Goal: Transaction & Acquisition: Purchase product/service

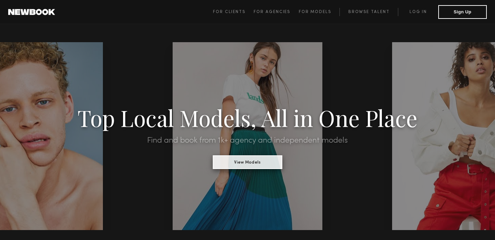
click at [260, 164] on button "View Models" at bounding box center [247, 162] width 69 height 14
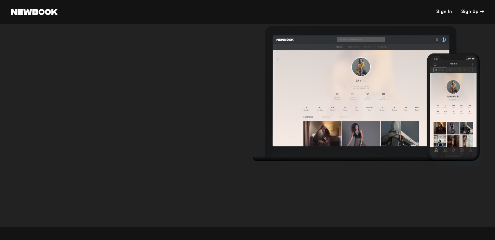
scroll to position [2252, 0]
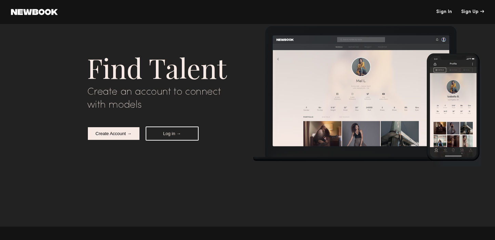
click at [129, 133] on button "Create Account →" at bounding box center [113, 133] width 53 height 14
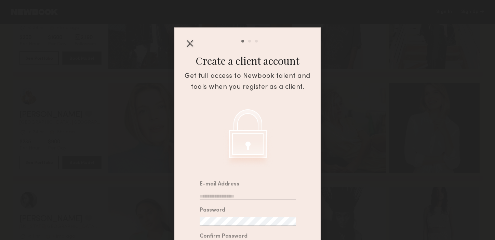
click at [215, 194] on input "email" at bounding box center [248, 194] width 96 height 9
type input "**********"
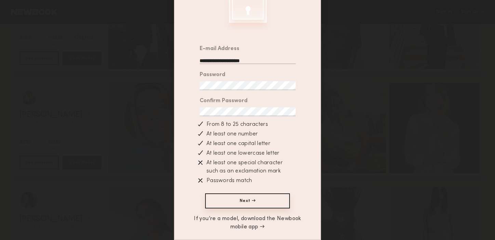
scroll to position [137, 0]
click at [260, 199] on button "Next →" at bounding box center [247, 200] width 85 height 15
click at [249, 196] on button "Next →" at bounding box center [247, 200] width 85 height 15
click at [253, 197] on button "Next →" at bounding box center [247, 200] width 85 height 15
click at [243, 200] on button "Next →" at bounding box center [247, 200] width 85 height 15
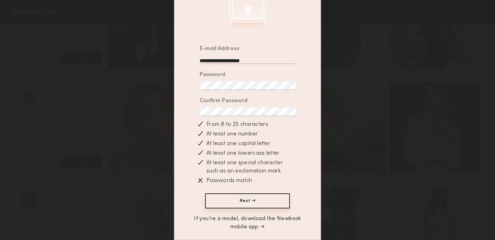
click at [171, 105] on div "**********" at bounding box center [247, 120] width 495 height 240
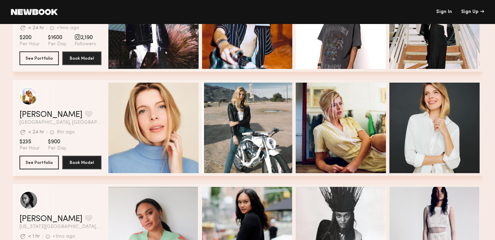
click at [441, 12] on link "Sign In" at bounding box center [445, 12] width 16 height 5
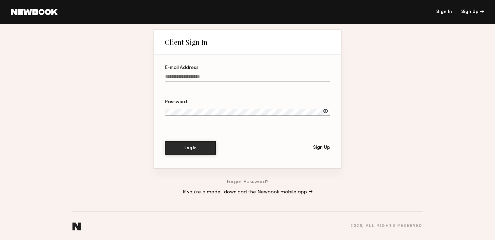
click at [350, 60] on div "Client Sign In E-mail Address Password Log In Sign Up Forgot Password? If you’r…" at bounding box center [247, 132] width 495 height 216
click at [478, 10] on div "Sign Up" at bounding box center [473, 12] width 23 height 5
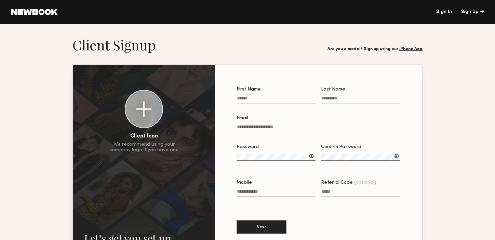
click at [257, 98] on input "First Name" at bounding box center [276, 99] width 79 height 8
type input "***"
click at [330, 100] on input "Last Name" at bounding box center [360, 99] width 79 height 8
click at [330, 94] on label "Last Name" at bounding box center [360, 98] width 79 height 23
click at [330, 95] on input "Last Name" at bounding box center [360, 99] width 79 height 8
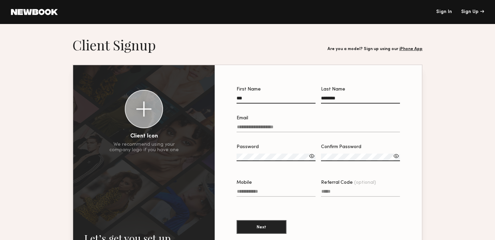
type input "********"
click at [291, 122] on label "Email" at bounding box center [319, 127] width 164 height 23
click at [291, 124] on input "Email" at bounding box center [319, 128] width 164 height 8
type input "**********"
click at [312, 157] on div at bounding box center [312, 155] width 7 height 7
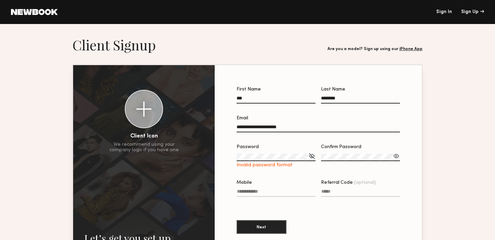
click at [310, 157] on div at bounding box center [312, 155] width 7 height 7
click at [313, 155] on div at bounding box center [312, 155] width 7 height 7
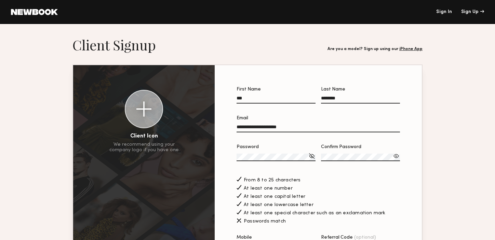
click at [398, 156] on div at bounding box center [396, 155] width 7 height 7
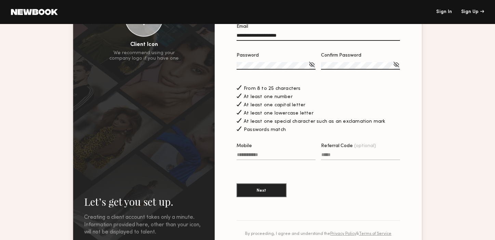
scroll to position [94, 0]
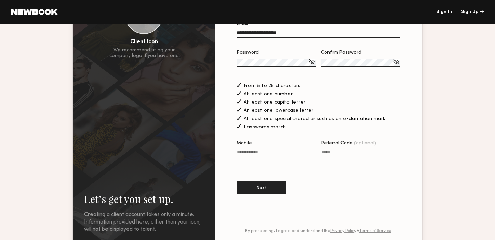
click at [286, 151] on input "Mobile" at bounding box center [276, 153] width 79 height 8
type input "**********"
click at [280, 192] on button "Next" at bounding box center [262, 187] width 50 height 14
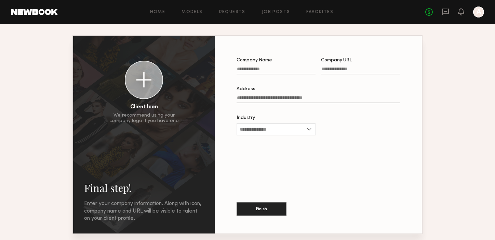
scroll to position [29, 0]
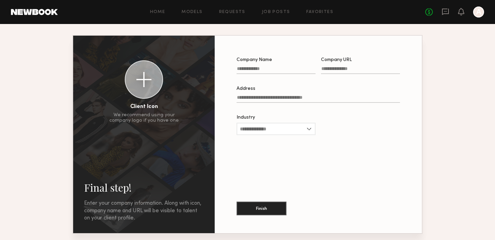
click at [267, 69] on input "Company Name" at bounding box center [276, 70] width 79 height 8
type input "**********"
click at [325, 74] on input "Company URL" at bounding box center [360, 70] width 79 height 8
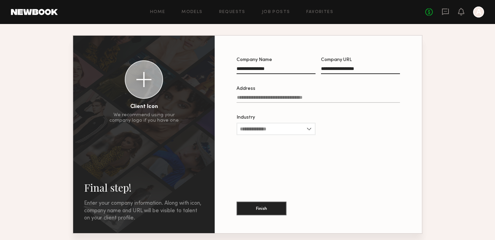
type input "**********"
click at [288, 99] on input "Address" at bounding box center [319, 99] width 164 height 8
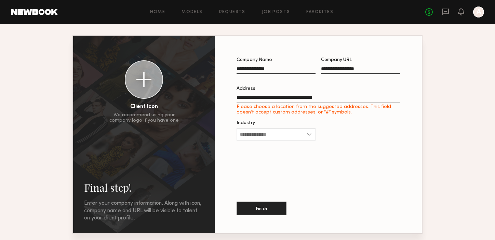
type input "**********"
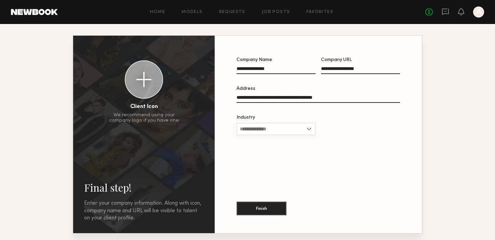
click at [310, 129] on input "Industry" at bounding box center [276, 129] width 79 height 12
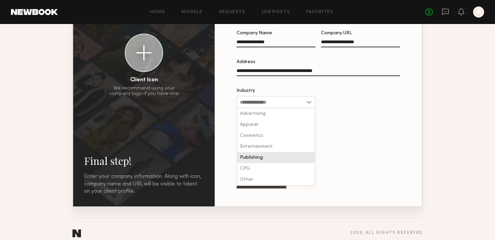
scroll to position [64, 0]
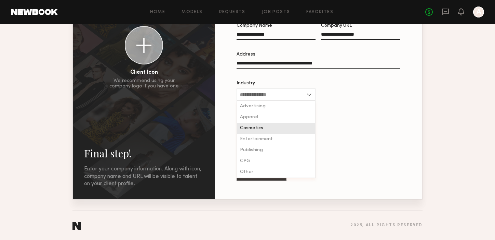
click at [287, 129] on div "Cosmetics" at bounding box center [276, 128] width 78 height 11
type input "*********"
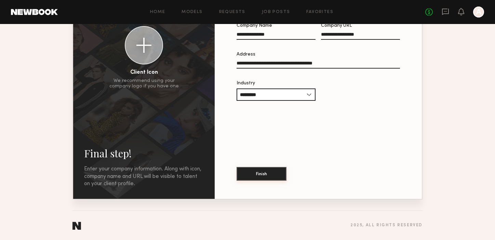
click at [274, 174] on button "Finish" at bounding box center [262, 174] width 50 height 14
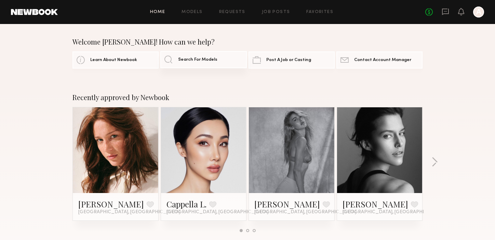
click at [179, 58] on span "Search For Models" at bounding box center [197, 59] width 39 height 4
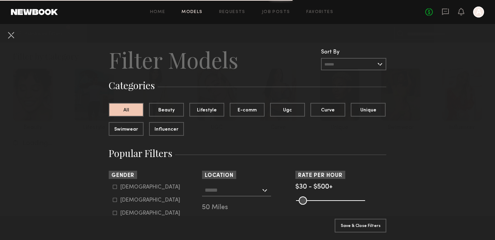
click at [114, 198] on icon at bounding box center [115, 199] width 4 height 4
type input "**"
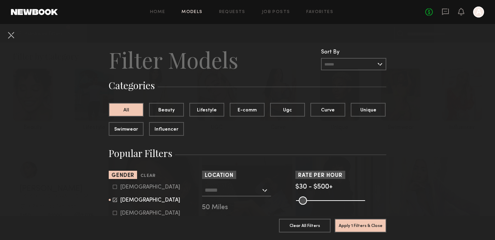
click at [265, 190] on div at bounding box center [236, 190] width 69 height 12
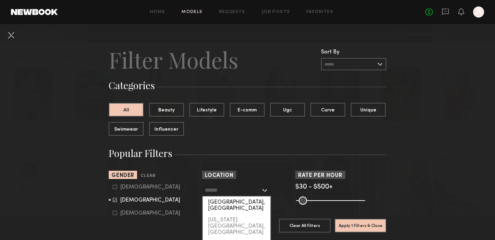
click at [258, 201] on div "[GEOGRAPHIC_DATA], [GEOGRAPHIC_DATA]" at bounding box center [237, 205] width 68 height 18
type input "**********"
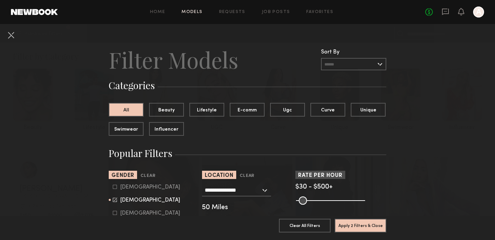
click at [381, 64] on input "text" at bounding box center [353, 64] width 65 height 12
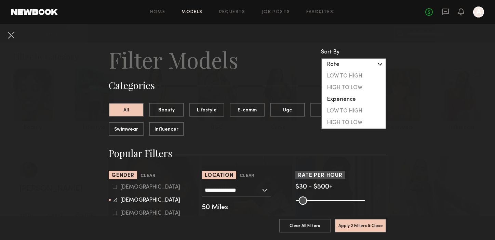
click at [381, 64] on div "Rate" at bounding box center [354, 65] width 64 height 12
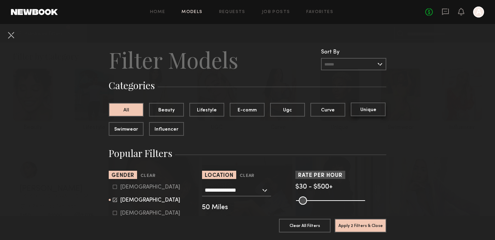
click at [374, 107] on button "Unique" at bounding box center [368, 109] width 35 height 14
click at [132, 112] on button "All" at bounding box center [126, 109] width 35 height 14
click at [172, 104] on button "Beauty" at bounding box center [166, 109] width 35 height 14
click at [201, 108] on button "Lifestyle" at bounding box center [207, 109] width 35 height 14
click at [123, 111] on button "All" at bounding box center [126, 109] width 35 height 14
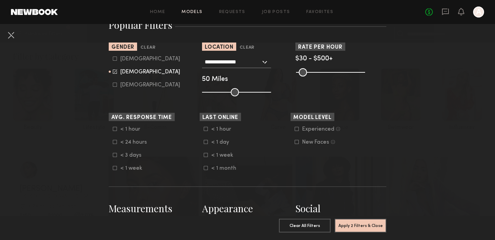
scroll to position [142, 0]
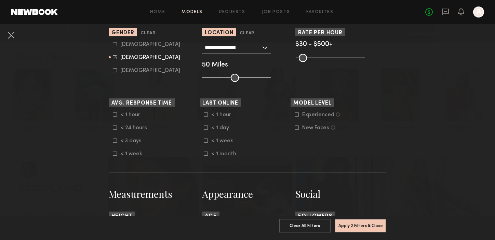
click at [115, 114] on icon at bounding box center [115, 114] width 4 height 4
click at [207, 128] on icon at bounding box center [206, 127] width 4 height 4
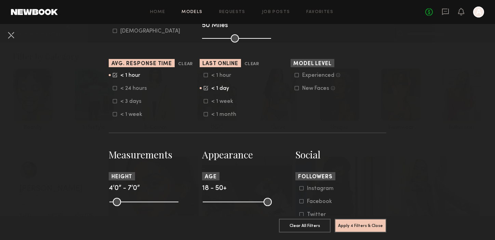
scroll to position [198, 0]
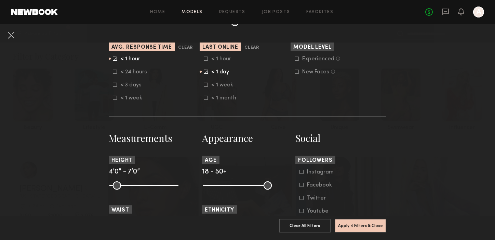
click at [295, 58] on div "Experienced Talent we’ve deemed to have ample paid, professional modeling exper…" at bounding box center [336, 65] width 91 height 19
click at [297, 59] on icon at bounding box center [297, 58] width 4 height 4
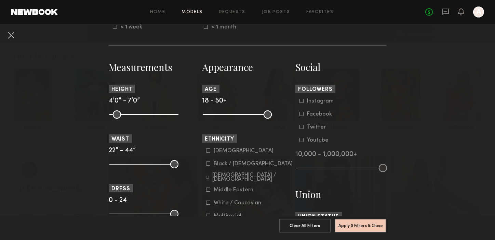
scroll to position [274, 0]
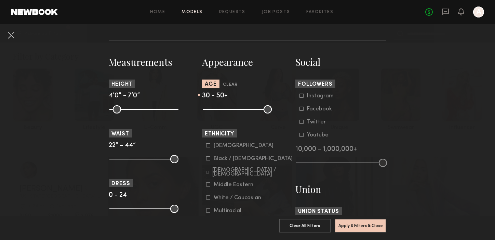
type input "**"
drag, startPoint x: 209, startPoint y: 110, endPoint x: 229, endPoint y: 108, distance: 20.3
click at [229, 108] on input "range" at bounding box center [237, 109] width 69 height 8
drag, startPoint x: 268, startPoint y: 111, endPoint x: 257, endPoint y: 112, distance: 11.4
type input "**"
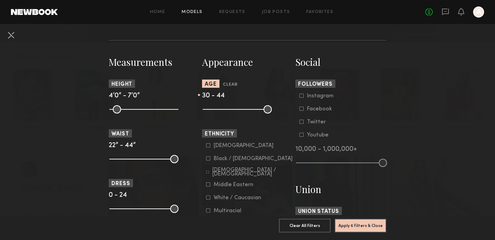
click at [257, 112] on input "range" at bounding box center [237, 109] width 69 height 8
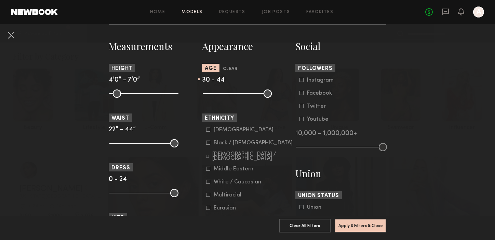
scroll to position [293, 0]
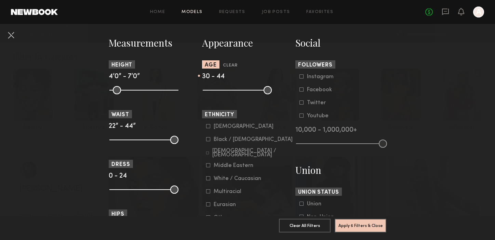
click at [302, 78] on icon at bounding box center [302, 76] width 4 height 4
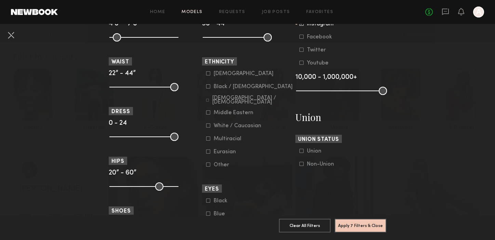
scroll to position [350, 0]
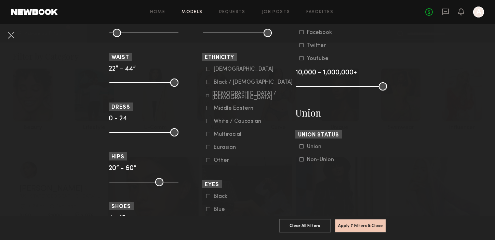
click at [207, 124] on common-framework-checkbox "White / Caucasian" at bounding box center [249, 121] width 87 height 6
click at [210, 123] on icon at bounding box center [208, 121] width 4 height 4
drag, startPoint x: 113, startPoint y: 132, endPoint x: 134, endPoint y: 132, distance: 21.6
type input "*"
click at [134, 132] on input "range" at bounding box center [143, 132] width 69 height 8
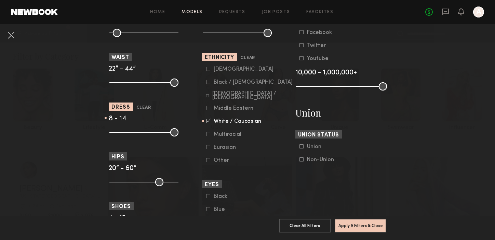
type input "**"
drag, startPoint x: 175, startPoint y: 131, endPoint x: 151, endPoint y: 132, distance: 24.0
click at [151, 132] on input "range" at bounding box center [143, 132] width 69 height 8
click at [303, 148] on icon at bounding box center [302, 146] width 4 height 4
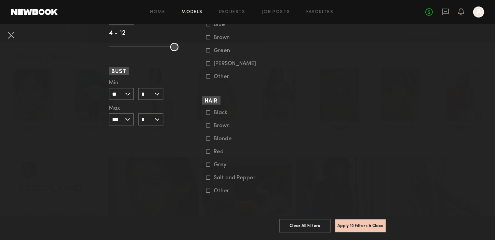
scroll to position [539, 0]
click at [209, 125] on icon at bounding box center [208, 125] width 4 height 4
click at [208, 138] on icon at bounding box center [208, 138] width 4 height 4
click at [364, 221] on button "Apply 11 Filters & Close" at bounding box center [361, 225] width 52 height 14
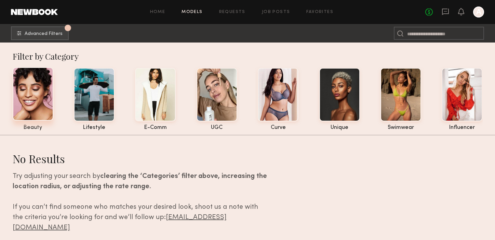
click at [43, 111] on div at bounding box center [33, 93] width 41 height 53
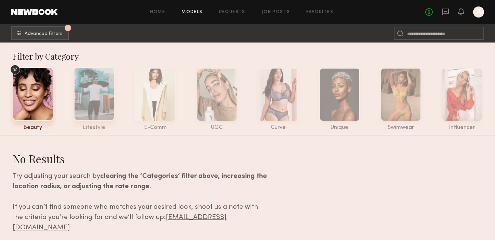
click at [94, 107] on div at bounding box center [94, 93] width 41 height 53
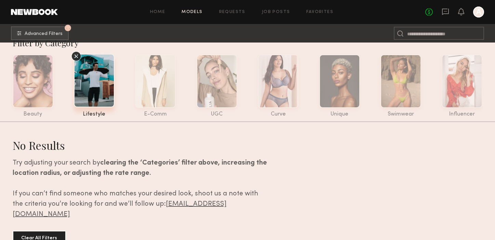
scroll to position [6, 0]
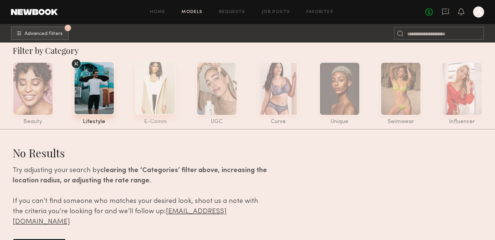
click at [149, 101] on div at bounding box center [155, 87] width 41 height 53
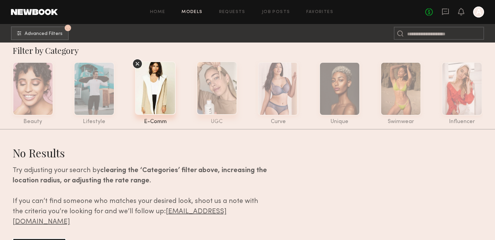
click at [213, 101] on div at bounding box center [217, 87] width 41 height 53
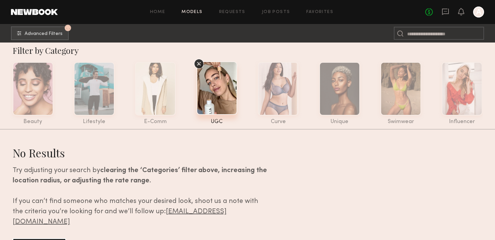
scroll to position [20, 0]
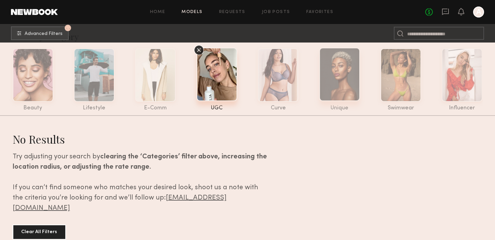
click at [340, 81] on div at bounding box center [340, 74] width 41 height 53
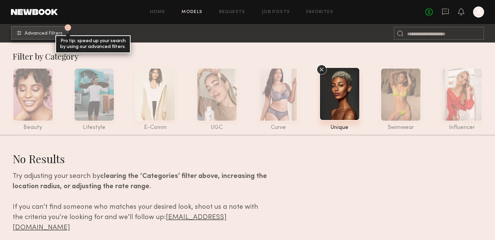
click at [66, 31] on button "12 Advanced Filters Pro tip: speed up your search by using our advanced filters." at bounding box center [40, 33] width 58 height 14
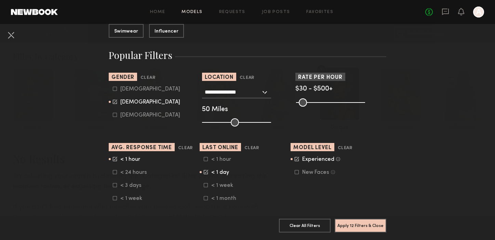
scroll to position [104, 0]
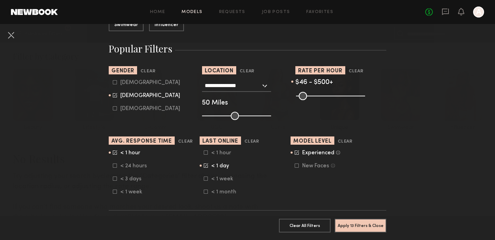
type input "**"
drag, startPoint x: 300, startPoint y: 97, endPoint x: 294, endPoint y: 98, distance: 6.5
click at [296, 98] on input "range" at bounding box center [330, 96] width 69 height 8
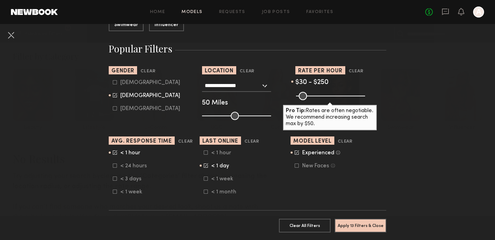
drag, startPoint x: 360, startPoint y: 95, endPoint x: 329, endPoint y: 100, distance: 31.2
type input "***"
click at [329, 100] on input "range" at bounding box center [330, 96] width 69 height 8
click at [376, 145] on nb-browse-filter "Model Level Clear Experienced Talent we’ve deemed to have ample paid, professio…" at bounding box center [336, 152] width 91 height 33
click at [296, 164] on icon at bounding box center [297, 166] width 4 height 4
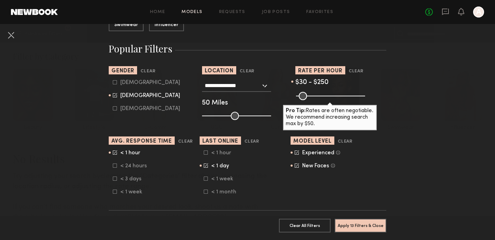
click at [116, 167] on icon at bounding box center [115, 165] width 4 height 4
click at [114, 152] on icon at bounding box center [115, 152] width 4 height 4
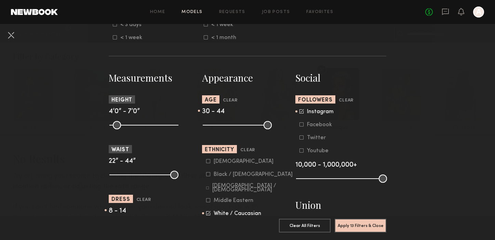
scroll to position [260, 0]
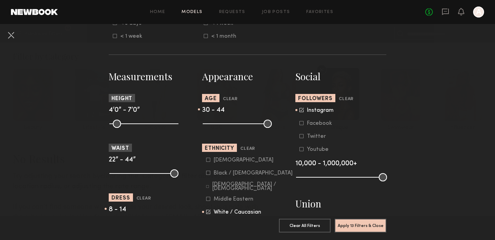
click at [302, 110] on icon at bounding box center [302, 109] width 4 height 4
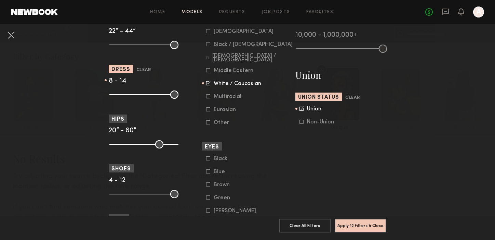
scroll to position [388, 0]
click at [304, 110] on icon at bounding box center [302, 109] width 4 height 4
click at [302, 125] on common-framework-checkbox "Non-Union" at bounding box center [343, 122] width 87 height 6
click at [303, 125] on common-framework-checkbox "Non-Union" at bounding box center [343, 122] width 87 height 6
click at [303, 124] on icon at bounding box center [302, 122] width 4 height 4
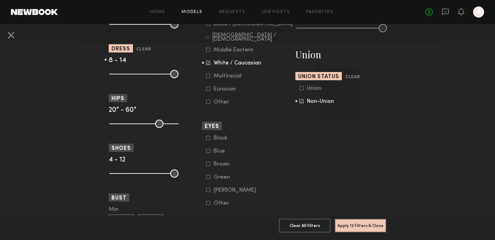
scroll to position [400, 0]
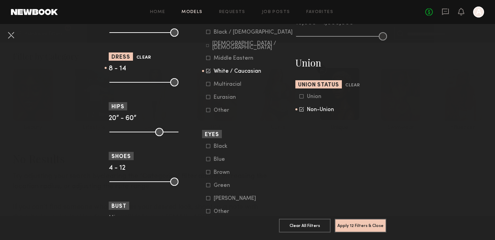
click at [148, 59] on button "Clear" at bounding box center [144, 58] width 15 height 8
type input "*"
type input "**"
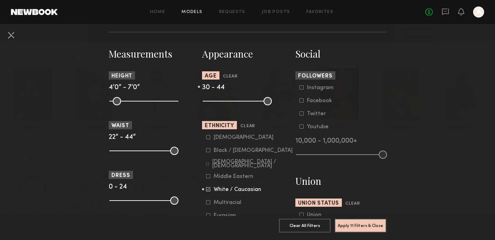
scroll to position [281, 0]
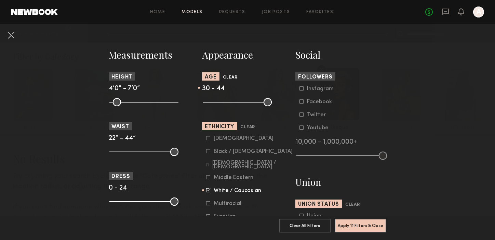
click at [227, 77] on button "Clear" at bounding box center [230, 78] width 15 height 8
type input "**"
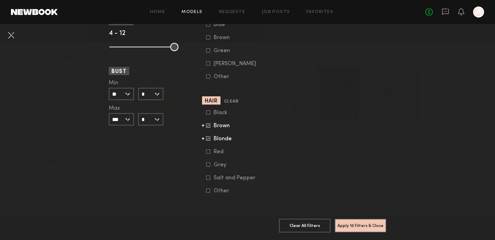
scroll to position [539, 0]
click at [348, 224] on button "Apply 10 Filters & Close" at bounding box center [361, 225] width 52 height 14
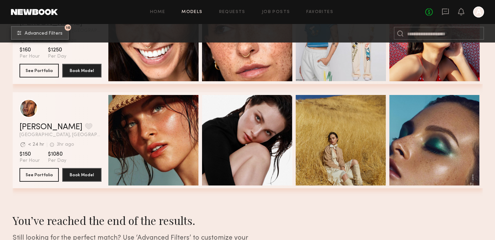
scroll to position [179, 0]
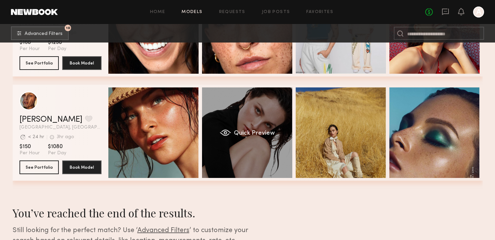
click at [253, 127] on div "Quick Preview" at bounding box center [247, 132] width 90 height 90
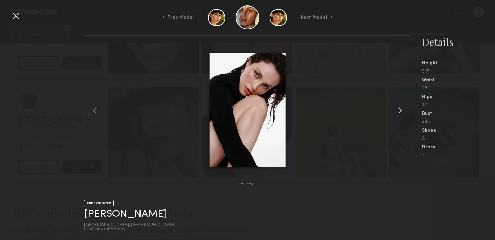
click at [402, 111] on common-icon at bounding box center [400, 110] width 11 height 11
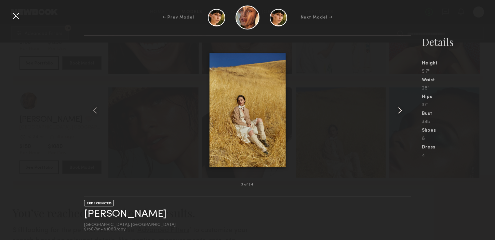
click at [402, 111] on common-icon at bounding box center [400, 110] width 11 height 11
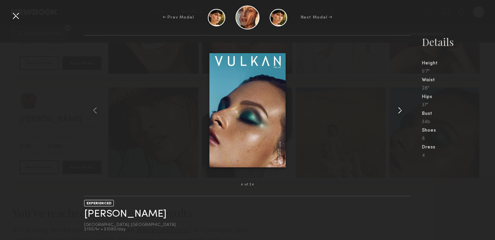
click at [402, 111] on common-icon at bounding box center [400, 110] width 11 height 11
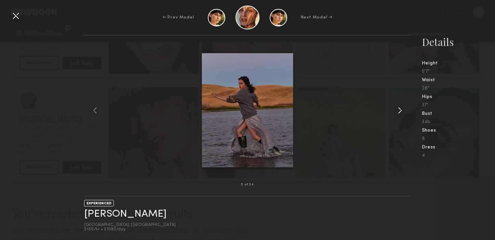
click at [402, 111] on common-icon at bounding box center [400, 110] width 11 height 11
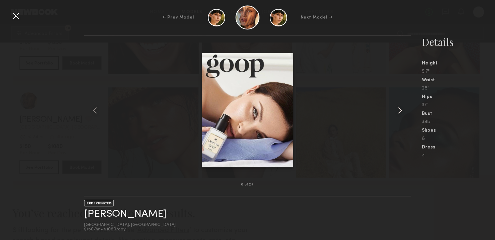
click at [402, 111] on common-icon at bounding box center [400, 110] width 11 height 11
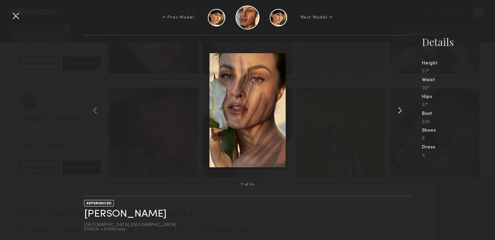
click at [402, 111] on common-icon at bounding box center [400, 110] width 11 height 11
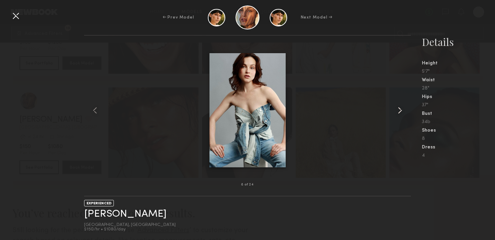
click at [402, 111] on common-icon at bounding box center [400, 110] width 11 height 11
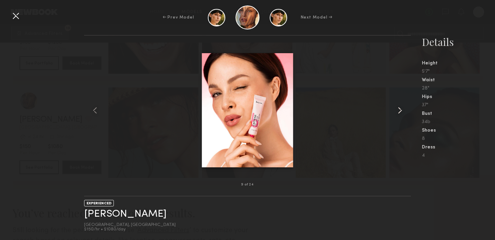
click at [402, 111] on common-icon at bounding box center [400, 110] width 11 height 11
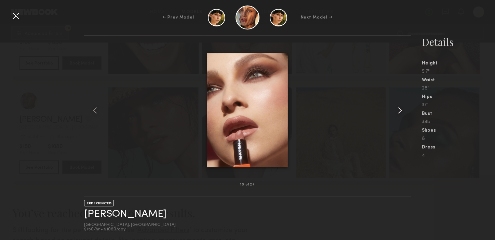
click at [402, 111] on common-icon at bounding box center [400, 110] width 11 height 11
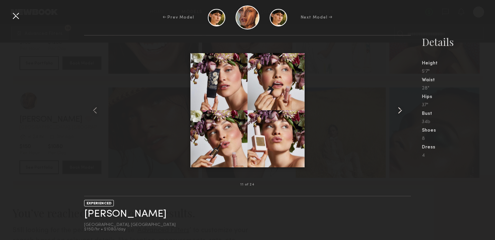
click at [402, 111] on common-icon at bounding box center [400, 110] width 11 height 11
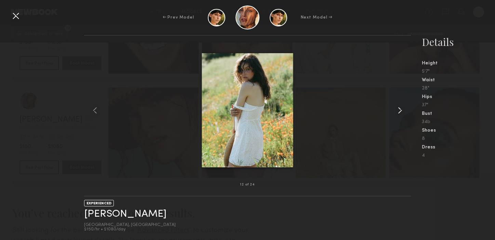
click at [402, 111] on common-icon at bounding box center [400, 110] width 11 height 11
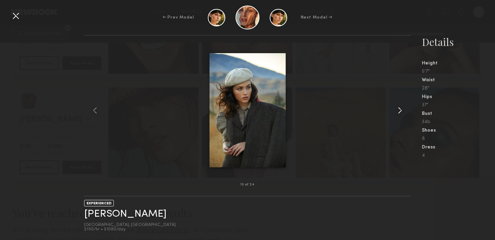
click at [402, 111] on common-icon at bounding box center [400, 110] width 11 height 11
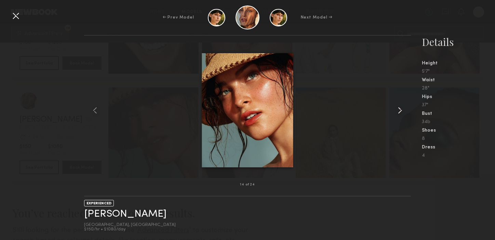
click at [402, 111] on common-icon at bounding box center [400, 110] width 11 height 11
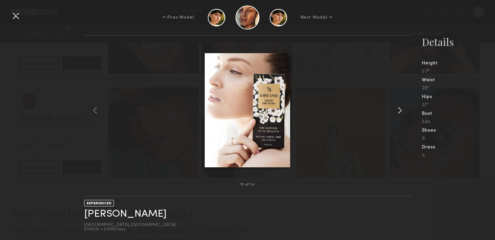
click at [402, 111] on common-icon at bounding box center [400, 110] width 11 height 11
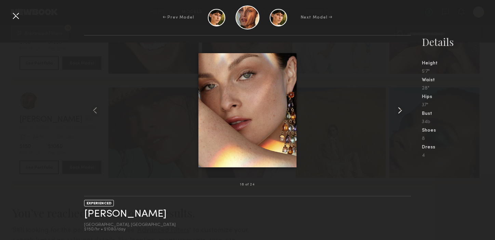
click at [402, 111] on common-icon at bounding box center [400, 110] width 11 height 11
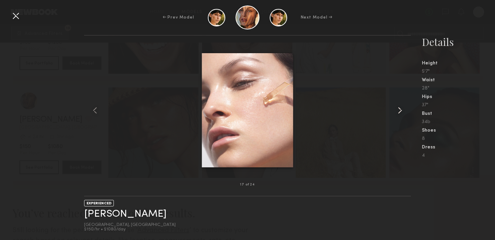
click at [402, 111] on common-icon at bounding box center [400, 110] width 11 height 11
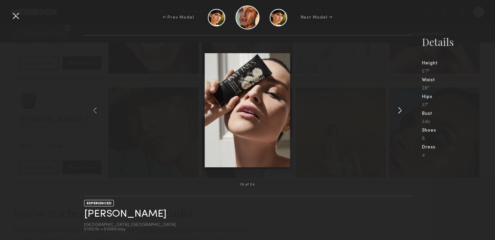
click at [402, 111] on common-icon at bounding box center [400, 110] width 11 height 11
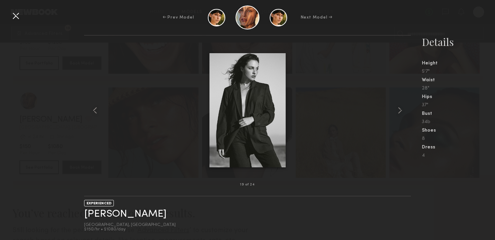
click at [16, 15] on div at bounding box center [15, 15] width 11 height 11
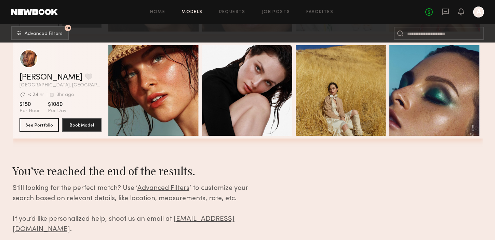
scroll to position [236, 0]
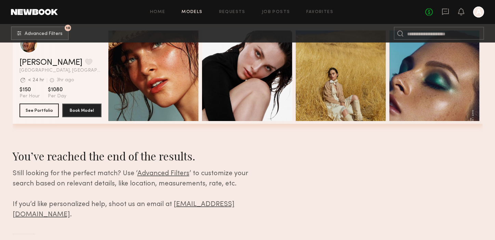
click at [217, 203] on link "[EMAIL_ADDRESS][DOMAIN_NAME]" at bounding box center [124, 209] width 222 height 17
click at [270, 12] on link "Job Posts" at bounding box center [276, 12] width 28 height 4
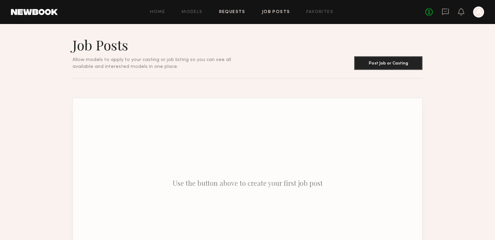
click at [240, 11] on link "Requests" at bounding box center [232, 12] width 26 height 4
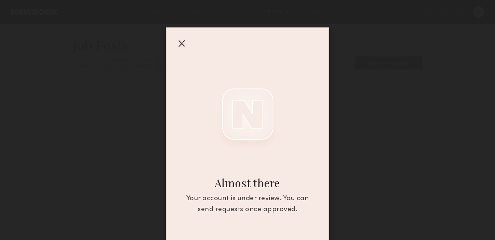
click at [178, 44] on div at bounding box center [181, 43] width 11 height 11
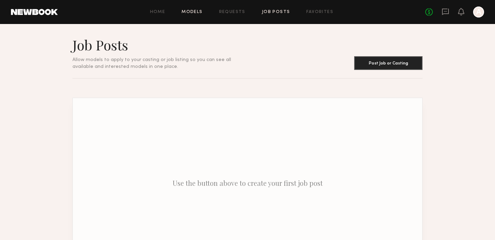
click at [192, 12] on link "Models" at bounding box center [192, 12] width 21 height 4
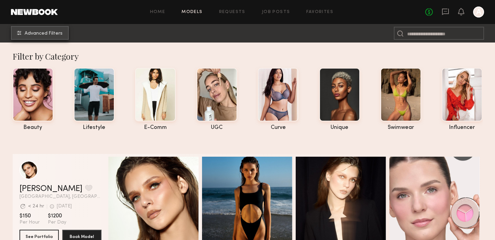
click at [52, 28] on button "Advanced Filters" at bounding box center [40, 33] width 58 height 14
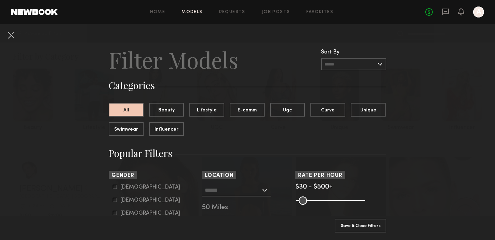
click at [114, 201] on icon at bounding box center [115, 199] width 4 height 4
type input "**"
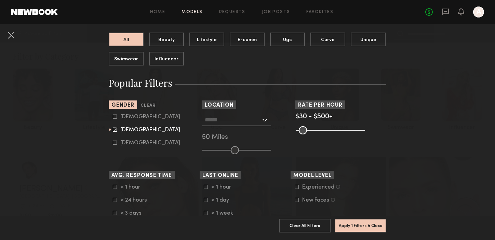
scroll to position [110, 0]
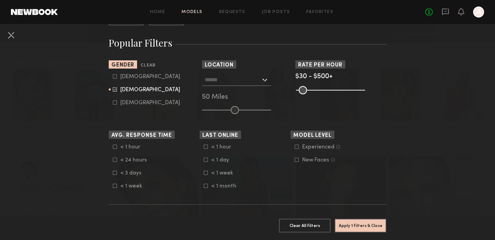
click at [117, 160] on icon at bounding box center [115, 160] width 4 height 4
click at [204, 160] on icon at bounding box center [206, 160] width 4 height 4
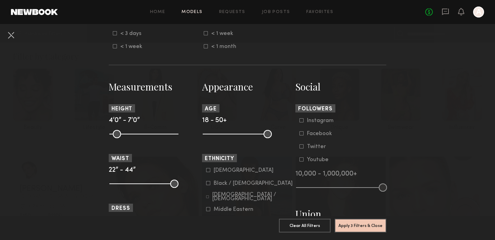
scroll to position [252, 0]
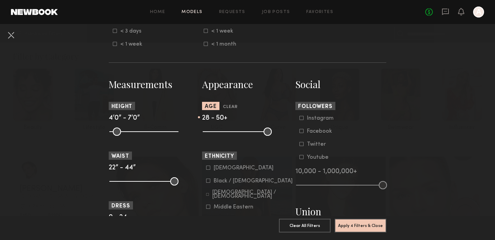
drag, startPoint x: 207, startPoint y: 132, endPoint x: 225, endPoint y: 134, distance: 18.3
type input "**"
click at [225, 134] on input "range" at bounding box center [237, 131] width 69 height 8
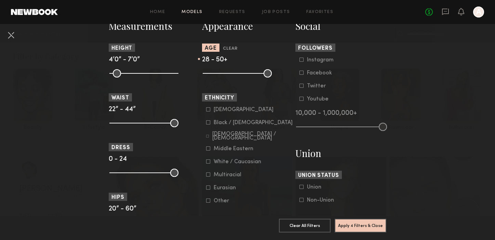
scroll to position [315, 0]
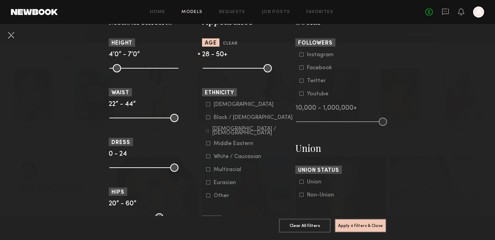
click at [208, 158] on icon at bounding box center [208, 156] width 4 height 4
click at [300, 195] on icon at bounding box center [302, 194] width 4 height 4
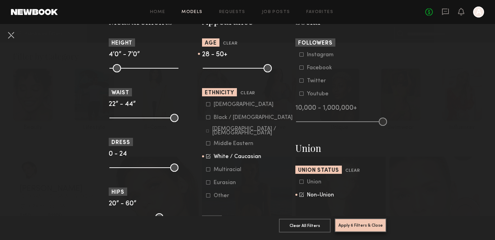
click at [369, 226] on button "Apply 6 Filters & Close" at bounding box center [361, 225] width 52 height 14
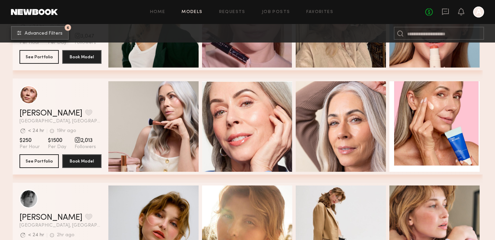
scroll to position [192, 0]
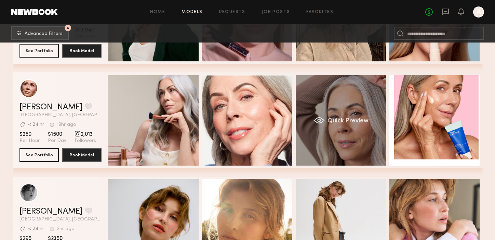
click at [319, 119] on div "grid" at bounding box center [318, 120] width 11 height 7
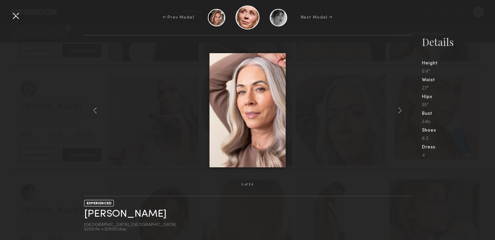
click at [280, 127] on img at bounding box center [248, 110] width 76 height 114
click at [399, 108] on common-icon at bounding box center [400, 110] width 11 height 11
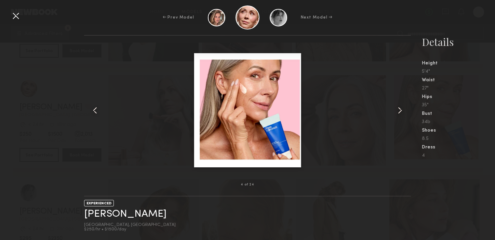
click at [399, 108] on common-icon at bounding box center [400, 110] width 11 height 11
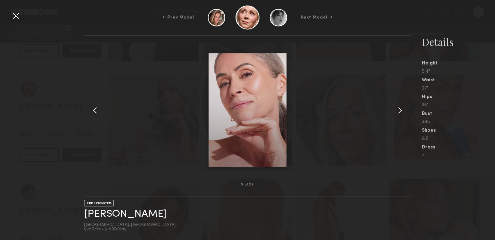
click at [399, 108] on common-icon at bounding box center [400, 110] width 11 height 11
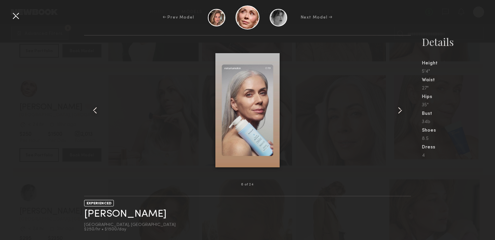
click at [399, 108] on common-icon at bounding box center [400, 110] width 11 height 11
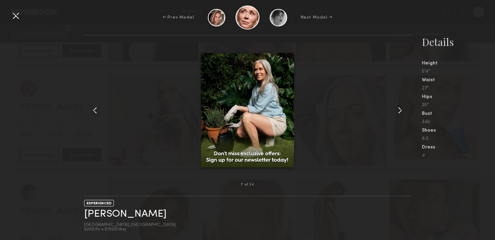
click at [399, 109] on common-icon at bounding box center [400, 110] width 11 height 11
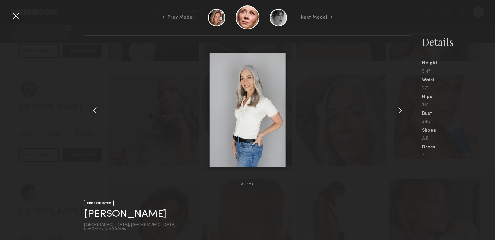
click at [399, 109] on common-icon at bounding box center [400, 110] width 11 height 11
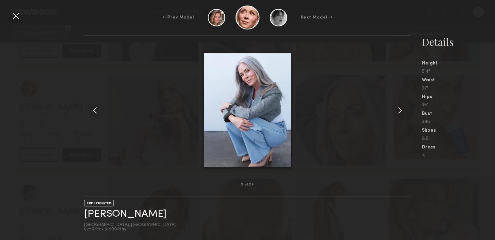
click at [399, 109] on common-icon at bounding box center [400, 110] width 11 height 11
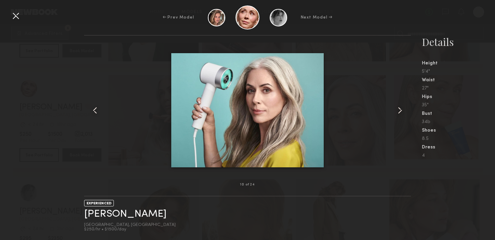
click at [399, 109] on common-icon at bounding box center [400, 110] width 11 height 11
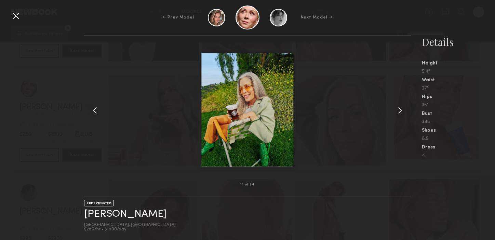
click at [399, 109] on common-icon at bounding box center [400, 110] width 11 height 11
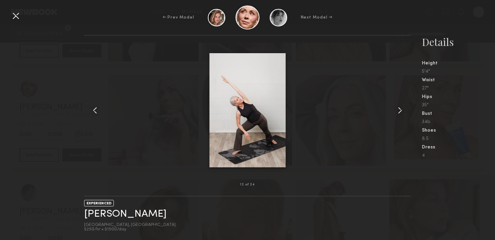
click at [16, 16] on div at bounding box center [15, 15] width 11 height 11
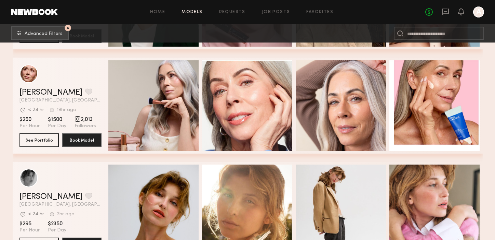
scroll to position [212, 0]
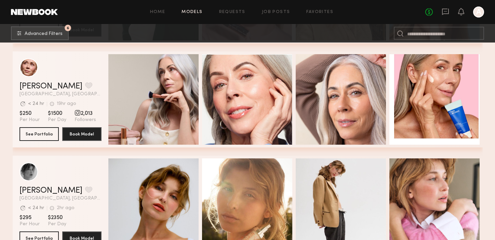
click at [277, 61] on div "Quick Preview" at bounding box center [247, 99] width 90 height 90
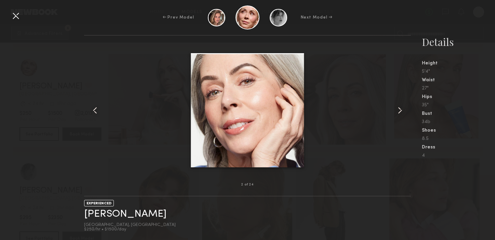
click at [403, 110] on common-icon at bounding box center [400, 110] width 11 height 11
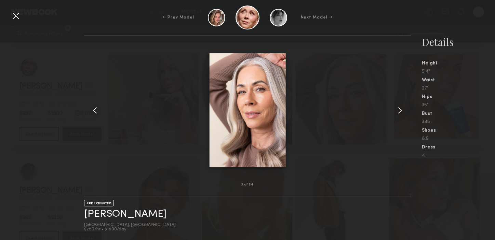
click at [17, 16] on div at bounding box center [15, 15] width 11 height 11
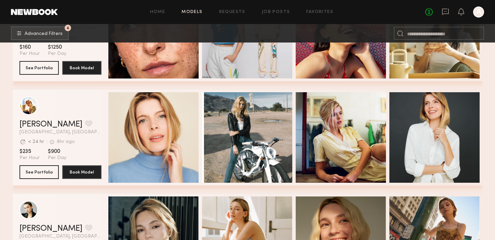
scroll to position [801, 0]
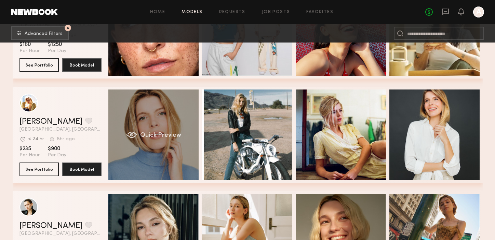
click at [166, 136] on span "Quick Preview" at bounding box center [160, 135] width 41 height 6
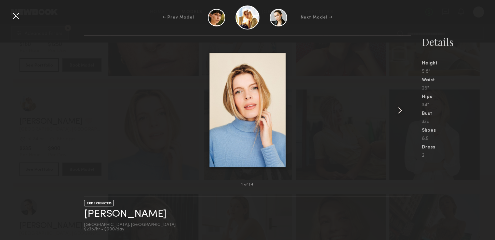
click at [401, 111] on common-icon at bounding box center [400, 110] width 11 height 11
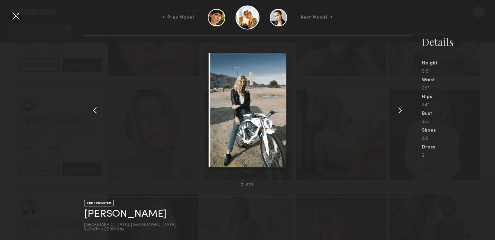
click at [401, 111] on common-icon at bounding box center [400, 110] width 11 height 11
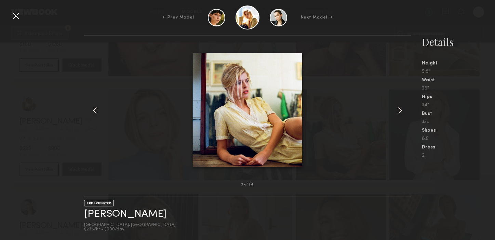
click at [401, 111] on common-icon at bounding box center [400, 110] width 11 height 11
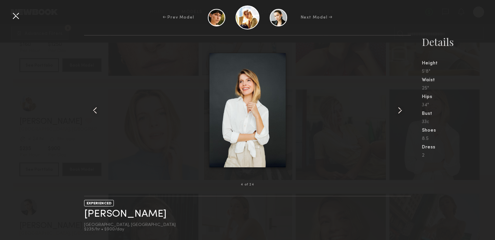
click at [400, 111] on common-icon at bounding box center [400, 110] width 11 height 11
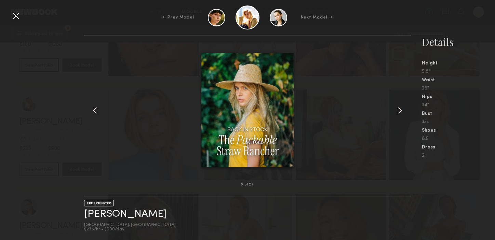
click at [400, 111] on common-icon at bounding box center [400, 110] width 11 height 11
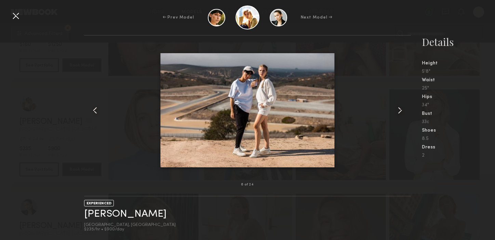
click at [400, 111] on common-icon at bounding box center [400, 110] width 11 height 11
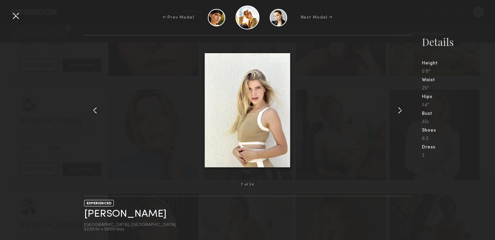
click at [400, 111] on common-icon at bounding box center [400, 110] width 11 height 11
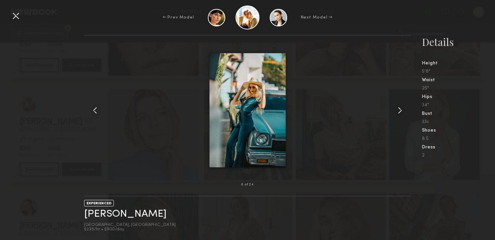
click at [400, 111] on common-icon at bounding box center [400, 110] width 11 height 11
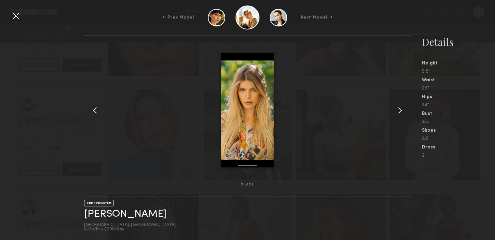
click at [400, 111] on common-icon at bounding box center [400, 110] width 11 height 11
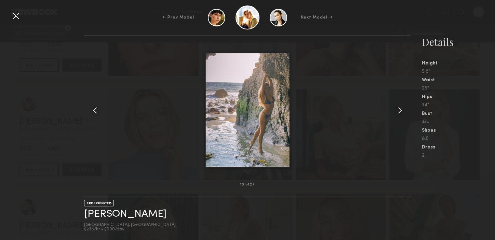
click at [400, 111] on common-icon at bounding box center [400, 110] width 11 height 11
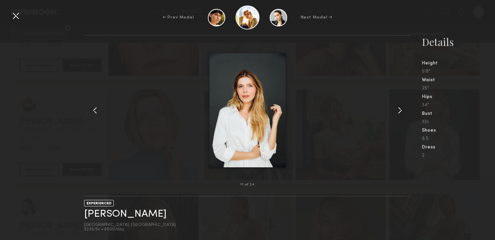
click at [400, 111] on common-icon at bounding box center [400, 110] width 11 height 11
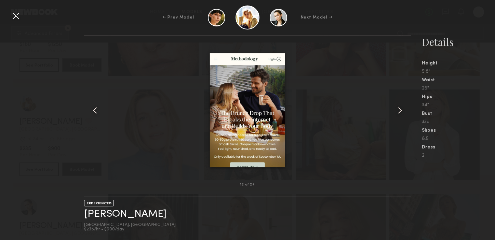
click at [399, 108] on common-icon at bounding box center [400, 110] width 11 height 11
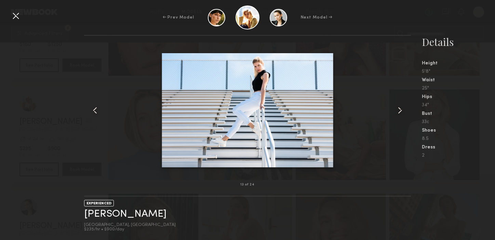
click at [399, 110] on common-icon at bounding box center [400, 110] width 11 height 11
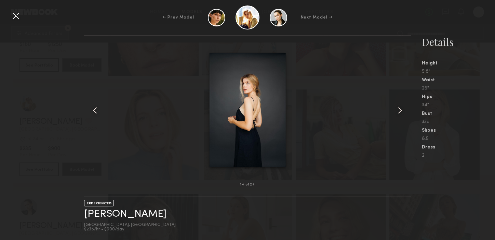
click at [399, 110] on common-icon at bounding box center [400, 110] width 11 height 11
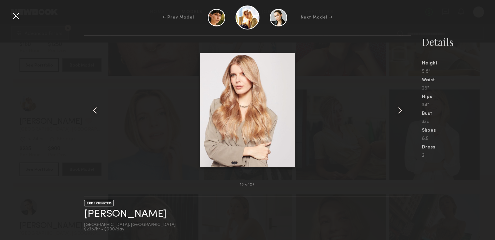
click at [399, 110] on common-icon at bounding box center [400, 110] width 11 height 11
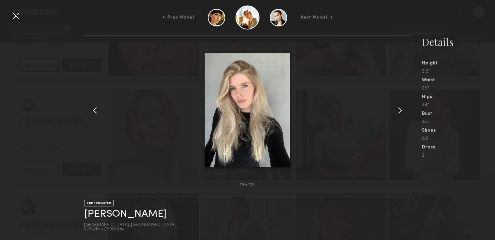
click at [399, 110] on common-icon at bounding box center [400, 110] width 11 height 11
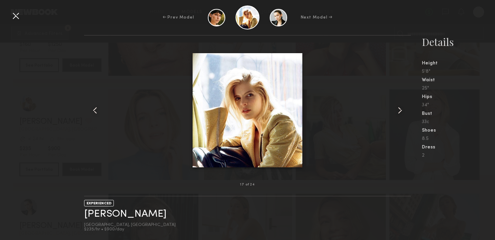
click at [399, 110] on common-icon at bounding box center [400, 110] width 11 height 11
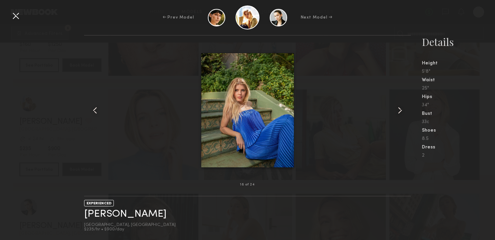
click at [19, 16] on div at bounding box center [15, 15] width 11 height 11
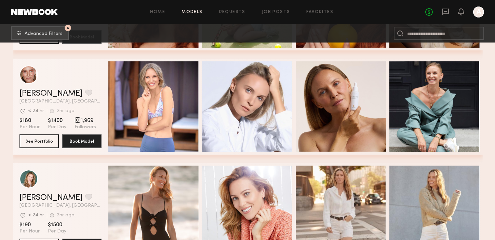
scroll to position [1355, 0]
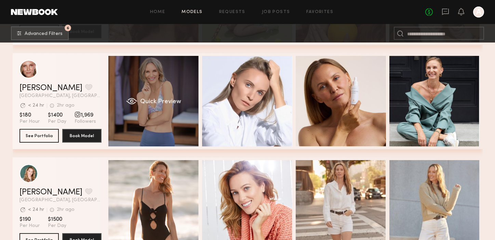
click at [168, 94] on div "Quick Preview" at bounding box center [153, 101] width 90 height 90
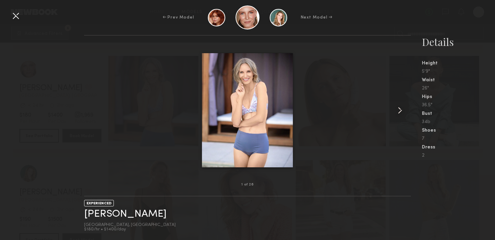
click at [401, 108] on common-icon at bounding box center [400, 110] width 11 height 11
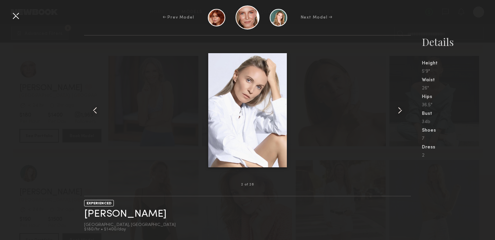
click at [401, 108] on common-icon at bounding box center [400, 110] width 11 height 11
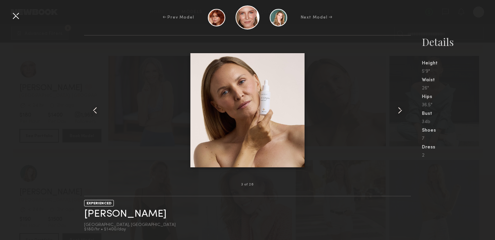
click at [401, 108] on common-icon at bounding box center [400, 110] width 11 height 11
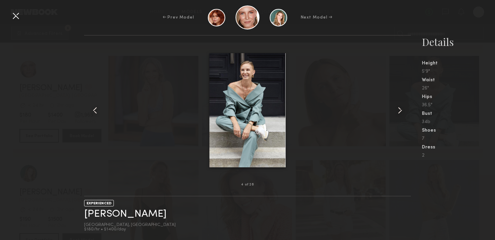
click at [401, 108] on common-icon at bounding box center [400, 110] width 11 height 11
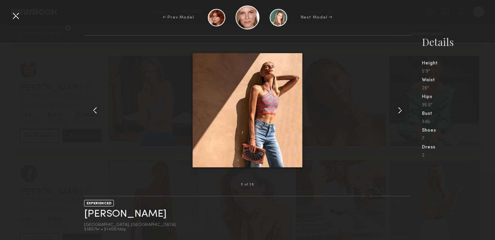
click at [401, 108] on common-icon at bounding box center [400, 110] width 11 height 11
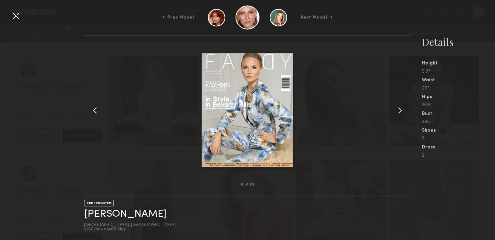
click at [401, 108] on common-icon at bounding box center [400, 110] width 11 height 11
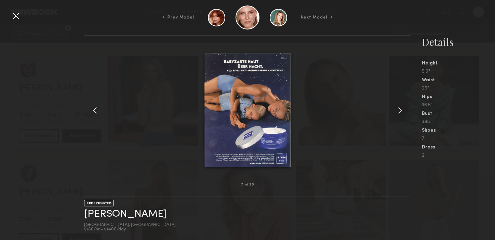
click at [401, 108] on common-icon at bounding box center [400, 110] width 11 height 11
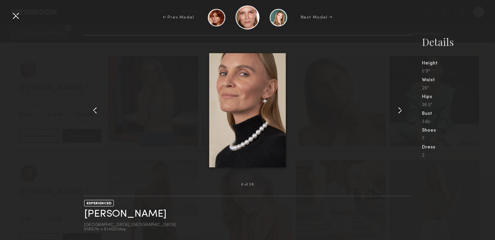
click at [401, 108] on common-icon at bounding box center [400, 110] width 11 height 11
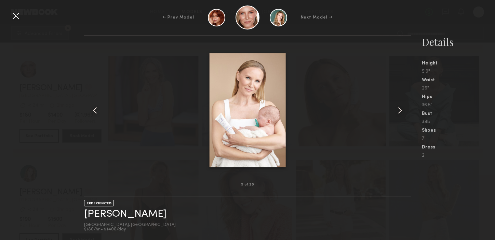
click at [400, 111] on common-icon at bounding box center [400, 110] width 11 height 11
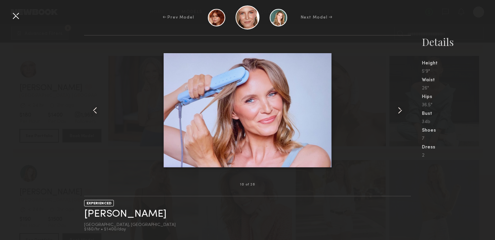
click at [400, 111] on common-icon at bounding box center [400, 110] width 11 height 11
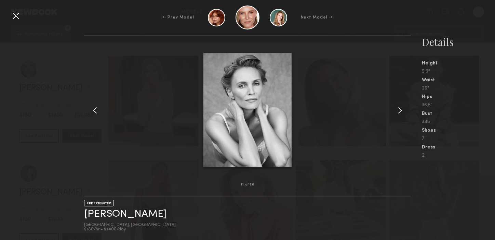
click at [400, 111] on common-icon at bounding box center [400, 110] width 11 height 11
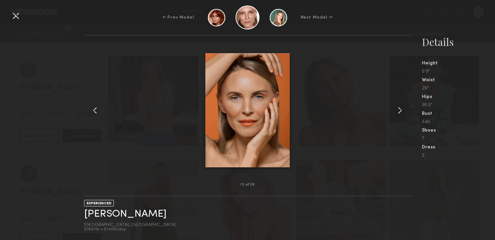
click at [400, 111] on common-icon at bounding box center [400, 110] width 11 height 11
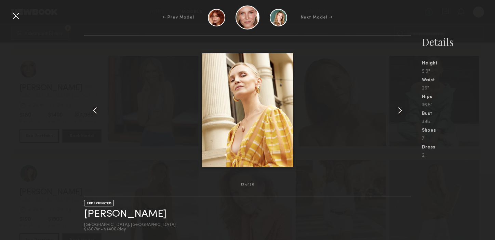
click at [400, 111] on common-icon at bounding box center [400, 110] width 11 height 11
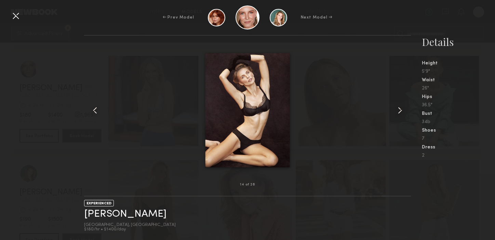
click at [400, 111] on common-icon at bounding box center [400, 110] width 11 height 11
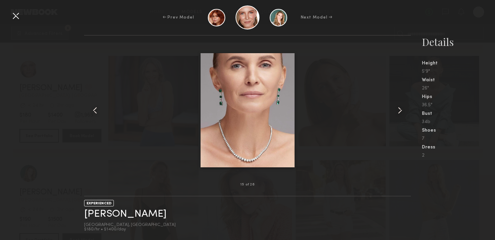
click at [400, 111] on common-icon at bounding box center [400, 110] width 11 height 11
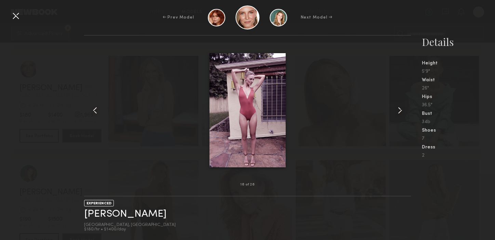
click at [94, 108] on common-icon at bounding box center [95, 110] width 11 height 11
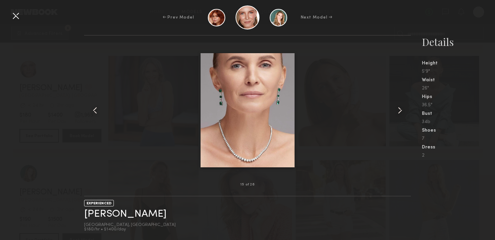
click at [94, 108] on common-icon at bounding box center [95, 110] width 11 height 11
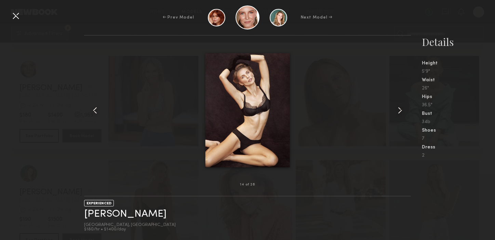
click at [94, 108] on common-icon at bounding box center [95, 110] width 11 height 11
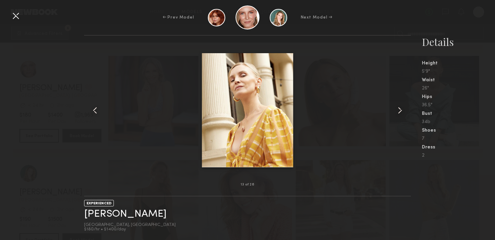
click at [94, 108] on common-icon at bounding box center [95, 110] width 11 height 11
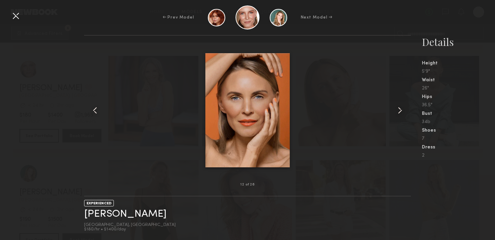
click at [94, 108] on common-icon at bounding box center [95, 110] width 11 height 11
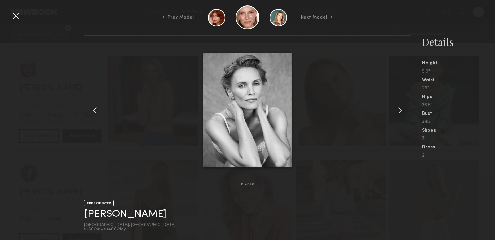
click at [94, 108] on common-icon at bounding box center [95, 110] width 11 height 11
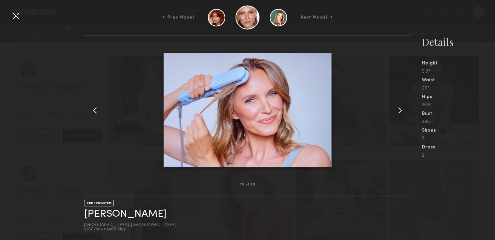
click at [94, 111] on common-icon at bounding box center [95, 110] width 11 height 11
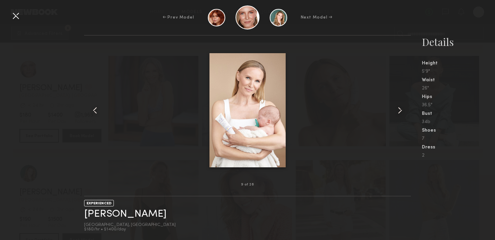
click at [98, 108] on common-icon at bounding box center [95, 110] width 11 height 11
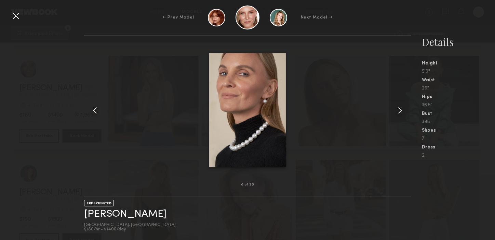
click at [98, 108] on common-icon at bounding box center [95, 110] width 11 height 11
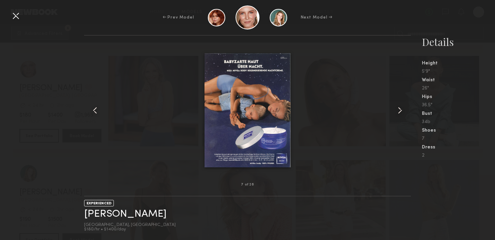
click at [98, 108] on common-icon at bounding box center [95, 110] width 11 height 11
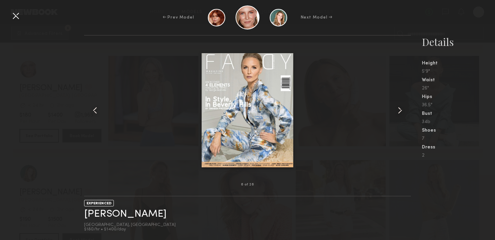
click at [98, 108] on common-icon at bounding box center [95, 110] width 11 height 11
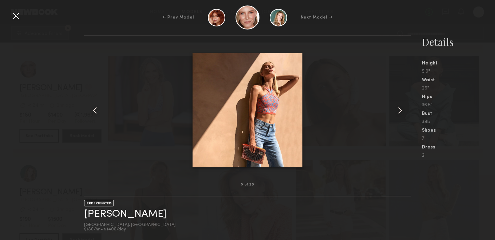
click at [98, 108] on common-icon at bounding box center [95, 110] width 11 height 11
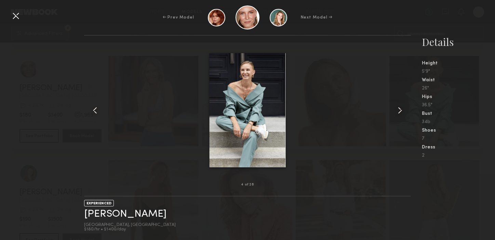
click at [98, 108] on common-icon at bounding box center [95, 110] width 11 height 11
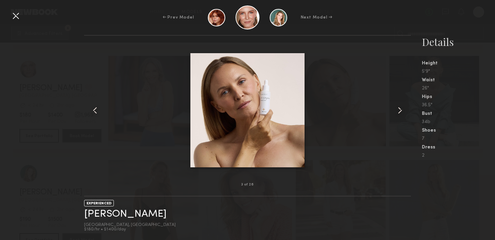
click at [98, 108] on common-icon at bounding box center [95, 110] width 11 height 11
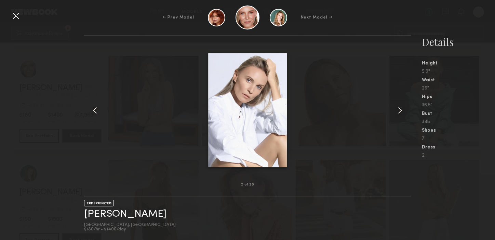
click at [98, 108] on common-icon at bounding box center [95, 110] width 11 height 11
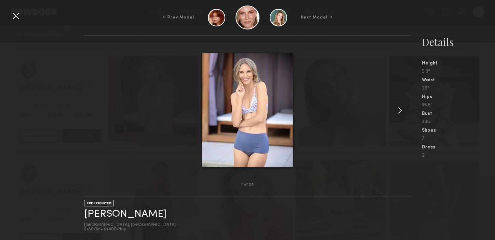
click at [98, 108] on div at bounding box center [247, 110] width 327 height 127
click at [17, 17] on div at bounding box center [15, 15] width 11 height 11
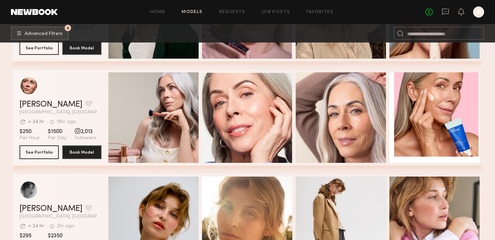
scroll to position [195, 0]
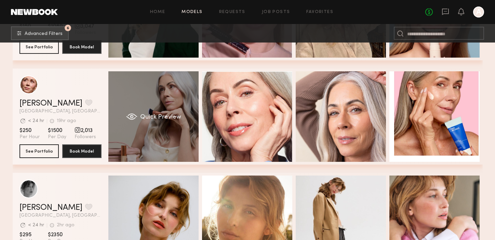
click at [176, 114] on span "Quick Preview" at bounding box center [160, 117] width 41 height 6
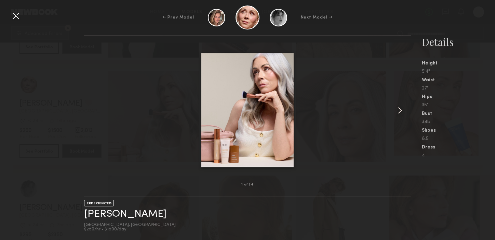
click at [402, 109] on common-icon at bounding box center [400, 110] width 11 height 11
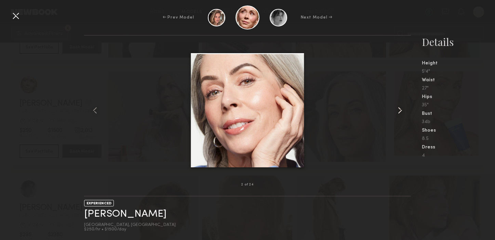
click at [402, 109] on common-icon at bounding box center [400, 110] width 11 height 11
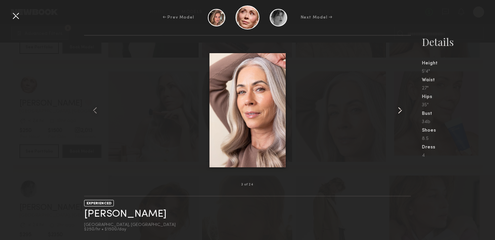
click at [402, 109] on common-icon at bounding box center [400, 110] width 11 height 11
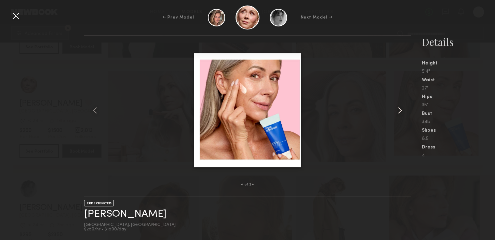
click at [402, 109] on common-icon at bounding box center [400, 110] width 11 height 11
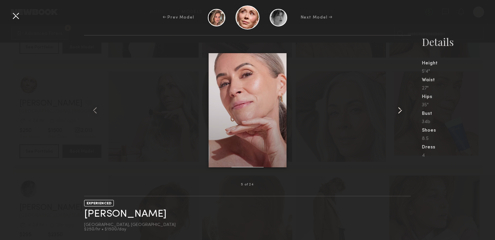
click at [402, 109] on common-icon at bounding box center [400, 110] width 11 height 11
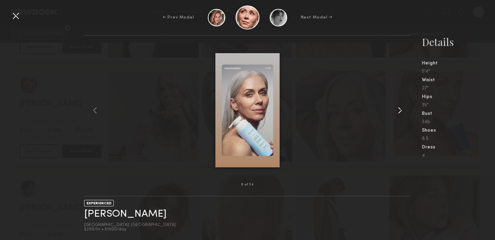
click at [402, 109] on common-icon at bounding box center [400, 110] width 11 height 11
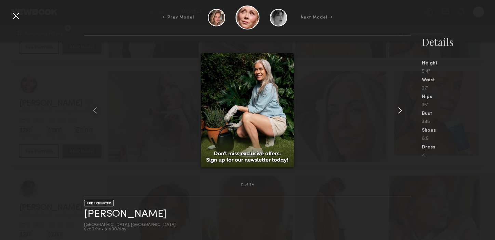
click at [402, 109] on common-icon at bounding box center [400, 110] width 11 height 11
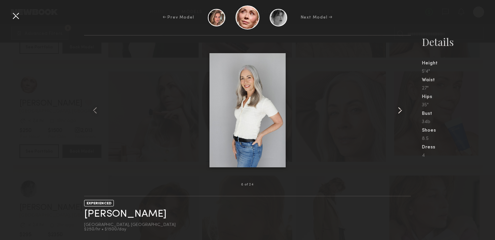
click at [402, 109] on common-icon at bounding box center [400, 110] width 11 height 11
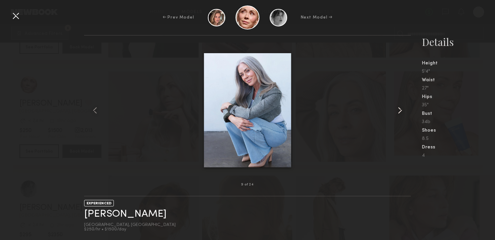
click at [402, 109] on common-icon at bounding box center [400, 110] width 11 height 11
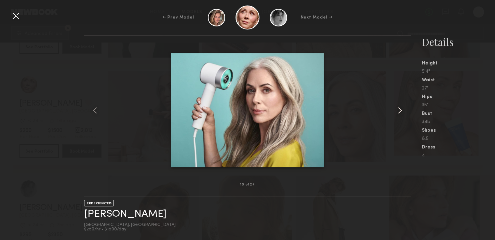
click at [402, 109] on common-icon at bounding box center [400, 110] width 11 height 11
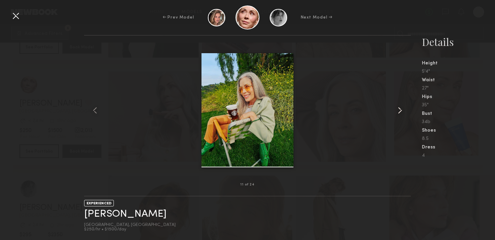
click at [402, 109] on common-icon at bounding box center [400, 110] width 11 height 11
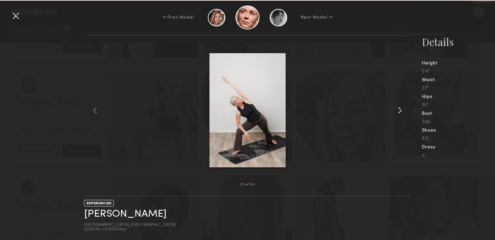
click at [402, 109] on common-icon at bounding box center [400, 110] width 11 height 11
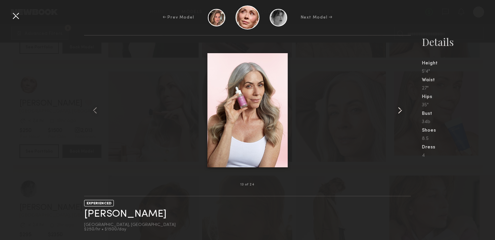
click at [402, 109] on common-icon at bounding box center [400, 110] width 11 height 11
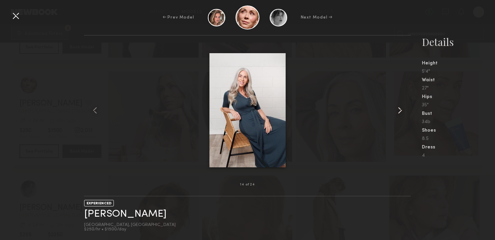
click at [402, 109] on common-icon at bounding box center [400, 110] width 11 height 11
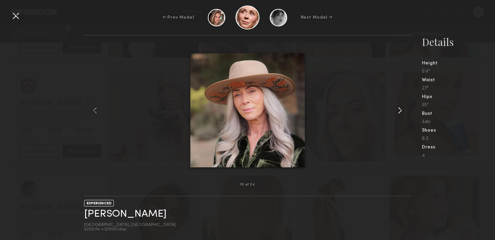
click at [402, 109] on common-icon at bounding box center [400, 110] width 11 height 11
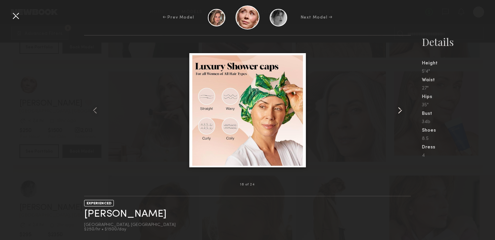
click at [402, 109] on common-icon at bounding box center [400, 110] width 11 height 11
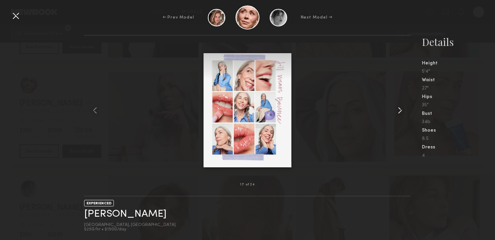
click at [402, 109] on common-icon at bounding box center [400, 110] width 11 height 11
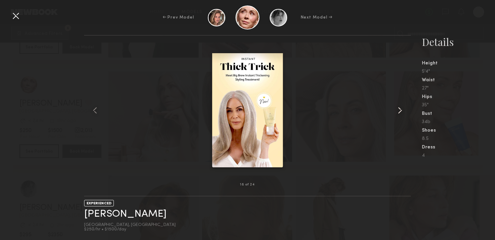
click at [402, 109] on common-icon at bounding box center [400, 110] width 11 height 11
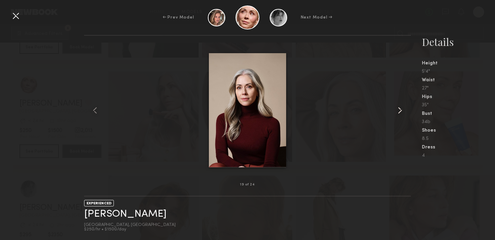
click at [402, 109] on common-icon at bounding box center [400, 110] width 11 height 11
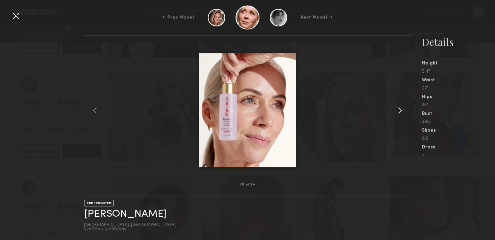
click at [402, 109] on common-icon at bounding box center [400, 110] width 11 height 11
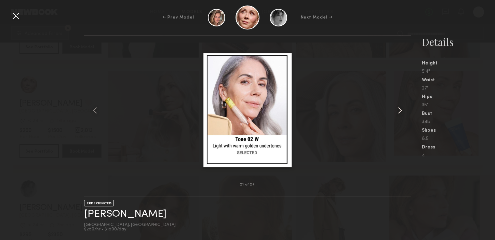
click at [402, 109] on common-icon at bounding box center [400, 110] width 11 height 11
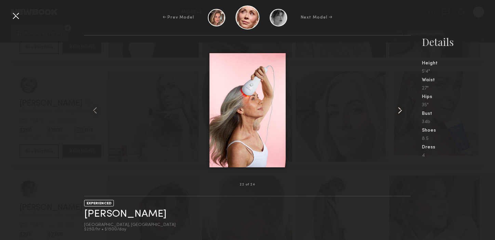
click at [402, 109] on common-icon at bounding box center [400, 110] width 11 height 11
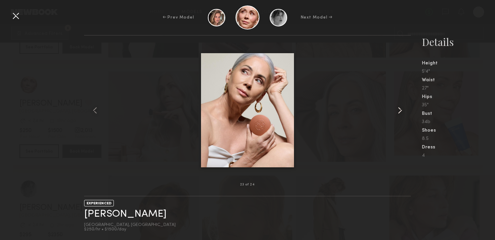
click at [402, 109] on common-icon at bounding box center [400, 110] width 11 height 11
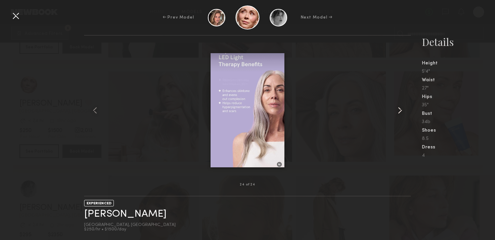
click at [402, 109] on common-icon at bounding box center [400, 110] width 11 height 11
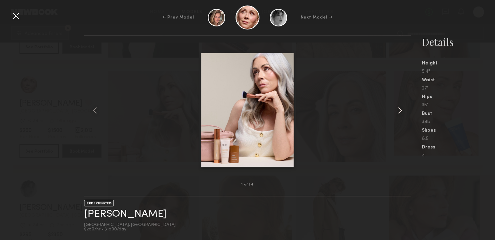
click at [402, 109] on common-icon at bounding box center [400, 110] width 11 height 11
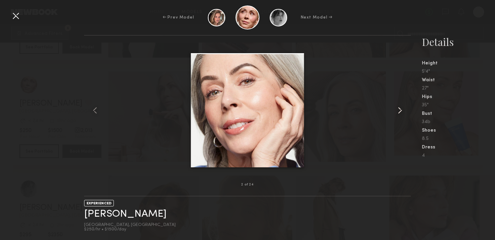
click at [402, 109] on common-icon at bounding box center [400, 110] width 11 height 11
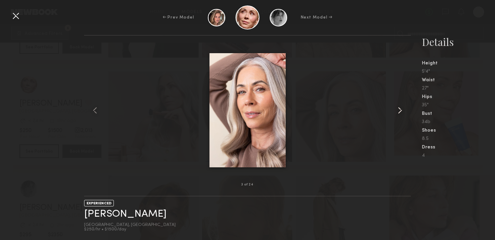
click at [402, 109] on common-icon at bounding box center [400, 110] width 11 height 11
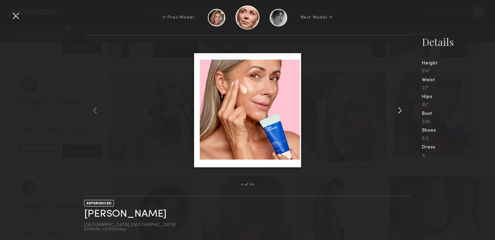
click at [402, 109] on common-icon at bounding box center [400, 110] width 11 height 11
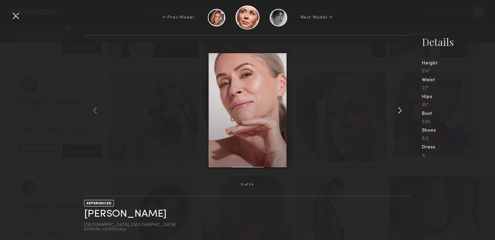
click at [402, 109] on common-icon at bounding box center [400, 110] width 11 height 11
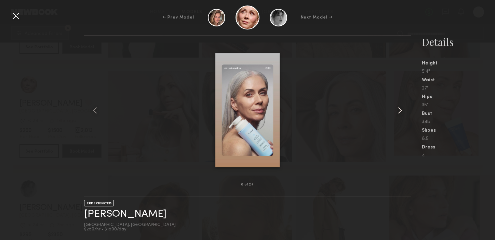
click at [402, 109] on common-icon at bounding box center [400, 110] width 11 height 11
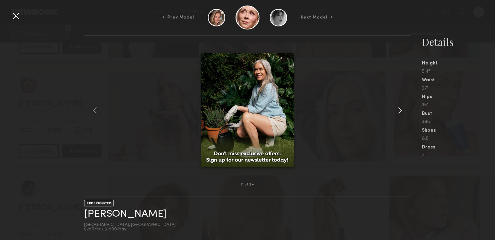
click at [402, 109] on common-icon at bounding box center [400, 110] width 11 height 11
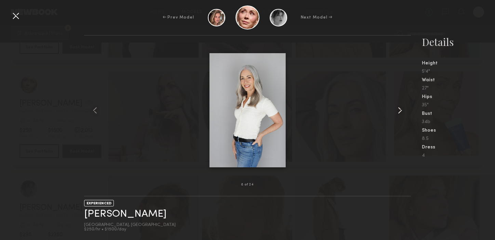
click at [402, 109] on common-icon at bounding box center [400, 110] width 11 height 11
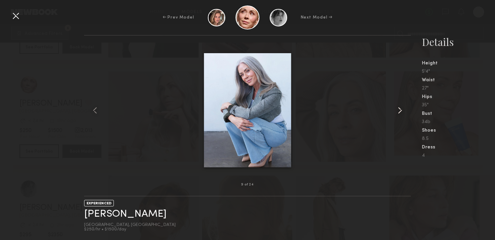
click at [402, 109] on common-icon at bounding box center [400, 110] width 11 height 11
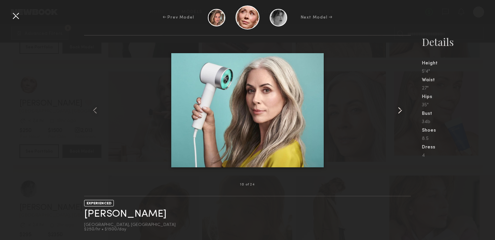
click at [402, 109] on common-icon at bounding box center [400, 110] width 11 height 11
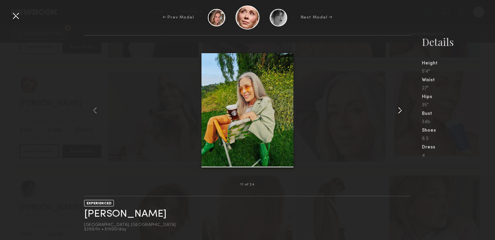
click at [402, 109] on common-icon at bounding box center [400, 110] width 11 height 11
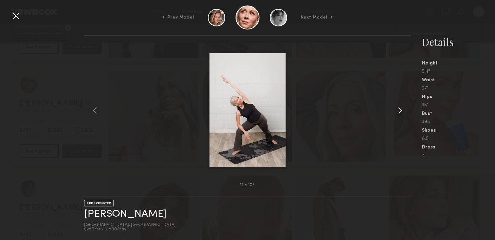
click at [402, 109] on common-icon at bounding box center [400, 110] width 11 height 11
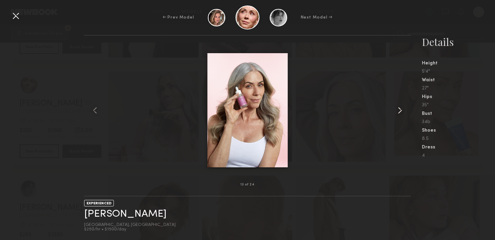
click at [402, 109] on common-icon at bounding box center [400, 110] width 11 height 11
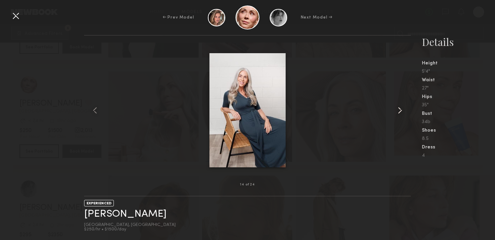
click at [402, 109] on common-icon at bounding box center [400, 110] width 11 height 11
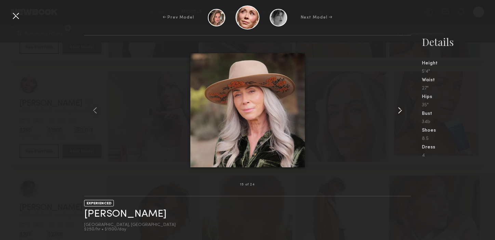
click at [402, 109] on common-icon at bounding box center [400, 110] width 11 height 11
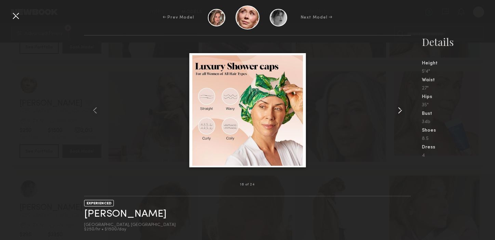
click at [402, 109] on common-icon at bounding box center [400, 110] width 11 height 11
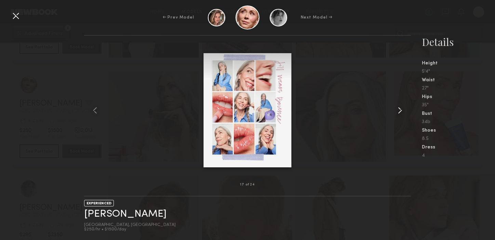
click at [402, 109] on common-icon at bounding box center [400, 110] width 11 height 11
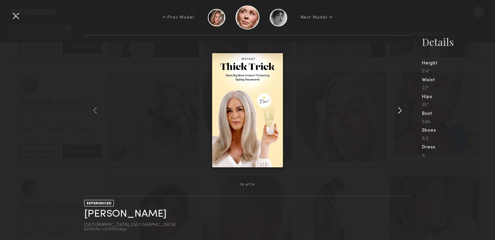
click at [402, 109] on common-icon at bounding box center [400, 110] width 11 height 11
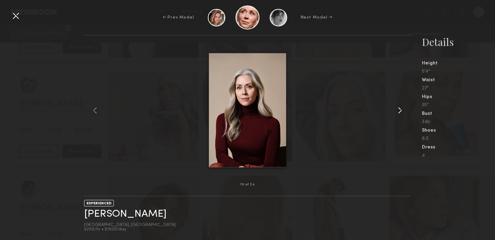
click at [402, 109] on common-icon at bounding box center [400, 110] width 11 height 11
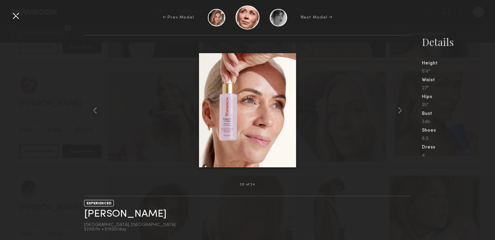
click at [13, 13] on div at bounding box center [15, 15] width 11 height 11
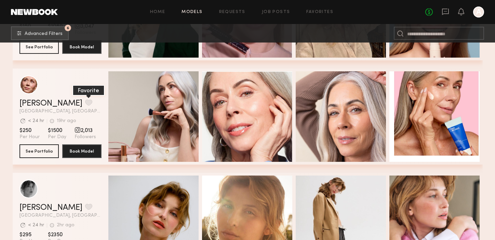
click at [85, 101] on button "grid" at bounding box center [88, 102] width 7 height 6
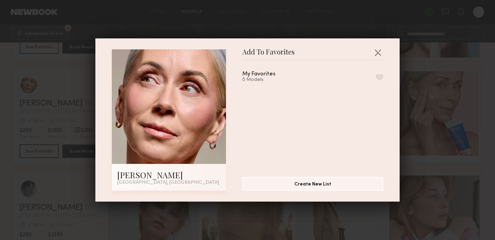
click at [382, 75] on button "button" at bounding box center [379, 77] width 7 height 6
click at [380, 51] on button "button" at bounding box center [378, 52] width 11 height 11
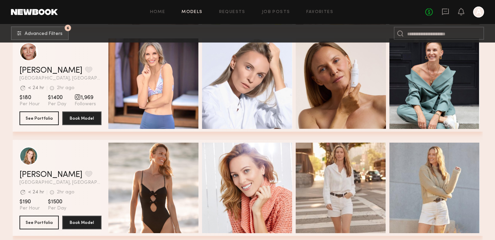
scroll to position [1373, 0]
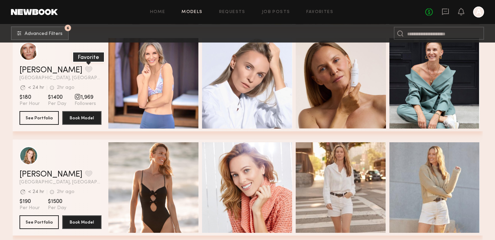
click at [85, 70] on button "grid" at bounding box center [88, 69] width 7 height 6
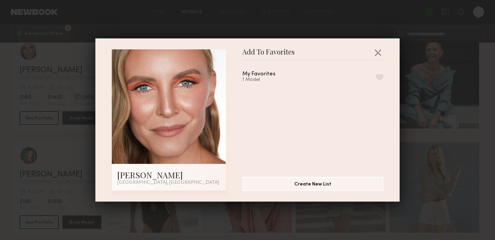
click at [381, 77] on button "button" at bounding box center [379, 77] width 7 height 6
click at [378, 54] on button "button" at bounding box center [378, 52] width 11 height 11
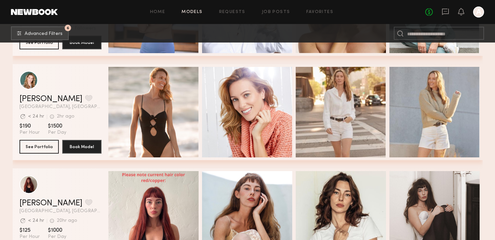
scroll to position [1429, 0]
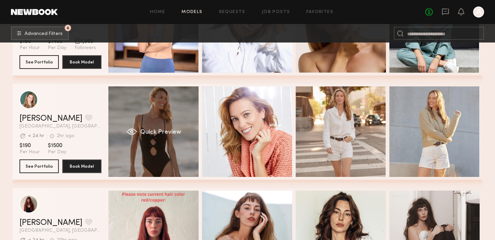
click at [172, 119] on div "Quick Preview" at bounding box center [153, 131] width 90 height 90
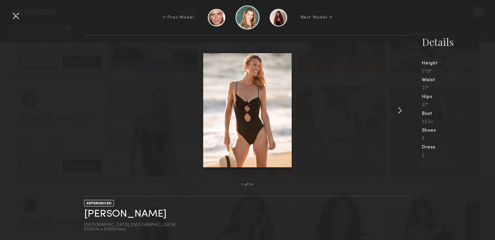
click at [400, 109] on common-icon at bounding box center [400, 110] width 11 height 11
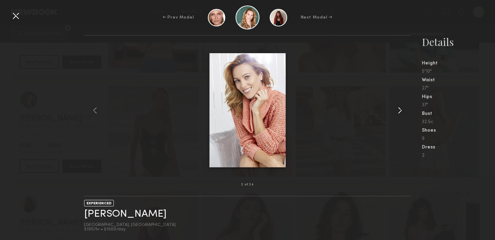
click at [400, 109] on common-icon at bounding box center [400, 110] width 11 height 11
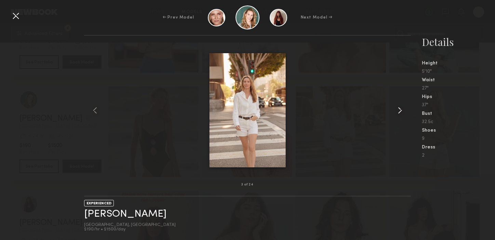
click at [400, 109] on common-icon at bounding box center [400, 110] width 11 height 11
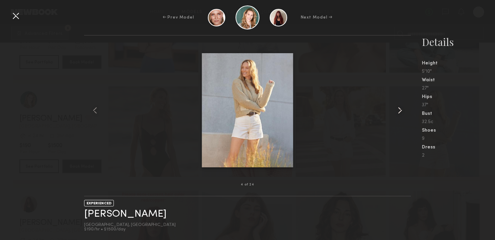
click at [400, 109] on common-icon at bounding box center [400, 110] width 11 height 11
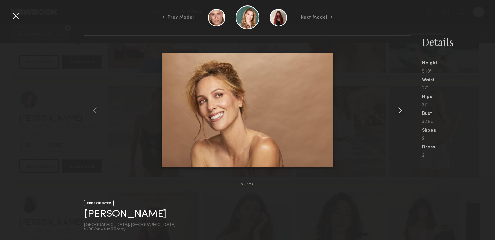
click at [400, 109] on common-icon at bounding box center [400, 110] width 11 height 11
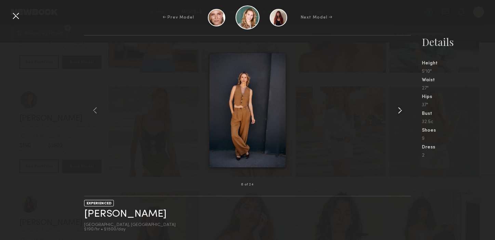
click at [400, 109] on common-icon at bounding box center [400, 110] width 11 height 11
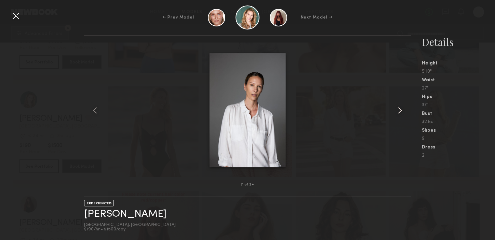
click at [400, 109] on common-icon at bounding box center [400, 110] width 11 height 11
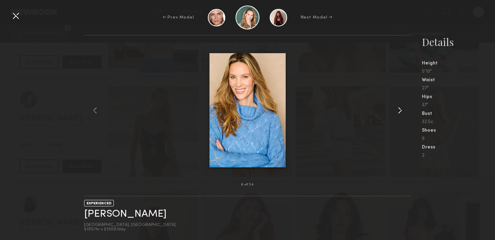
click at [400, 109] on common-icon at bounding box center [400, 110] width 11 height 11
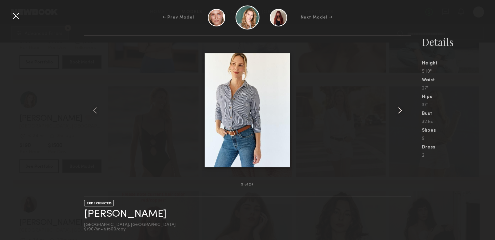
click at [400, 109] on common-icon at bounding box center [400, 110] width 11 height 11
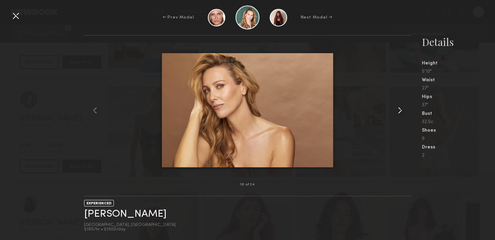
click at [400, 109] on common-icon at bounding box center [400, 110] width 11 height 11
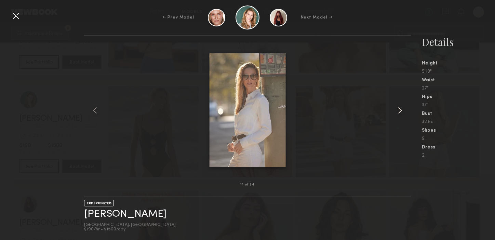
click at [400, 109] on common-icon at bounding box center [400, 110] width 11 height 11
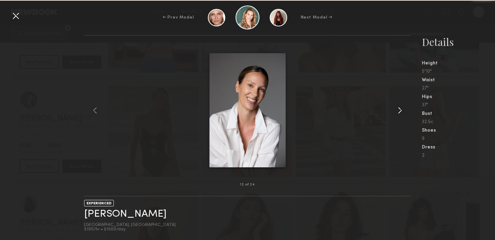
click at [400, 109] on common-icon at bounding box center [400, 110] width 11 height 11
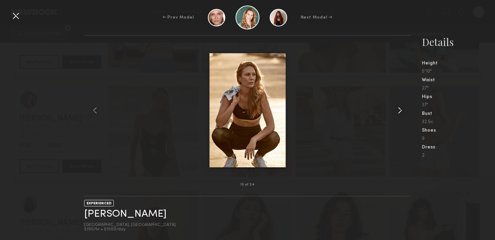
click at [400, 109] on common-icon at bounding box center [400, 110] width 11 height 11
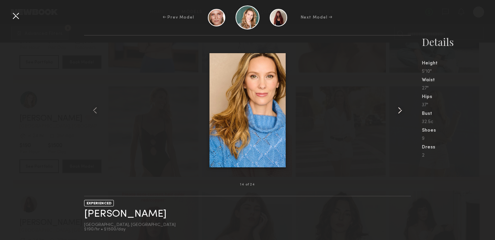
click at [400, 109] on common-icon at bounding box center [400, 110] width 11 height 11
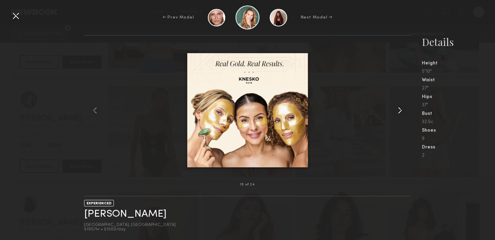
click at [400, 109] on common-icon at bounding box center [400, 110] width 11 height 11
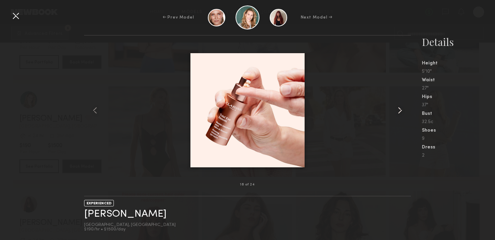
click at [400, 109] on common-icon at bounding box center [400, 110] width 11 height 11
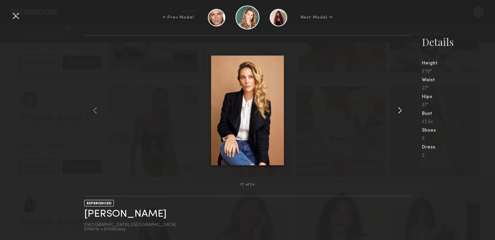
click at [400, 109] on common-icon at bounding box center [400, 110] width 11 height 11
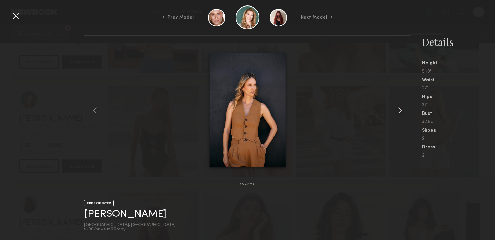
click at [400, 109] on common-icon at bounding box center [400, 110] width 11 height 11
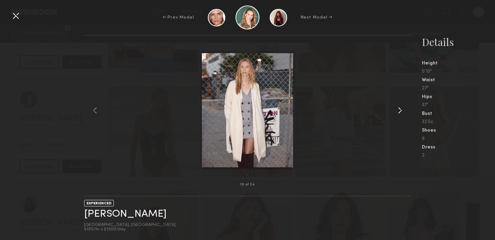
click at [400, 109] on common-icon at bounding box center [400, 110] width 11 height 11
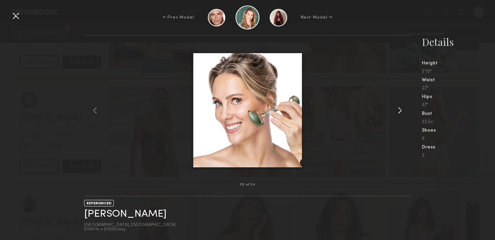
click at [400, 109] on common-icon at bounding box center [400, 110] width 11 height 11
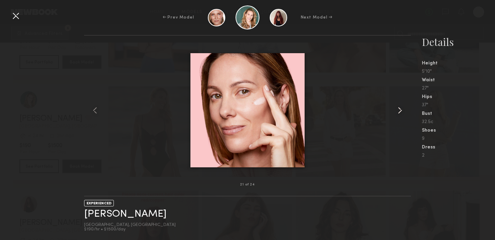
click at [400, 109] on common-icon at bounding box center [400, 110] width 11 height 11
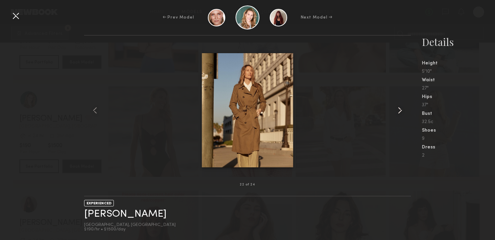
click at [400, 109] on common-icon at bounding box center [400, 110] width 11 height 11
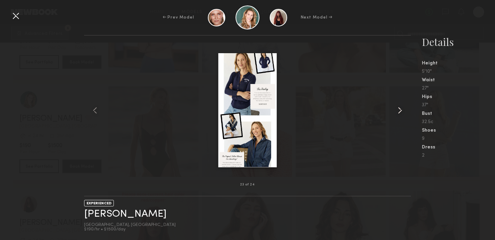
click at [400, 109] on common-icon at bounding box center [400, 110] width 11 height 11
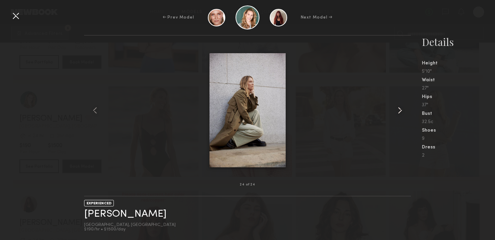
click at [400, 109] on common-icon at bounding box center [400, 110] width 11 height 11
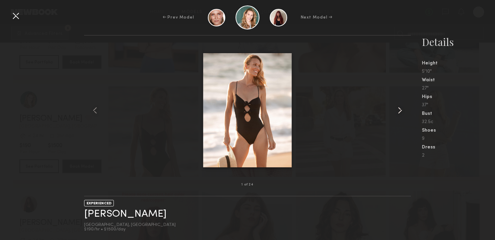
click at [400, 109] on common-icon at bounding box center [400, 110] width 11 height 11
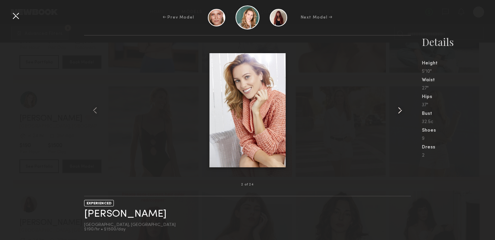
click at [400, 109] on common-icon at bounding box center [400, 110] width 11 height 11
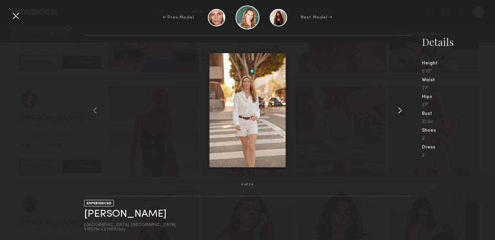
click at [400, 109] on common-icon at bounding box center [400, 110] width 11 height 11
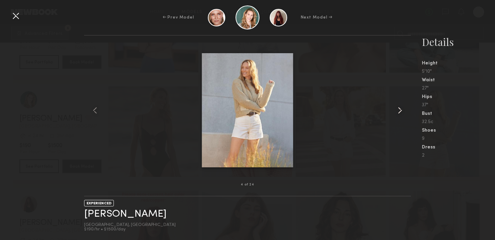
click at [400, 109] on common-icon at bounding box center [400, 110] width 11 height 11
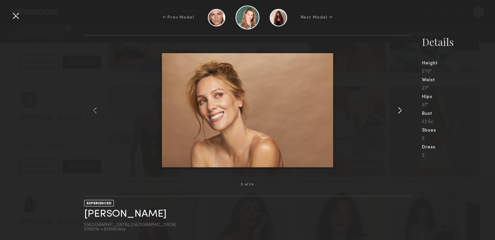
click at [400, 109] on common-icon at bounding box center [400, 110] width 11 height 11
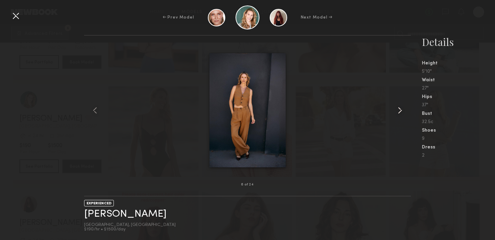
click at [400, 109] on common-icon at bounding box center [400, 110] width 11 height 11
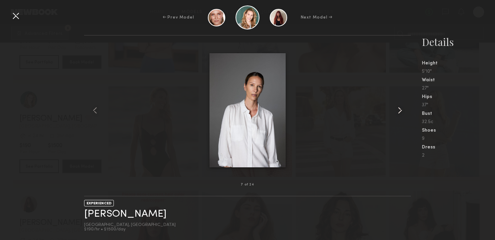
click at [400, 109] on common-icon at bounding box center [400, 110] width 11 height 11
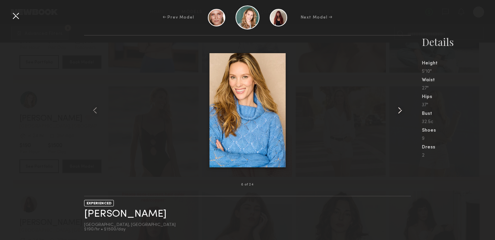
click at [400, 109] on common-icon at bounding box center [400, 110] width 11 height 11
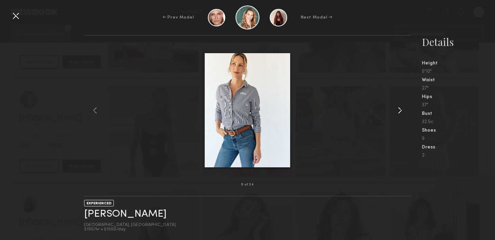
click at [400, 109] on common-icon at bounding box center [400, 110] width 11 height 11
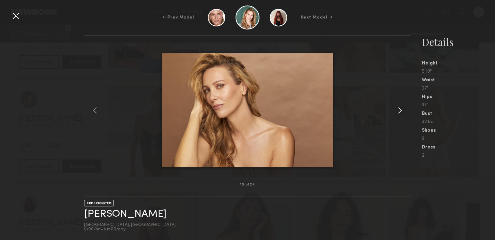
click at [400, 109] on common-icon at bounding box center [400, 110] width 11 height 11
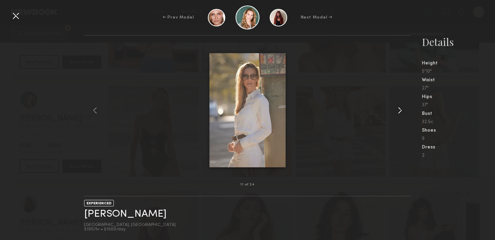
click at [400, 109] on common-icon at bounding box center [400, 110] width 11 height 11
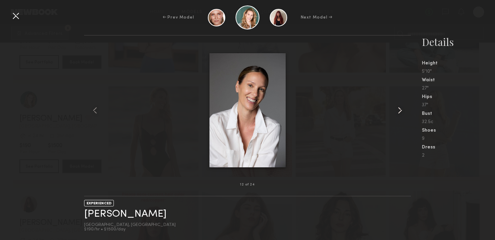
click at [400, 109] on common-icon at bounding box center [400, 110] width 11 height 11
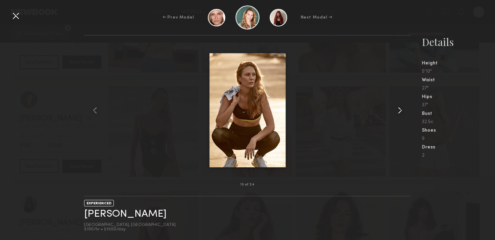
click at [400, 109] on common-icon at bounding box center [400, 110] width 11 height 11
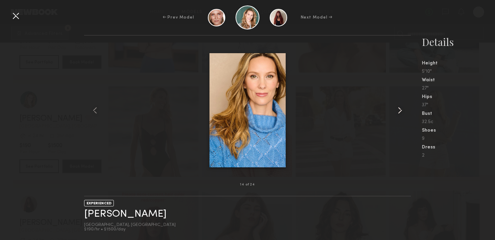
click at [400, 109] on common-icon at bounding box center [400, 110] width 11 height 11
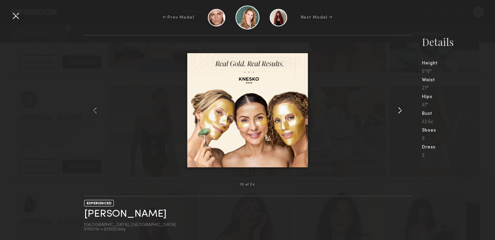
click at [400, 109] on common-icon at bounding box center [400, 110] width 11 height 11
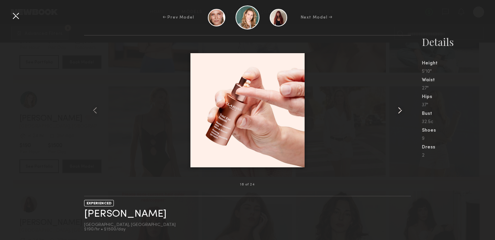
click at [400, 109] on common-icon at bounding box center [400, 110] width 11 height 11
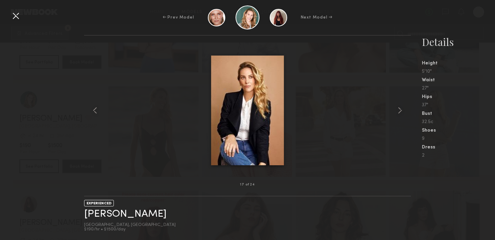
click at [15, 12] on div at bounding box center [15, 15] width 11 height 11
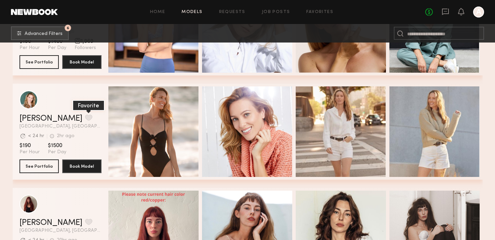
click at [85, 115] on button "grid" at bounding box center [88, 117] width 7 height 6
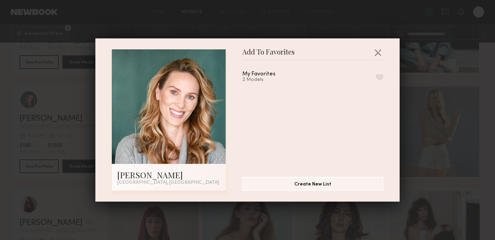
click at [379, 78] on button "button" at bounding box center [379, 77] width 7 height 6
click at [379, 51] on button "button" at bounding box center [378, 52] width 11 height 11
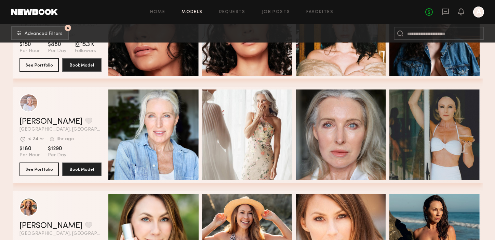
scroll to position [2690, 0]
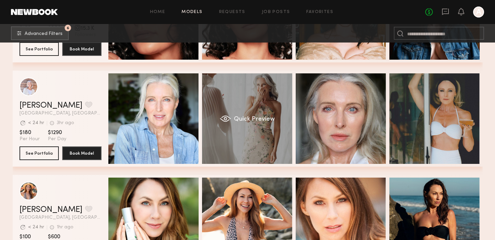
click at [242, 106] on div "Quick Preview" at bounding box center [247, 118] width 90 height 90
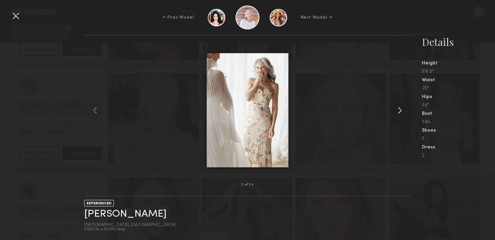
click at [402, 111] on common-icon at bounding box center [400, 110] width 11 height 11
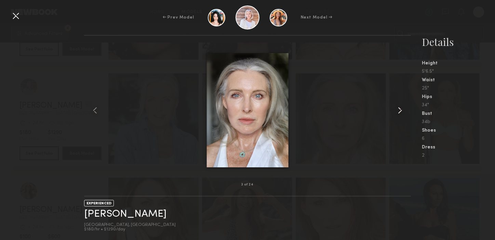
click at [402, 111] on common-icon at bounding box center [400, 110] width 11 height 11
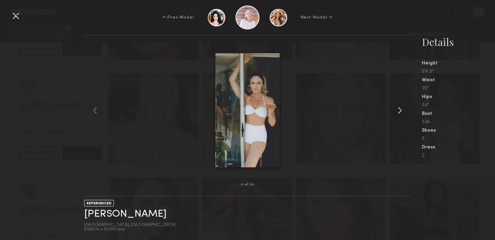
click at [402, 111] on common-icon at bounding box center [400, 110] width 11 height 11
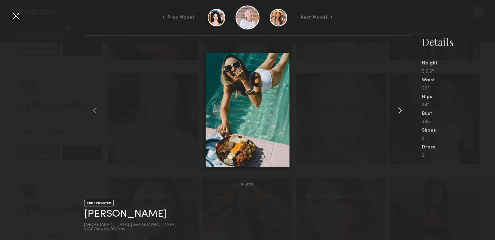
click at [402, 111] on common-icon at bounding box center [400, 110] width 11 height 11
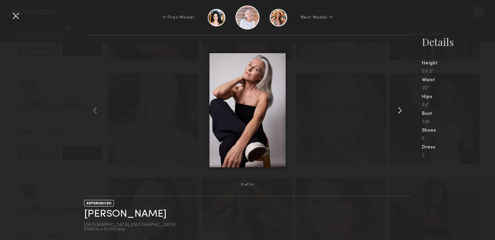
click at [402, 111] on common-icon at bounding box center [400, 110] width 11 height 11
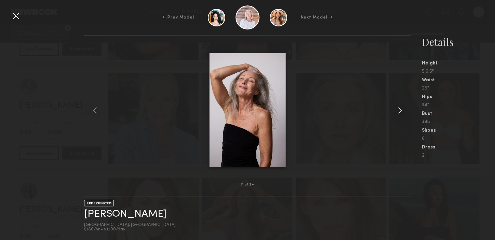
click at [402, 111] on common-icon at bounding box center [400, 110] width 11 height 11
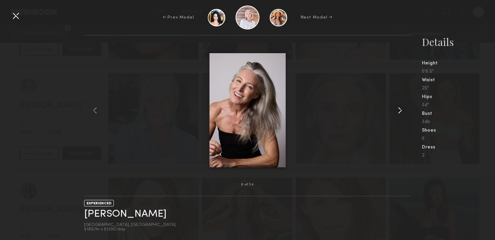
click at [402, 111] on common-icon at bounding box center [400, 110] width 11 height 11
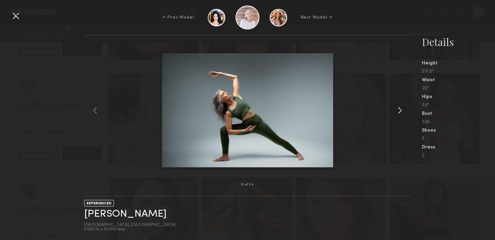
click at [402, 111] on common-icon at bounding box center [400, 110] width 11 height 11
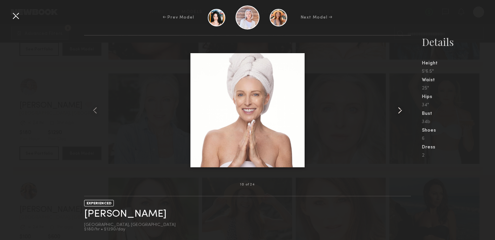
click at [402, 111] on common-icon at bounding box center [400, 110] width 11 height 11
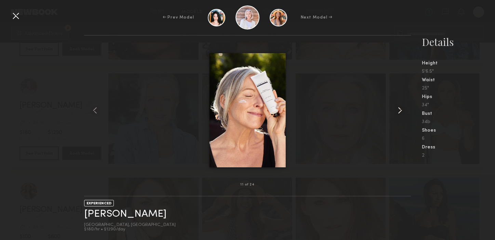
click at [402, 111] on common-icon at bounding box center [400, 110] width 11 height 11
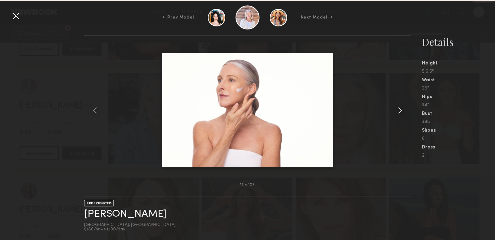
click at [402, 111] on common-icon at bounding box center [400, 110] width 11 height 11
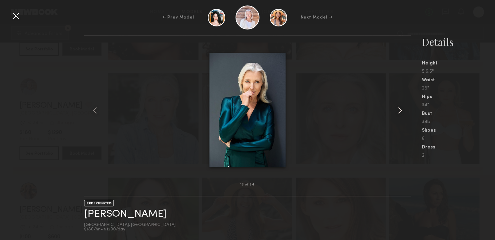
click at [402, 111] on common-icon at bounding box center [400, 110] width 11 height 11
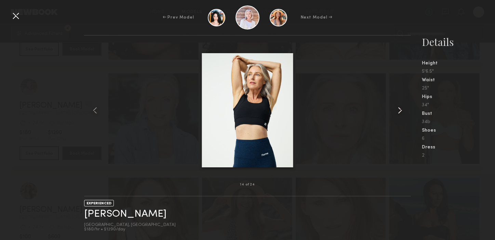
click at [402, 111] on common-icon at bounding box center [400, 110] width 11 height 11
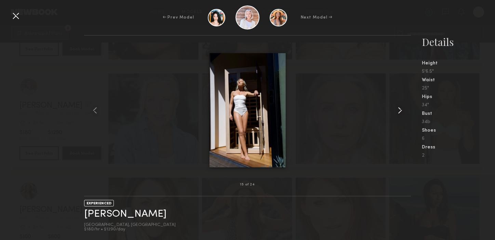
click at [402, 111] on common-icon at bounding box center [400, 110] width 11 height 11
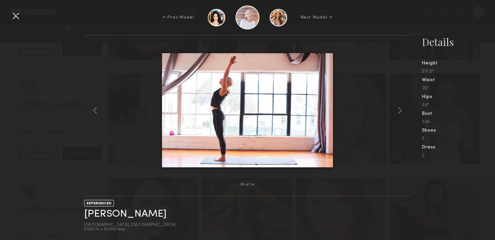
click at [16, 16] on div at bounding box center [15, 15] width 11 height 11
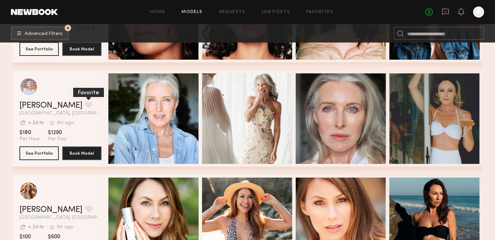
click at [85, 105] on button "grid" at bounding box center [88, 104] width 7 height 6
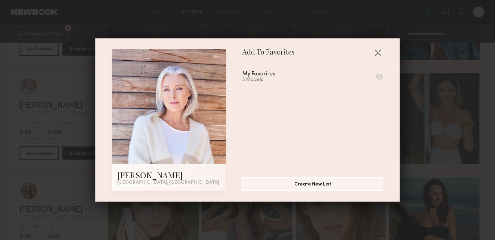
click at [380, 76] on button "button" at bounding box center [379, 77] width 7 height 6
click at [375, 50] on button "button" at bounding box center [378, 52] width 11 height 11
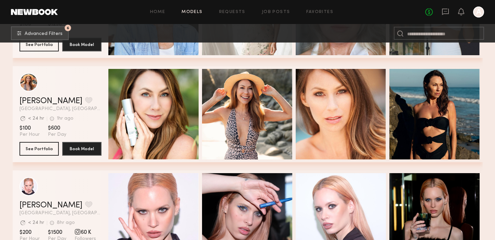
scroll to position [2799, 0]
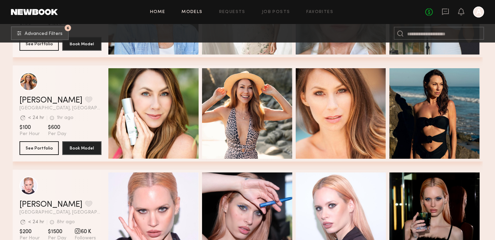
click at [159, 12] on link "Home" at bounding box center [157, 12] width 15 height 4
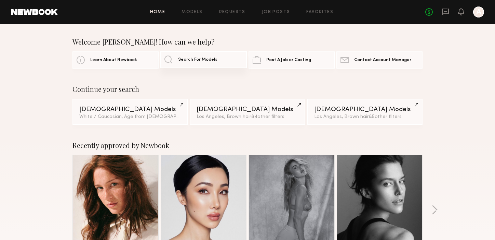
click at [183, 59] on span "Search For Models" at bounding box center [197, 59] width 39 height 4
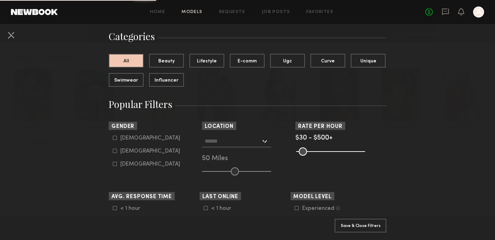
scroll to position [62, 0]
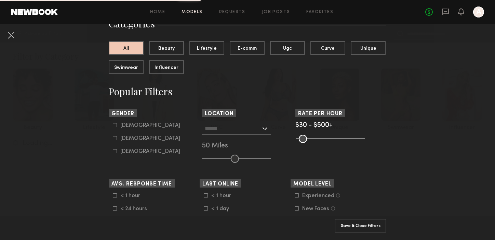
click at [117, 139] on icon at bounding box center [115, 138] width 4 height 4
type input "**"
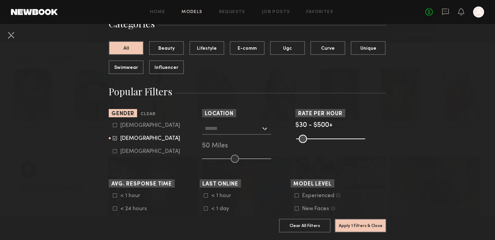
click at [263, 129] on div at bounding box center [236, 128] width 69 height 12
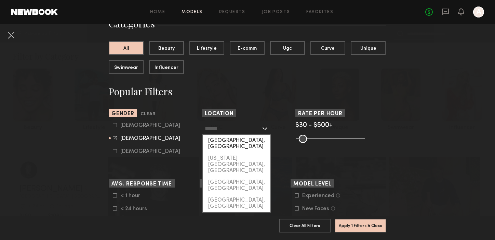
click at [249, 137] on div "[GEOGRAPHIC_DATA], [GEOGRAPHIC_DATA]" at bounding box center [237, 143] width 68 height 18
type input "**********"
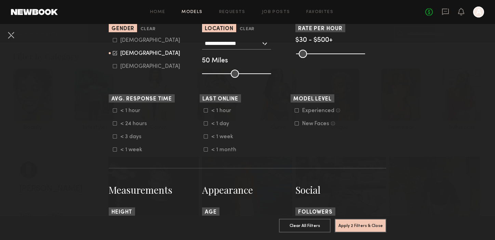
scroll to position [146, 0]
click at [114, 126] on icon at bounding box center [115, 124] width 4 height 4
click at [205, 122] on icon at bounding box center [206, 123] width 4 height 4
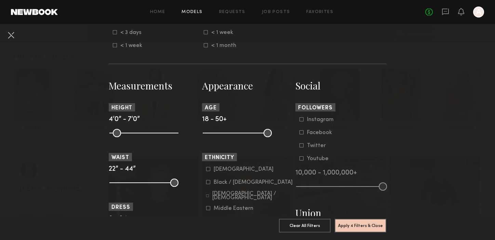
scroll to position [255, 0]
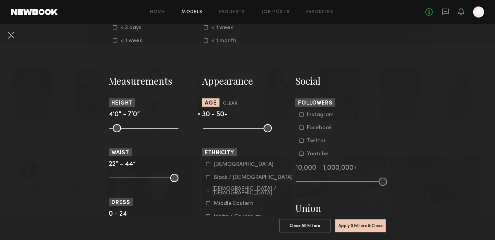
drag, startPoint x: 254, startPoint y: 130, endPoint x: 229, endPoint y: 129, distance: 25.0
type input "**"
click at [229, 129] on input "range" at bounding box center [237, 128] width 69 height 8
drag, startPoint x: 269, startPoint y: 127, endPoint x: 258, endPoint y: 129, distance: 11.5
type input "**"
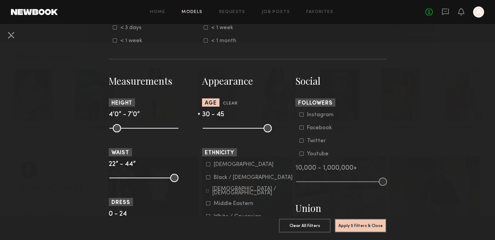
click at [258, 129] on input "range" at bounding box center [237, 128] width 69 height 8
click at [207, 192] on icon at bounding box center [207, 190] width 3 height 3
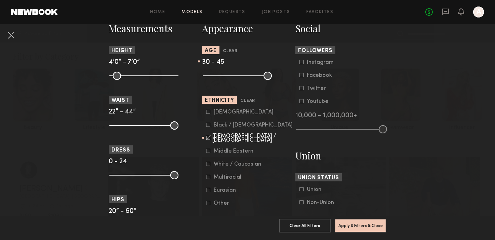
scroll to position [313, 0]
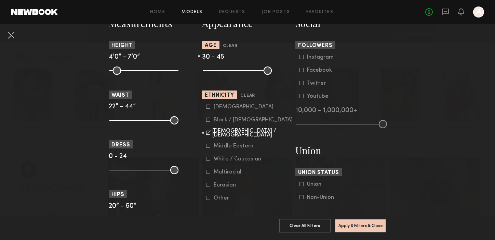
click at [208, 162] on common-framework-checkbox "White / Caucasian" at bounding box center [249, 159] width 87 height 6
click at [208, 160] on icon at bounding box center [208, 158] width 4 height 4
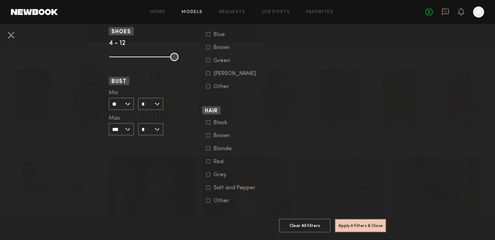
scroll to position [527, 0]
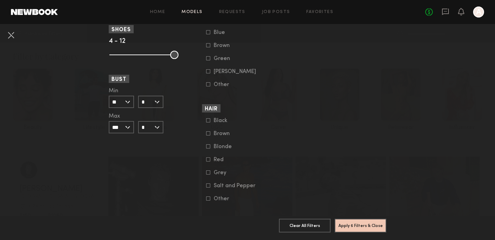
click at [207, 135] on icon at bounding box center [208, 133] width 4 height 4
click at [207, 148] on icon at bounding box center [209, 146] width 4 height 4
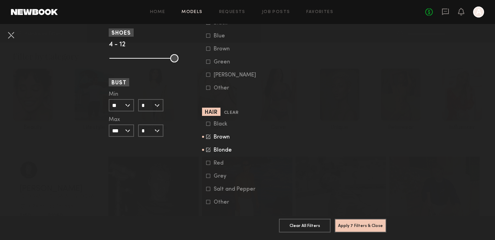
scroll to position [539, 0]
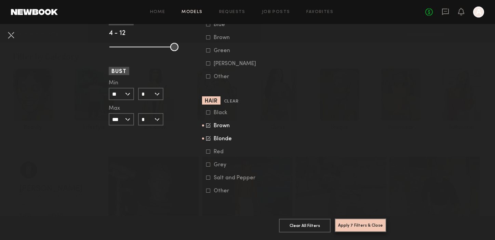
click at [372, 222] on button "Apply 7 Filters & Close" at bounding box center [361, 225] width 52 height 14
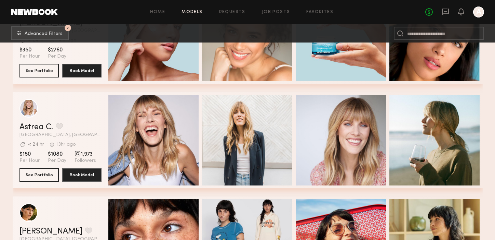
scroll to position [385, 0]
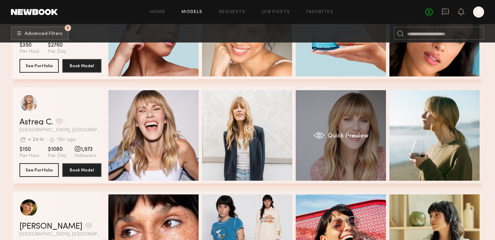
click at [361, 163] on div "Quick Preview" at bounding box center [341, 135] width 90 height 90
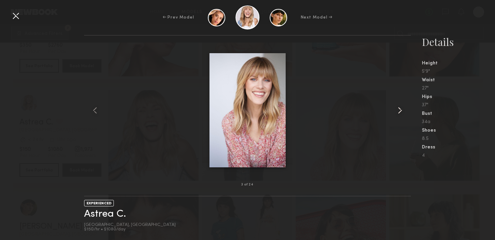
click at [397, 111] on common-icon at bounding box center [400, 110] width 11 height 11
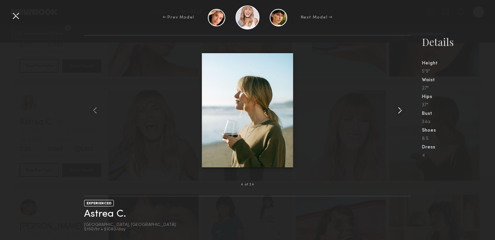
click at [397, 111] on common-icon at bounding box center [400, 110] width 11 height 11
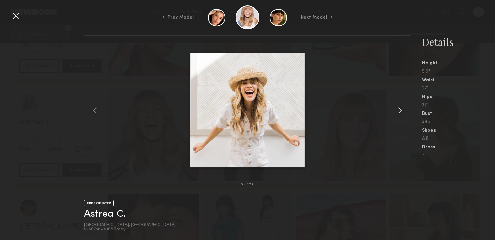
click at [397, 111] on common-icon at bounding box center [400, 110] width 11 height 11
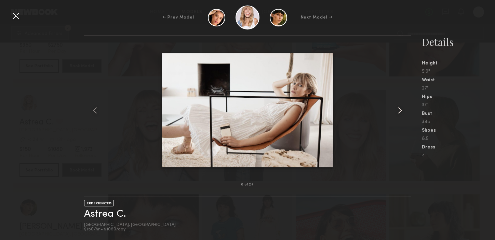
click at [397, 111] on common-icon at bounding box center [400, 110] width 11 height 11
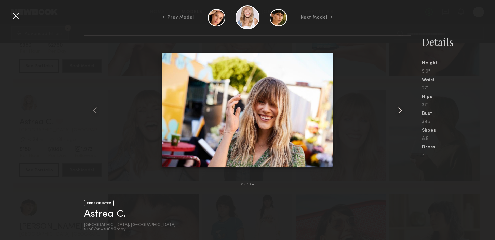
click at [397, 111] on common-icon at bounding box center [400, 110] width 11 height 11
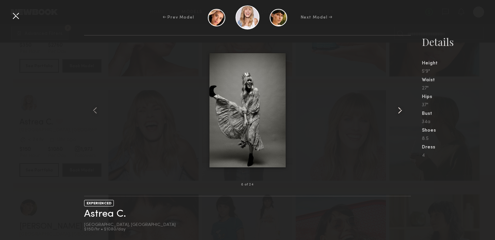
click at [397, 111] on common-icon at bounding box center [400, 110] width 11 height 11
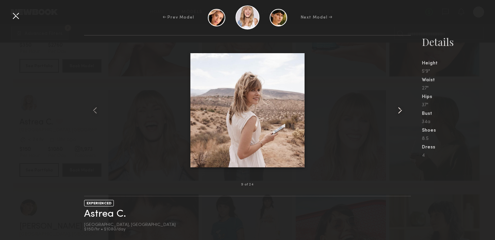
click at [397, 111] on common-icon at bounding box center [400, 110] width 11 height 11
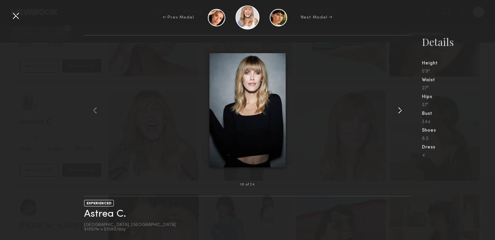
click at [397, 111] on common-icon at bounding box center [400, 110] width 11 height 11
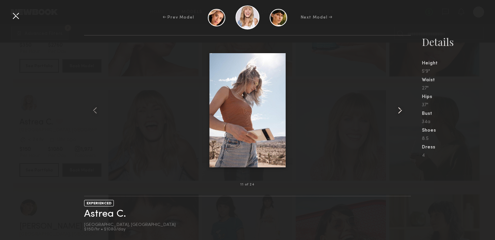
click at [397, 111] on common-icon at bounding box center [400, 110] width 11 height 11
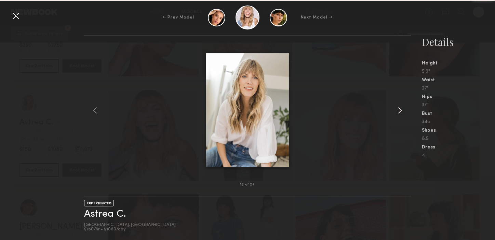
click at [397, 111] on common-icon at bounding box center [400, 110] width 11 height 11
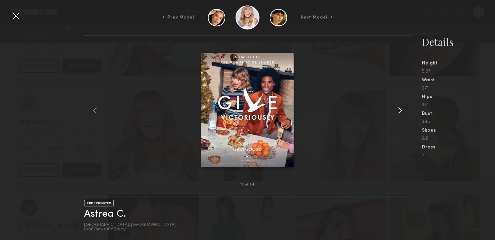
click at [397, 111] on common-icon at bounding box center [400, 110] width 11 height 11
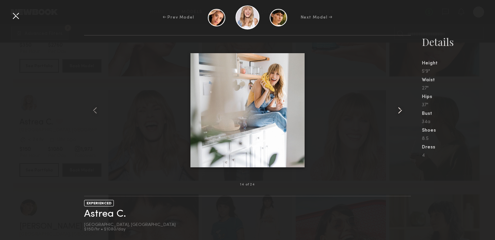
click at [397, 111] on common-icon at bounding box center [400, 110] width 11 height 11
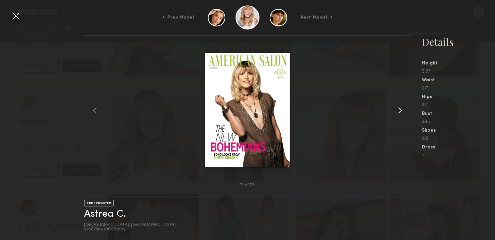
click at [397, 111] on common-icon at bounding box center [400, 110] width 11 height 11
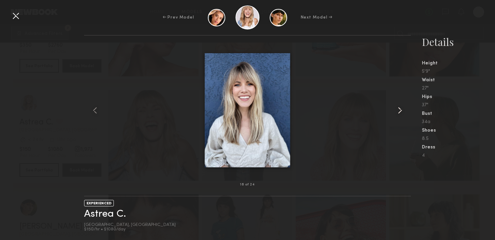
click at [397, 111] on common-icon at bounding box center [400, 110] width 11 height 11
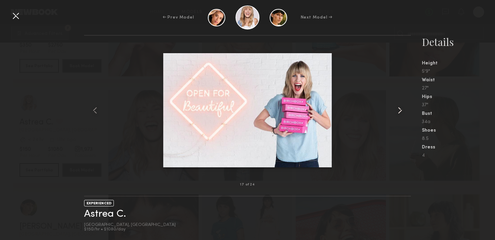
click at [397, 111] on common-icon at bounding box center [400, 110] width 11 height 11
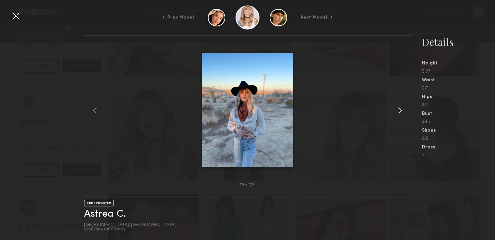
click at [397, 111] on common-icon at bounding box center [400, 110] width 11 height 11
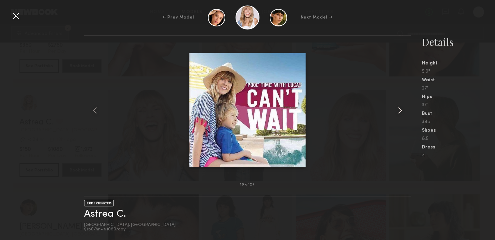
click at [397, 111] on common-icon at bounding box center [400, 110] width 11 height 11
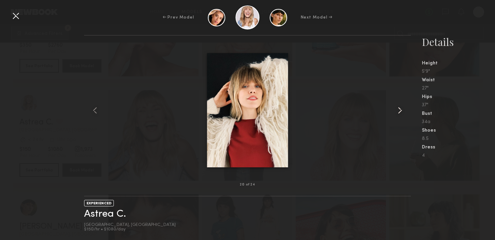
click at [397, 111] on common-icon at bounding box center [400, 110] width 11 height 11
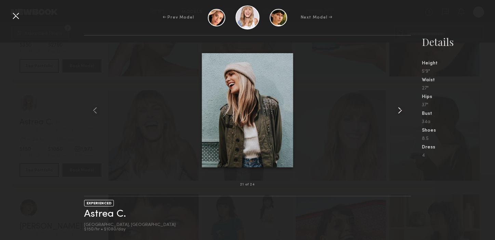
click at [397, 111] on common-icon at bounding box center [400, 110] width 11 height 11
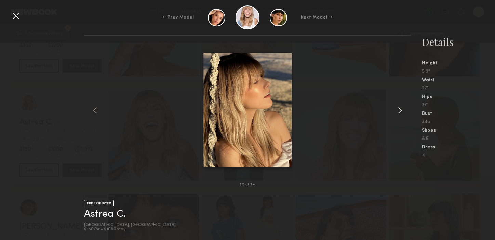
click at [397, 111] on common-icon at bounding box center [400, 110] width 11 height 11
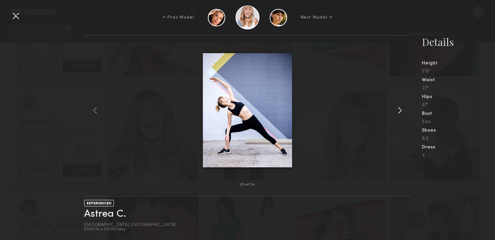
click at [397, 111] on common-icon at bounding box center [400, 110] width 11 height 11
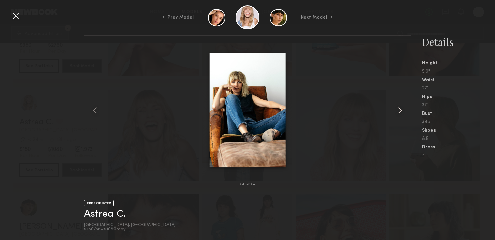
click at [397, 111] on common-icon at bounding box center [400, 110] width 11 height 11
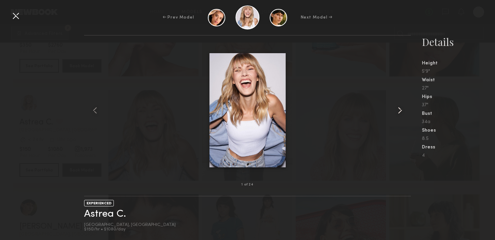
click at [397, 111] on common-icon at bounding box center [400, 110] width 11 height 11
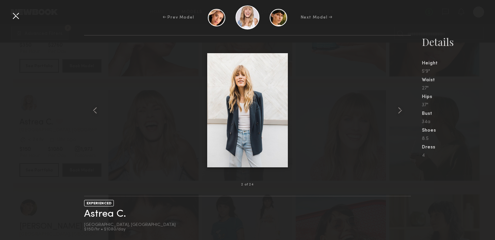
click at [17, 16] on div at bounding box center [15, 15] width 11 height 11
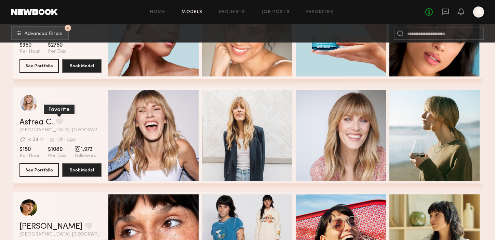
click at [61, 121] on button "grid" at bounding box center [59, 121] width 7 height 6
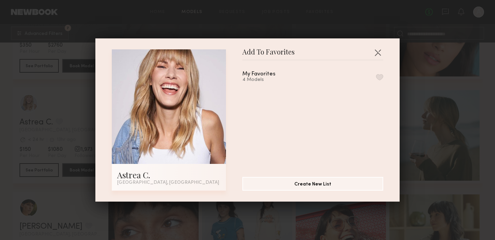
click at [379, 75] on button "button" at bounding box center [379, 77] width 7 height 6
click at [380, 55] on button "button" at bounding box center [378, 52] width 11 height 11
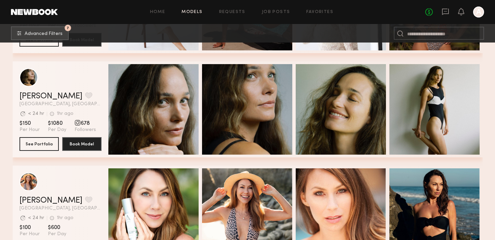
scroll to position [2081, 0]
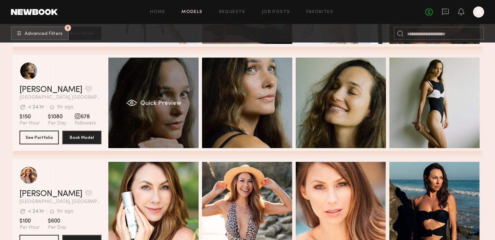
click at [185, 107] on div "Quick Preview" at bounding box center [153, 102] width 90 height 90
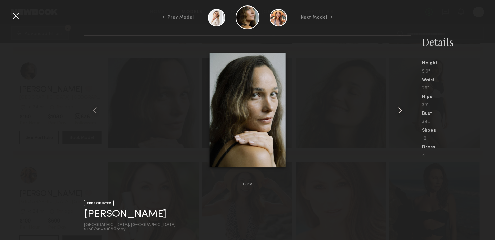
click at [400, 109] on common-icon at bounding box center [400, 110] width 11 height 11
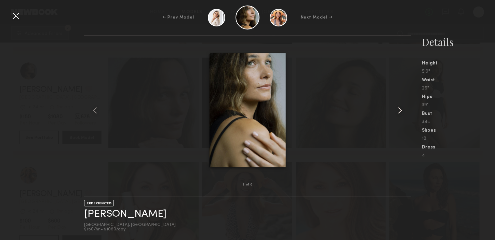
click at [400, 109] on common-icon at bounding box center [400, 110] width 11 height 11
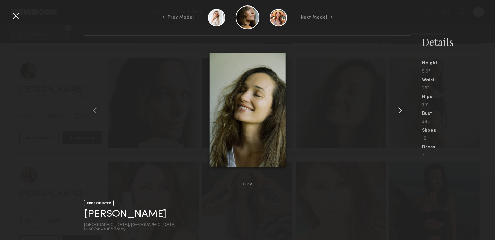
click at [400, 109] on common-icon at bounding box center [400, 110] width 11 height 11
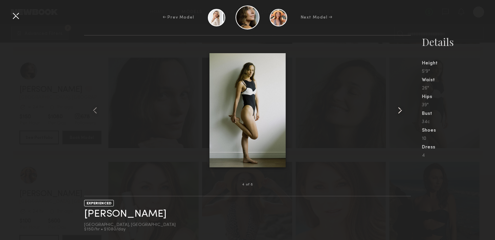
click at [400, 109] on common-icon at bounding box center [400, 110] width 11 height 11
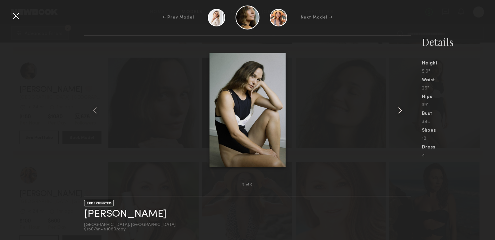
click at [400, 109] on common-icon at bounding box center [400, 110] width 11 height 11
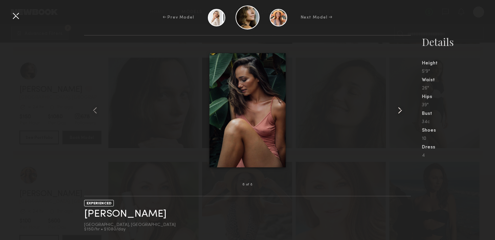
click at [400, 109] on common-icon at bounding box center [400, 110] width 11 height 11
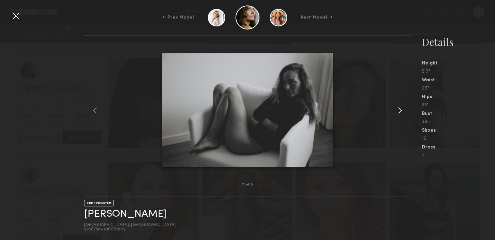
click at [400, 109] on common-icon at bounding box center [400, 110] width 11 height 11
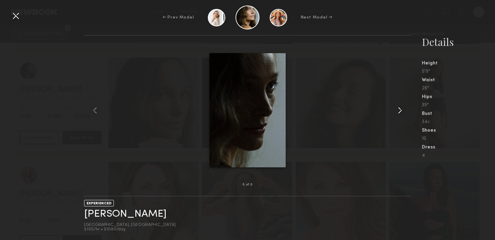
click at [400, 109] on common-icon at bounding box center [400, 110] width 11 height 11
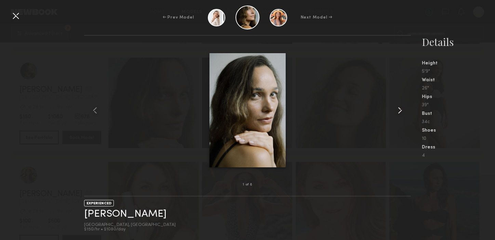
click at [400, 109] on common-icon at bounding box center [400, 110] width 11 height 11
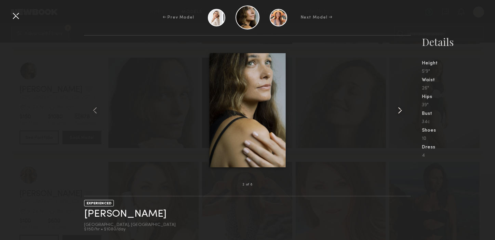
click at [400, 109] on common-icon at bounding box center [400, 110] width 11 height 11
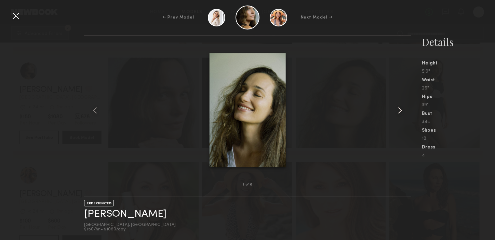
click at [400, 109] on common-icon at bounding box center [400, 110] width 11 height 11
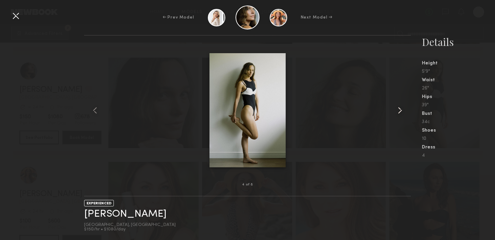
click at [400, 109] on common-icon at bounding box center [400, 110] width 11 height 11
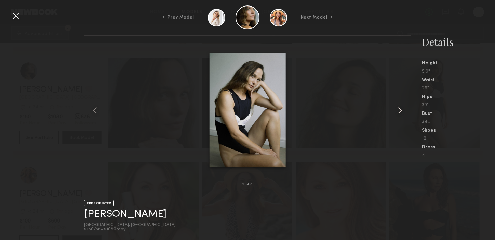
click at [400, 109] on common-icon at bounding box center [400, 110] width 11 height 11
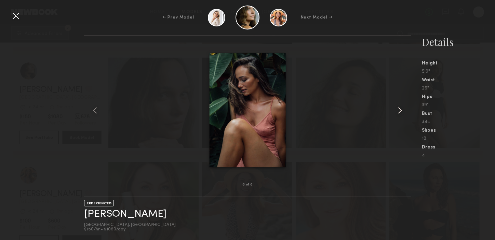
click at [400, 109] on common-icon at bounding box center [400, 110] width 11 height 11
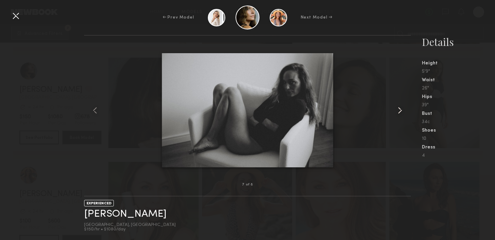
click at [400, 109] on common-icon at bounding box center [400, 110] width 11 height 11
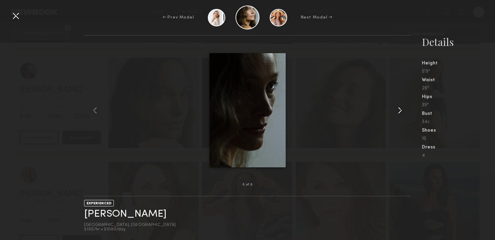
click at [400, 109] on common-icon at bounding box center [400, 110] width 11 height 11
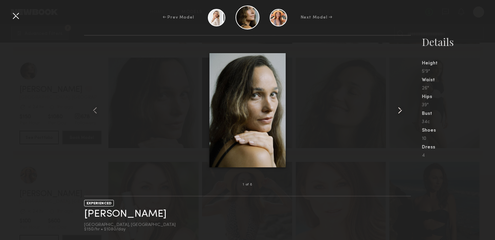
click at [400, 109] on common-icon at bounding box center [400, 110] width 11 height 11
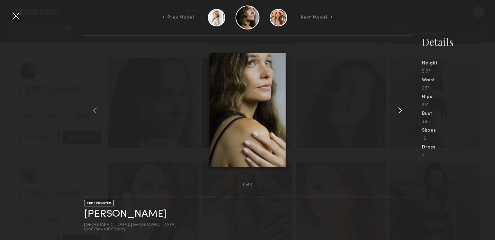
click at [400, 109] on common-icon at bounding box center [400, 110] width 11 height 11
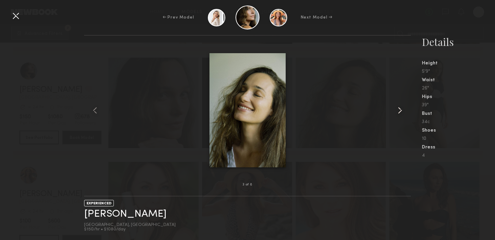
click at [400, 109] on common-icon at bounding box center [400, 110] width 11 height 11
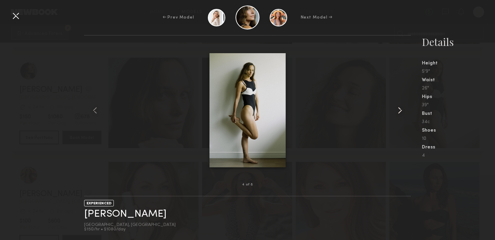
click at [400, 109] on common-icon at bounding box center [400, 110] width 11 height 11
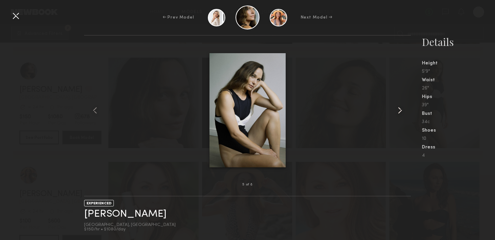
click at [400, 109] on common-icon at bounding box center [400, 110] width 11 height 11
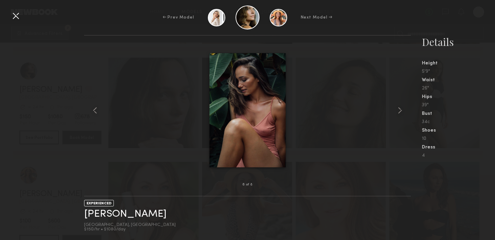
click at [18, 15] on div at bounding box center [15, 15] width 11 height 11
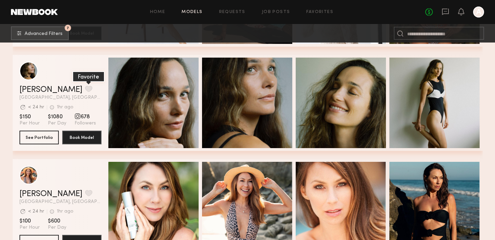
click at [85, 87] on button "grid" at bounding box center [88, 89] width 7 height 6
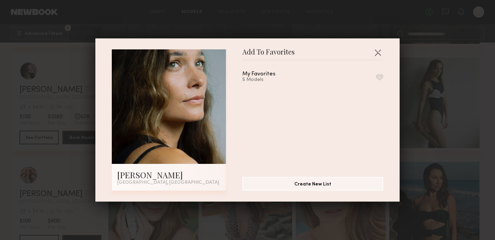
click at [381, 75] on button "button" at bounding box center [379, 77] width 7 height 6
click at [379, 47] on button "button" at bounding box center [378, 52] width 11 height 11
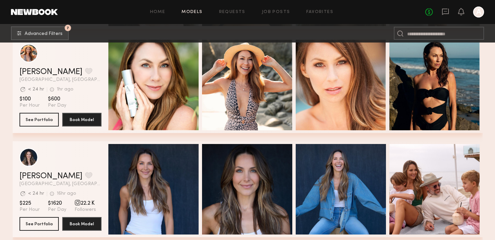
scroll to position [2188, 0]
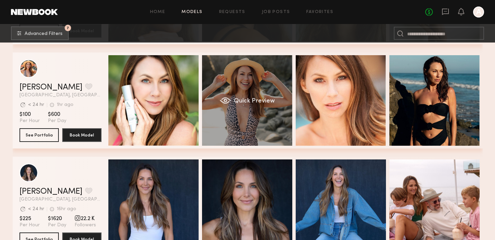
click at [250, 90] on div "Quick Preview" at bounding box center [247, 100] width 90 height 90
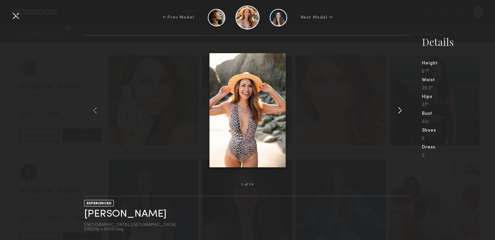
click at [400, 110] on common-icon at bounding box center [400, 110] width 11 height 11
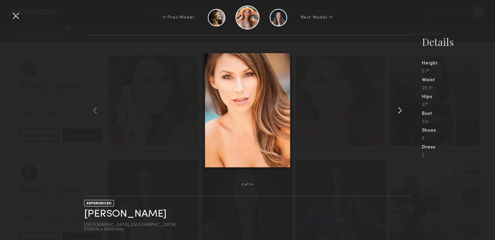
click at [400, 110] on common-icon at bounding box center [400, 110] width 11 height 11
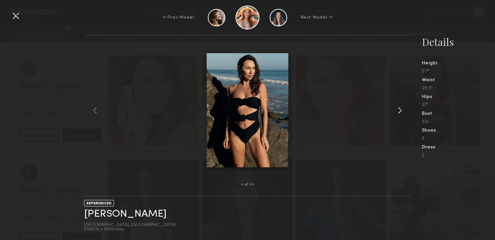
click at [400, 110] on common-icon at bounding box center [400, 110] width 11 height 11
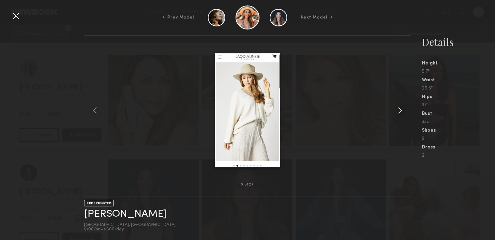
click at [400, 110] on common-icon at bounding box center [400, 110] width 11 height 11
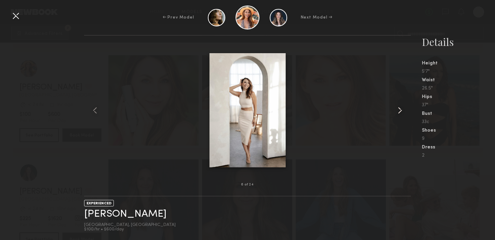
click at [400, 110] on common-icon at bounding box center [400, 110] width 11 height 11
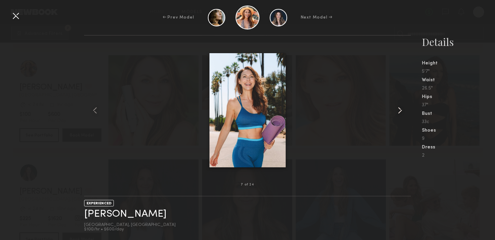
click at [400, 110] on common-icon at bounding box center [400, 110] width 11 height 11
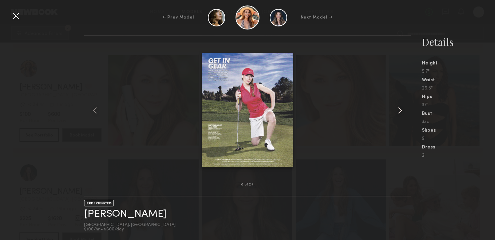
click at [400, 110] on common-icon at bounding box center [400, 110] width 11 height 11
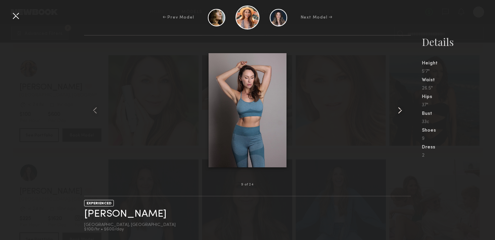
click at [400, 110] on common-icon at bounding box center [400, 110] width 11 height 11
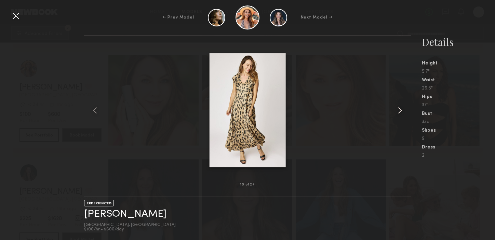
click at [400, 110] on common-icon at bounding box center [400, 110] width 11 height 11
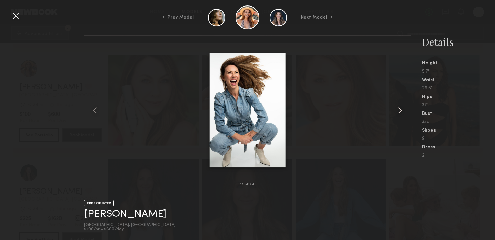
click at [400, 110] on common-icon at bounding box center [400, 110] width 11 height 11
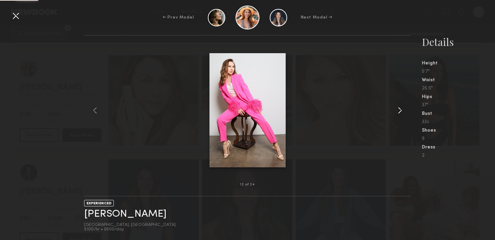
click at [400, 110] on common-icon at bounding box center [400, 110] width 11 height 11
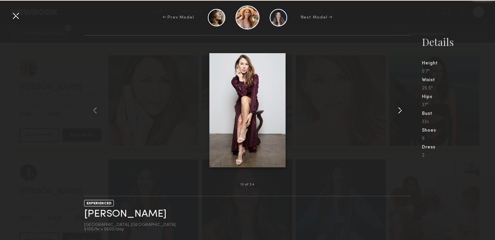
click at [400, 110] on common-icon at bounding box center [400, 110] width 11 height 11
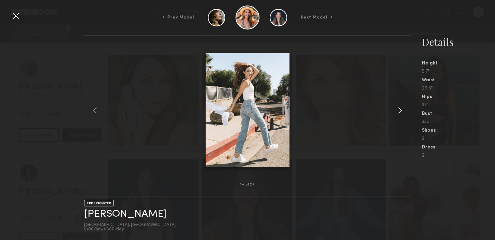
click at [400, 110] on common-icon at bounding box center [400, 110] width 11 height 11
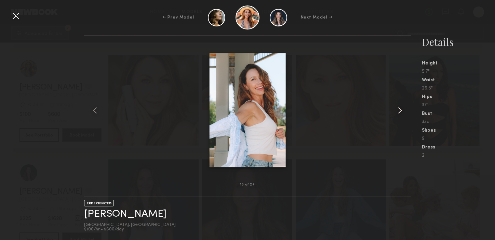
click at [400, 110] on common-icon at bounding box center [400, 110] width 11 height 11
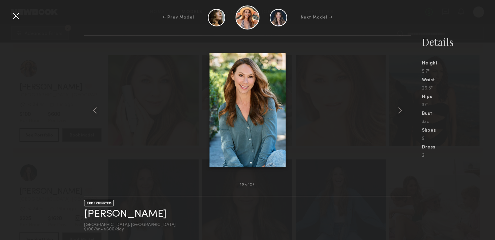
click at [16, 16] on div at bounding box center [15, 15] width 11 height 11
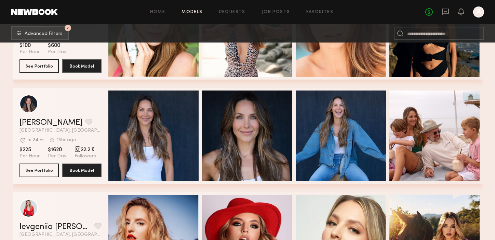
scroll to position [2281, 0]
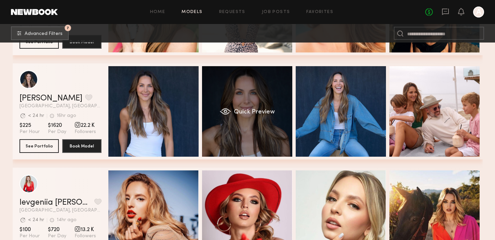
click at [237, 112] on span "Quick Preview" at bounding box center [254, 112] width 41 height 6
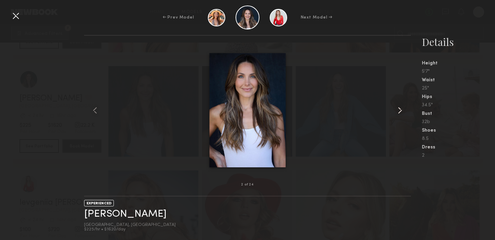
click at [400, 109] on common-icon at bounding box center [400, 110] width 11 height 11
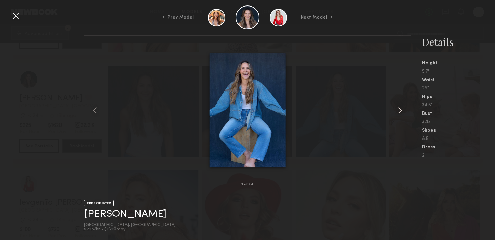
click at [400, 109] on common-icon at bounding box center [400, 110] width 11 height 11
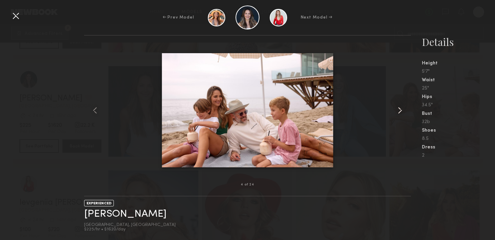
click at [400, 109] on common-icon at bounding box center [400, 110] width 11 height 11
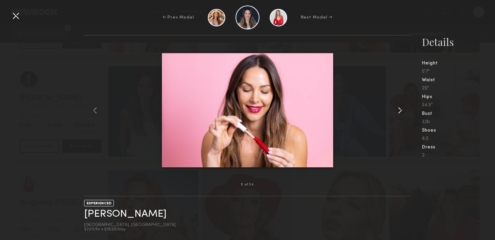
click at [400, 109] on common-icon at bounding box center [400, 110] width 11 height 11
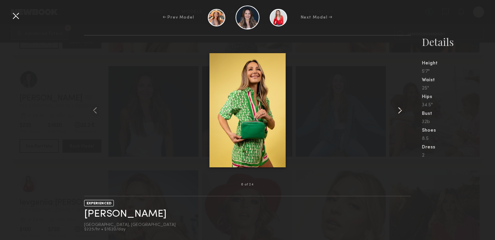
click at [400, 109] on common-icon at bounding box center [400, 110] width 11 height 11
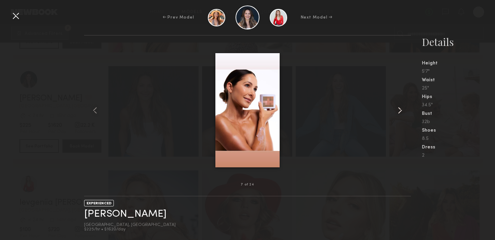
click at [400, 109] on common-icon at bounding box center [400, 110] width 11 height 11
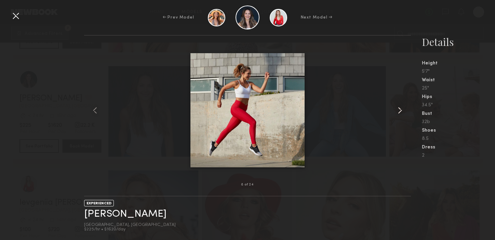
click at [400, 109] on common-icon at bounding box center [400, 110] width 11 height 11
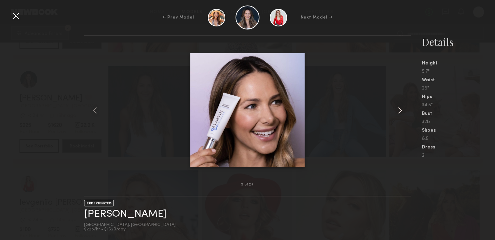
click at [400, 109] on common-icon at bounding box center [400, 110] width 11 height 11
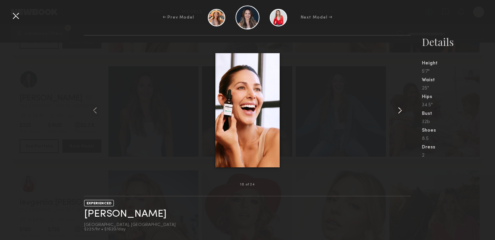
click at [400, 109] on common-icon at bounding box center [400, 110] width 11 height 11
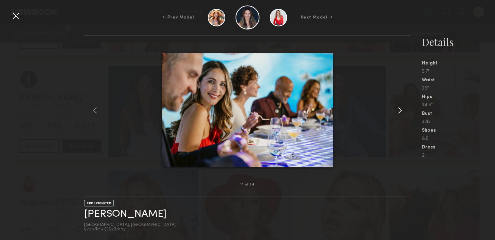
click at [400, 109] on common-icon at bounding box center [400, 110] width 11 height 11
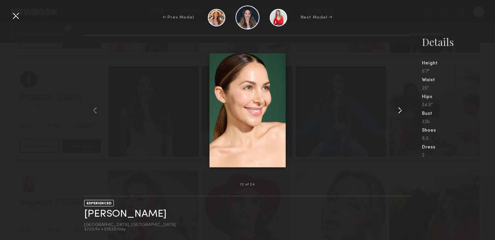
click at [400, 109] on common-icon at bounding box center [400, 110] width 11 height 11
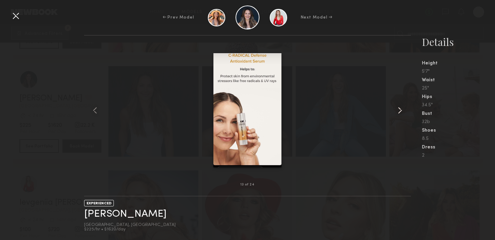
click at [400, 109] on common-icon at bounding box center [400, 110] width 11 height 11
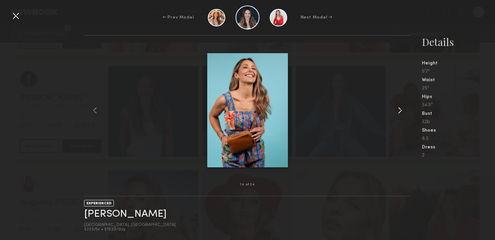
click at [400, 109] on common-icon at bounding box center [400, 110] width 11 height 11
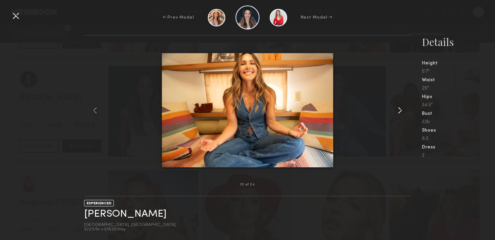
click at [400, 109] on common-icon at bounding box center [400, 110] width 11 height 11
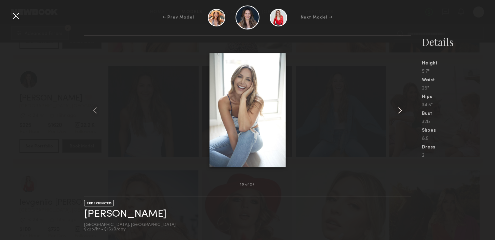
click at [400, 109] on common-icon at bounding box center [400, 110] width 11 height 11
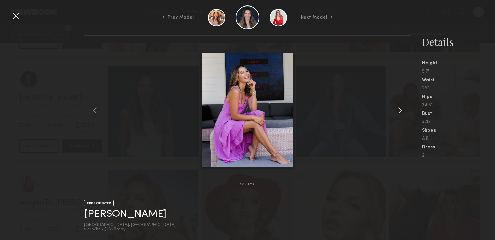
click at [400, 109] on common-icon at bounding box center [400, 110] width 11 height 11
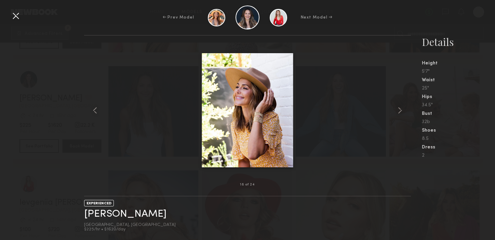
click at [15, 14] on div at bounding box center [15, 15] width 11 height 11
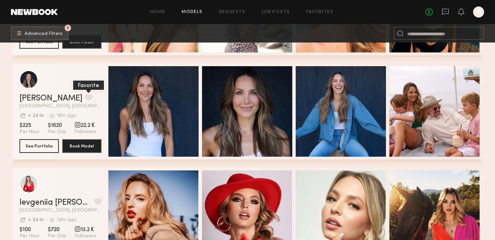
click at [85, 96] on button "grid" at bounding box center [88, 97] width 7 height 6
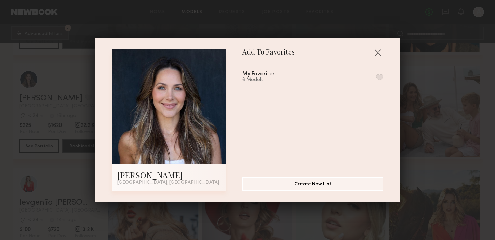
click at [381, 76] on button "button" at bounding box center [379, 77] width 7 height 6
click at [380, 50] on button "button" at bounding box center [378, 52] width 11 height 11
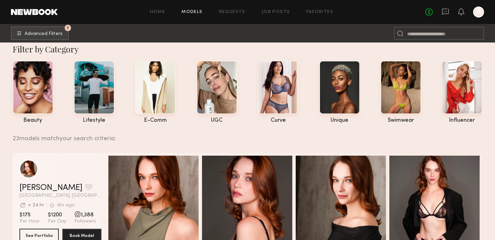
scroll to position [0, 0]
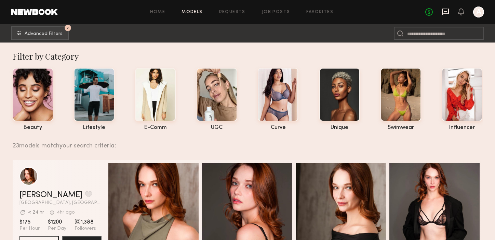
click at [446, 12] on icon at bounding box center [446, 12] width 8 height 8
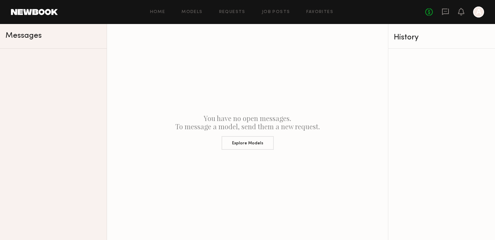
click at [446, 12] on icon at bounding box center [446, 12] width 8 height 8
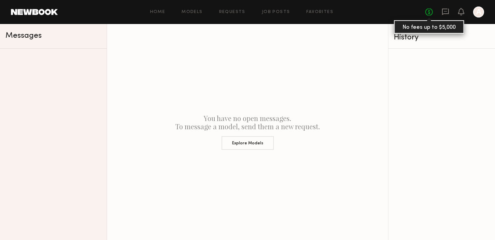
click at [430, 12] on link "No fees up to $5,000" at bounding box center [430, 12] width 8 height 8
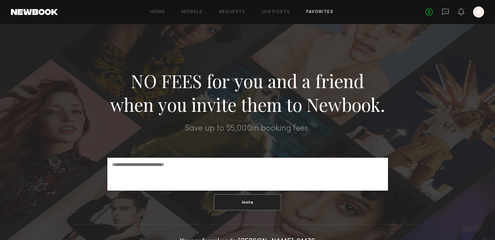
click at [323, 12] on link "Favorites" at bounding box center [320, 12] width 27 height 4
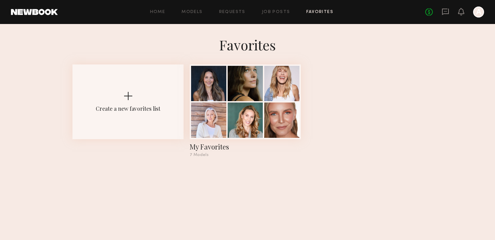
click at [338, 106] on div "Create a new favorites list My Favorites 7 Models" at bounding box center [248, 113] width 350 height 98
click at [219, 80] on div at bounding box center [208, 82] width 35 height 35
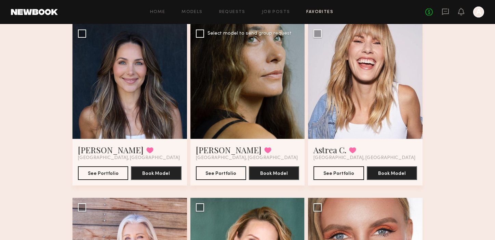
scroll to position [57, 0]
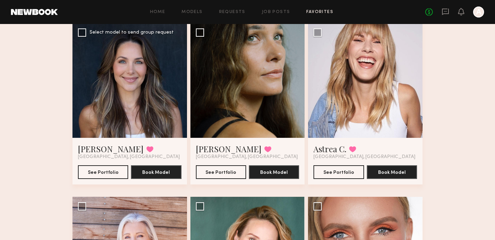
click at [172, 104] on div at bounding box center [130, 80] width 115 height 115
click at [167, 106] on div at bounding box center [130, 80] width 115 height 115
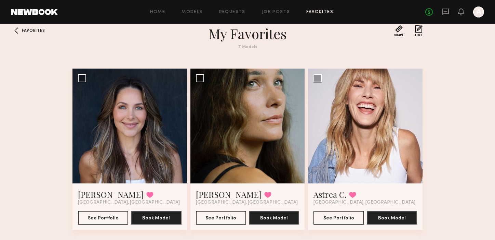
scroll to position [10, 0]
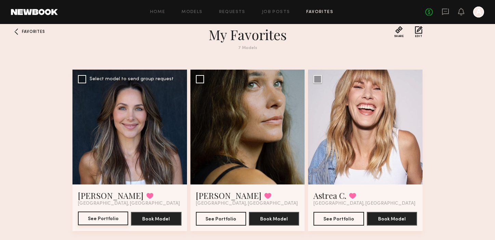
click at [117, 211] on button "See Portfolio" at bounding box center [103, 218] width 50 height 14
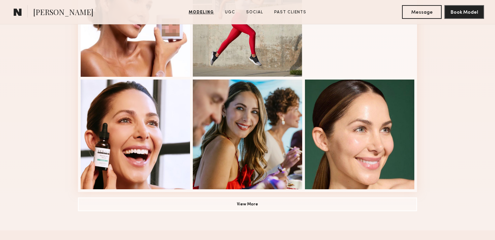
scroll to position [460, 0]
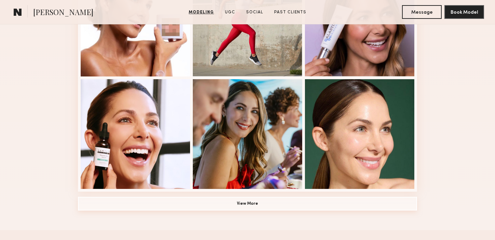
click at [242, 204] on button "View More" at bounding box center [247, 203] width 339 height 14
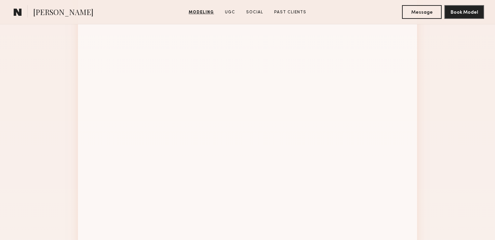
scroll to position [804, 0]
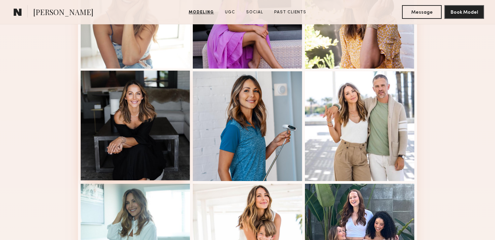
click at [162, 128] on div at bounding box center [135, 124] width 109 height 109
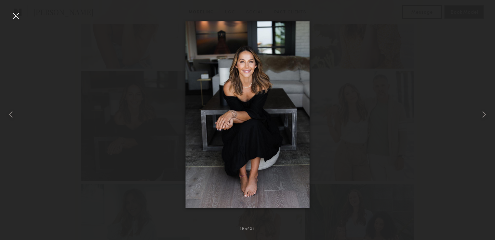
click at [14, 17] on div at bounding box center [15, 15] width 11 height 11
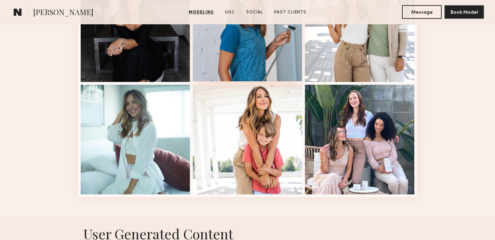
scroll to position [905, 0]
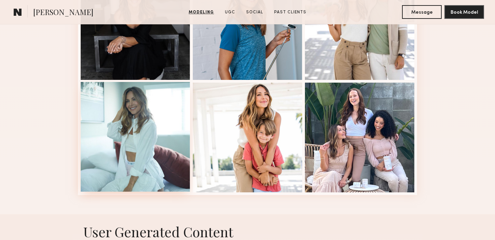
click at [139, 131] on div at bounding box center [135, 136] width 109 height 109
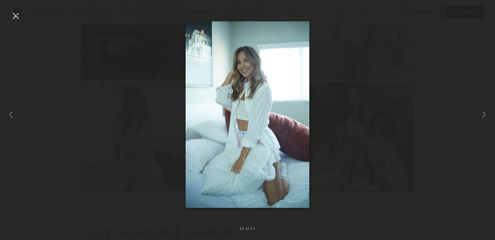
click at [17, 16] on div at bounding box center [15, 15] width 11 height 11
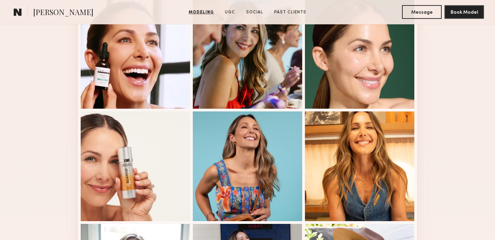
scroll to position [536, 0]
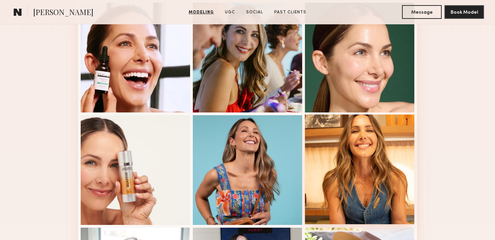
click at [343, 130] on div at bounding box center [359, 168] width 109 height 109
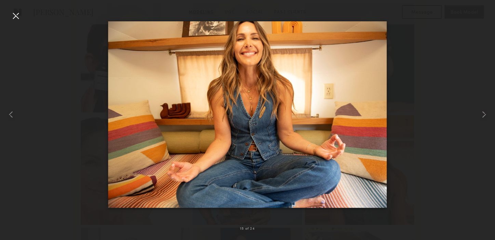
click at [17, 16] on div at bounding box center [15, 15] width 11 height 11
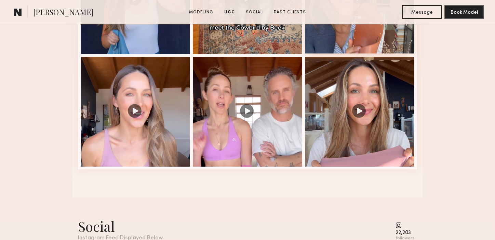
scroll to position [1228, 0]
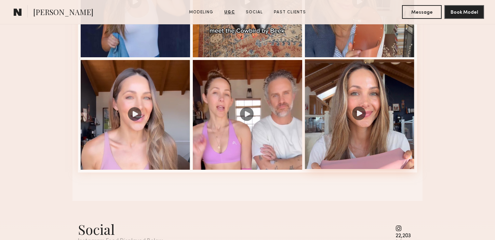
click at [361, 113] on div at bounding box center [359, 113] width 109 height 109
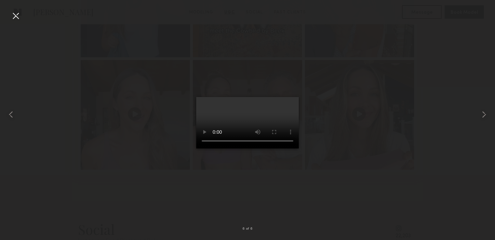
click at [366, 87] on div at bounding box center [247, 114] width 495 height 207
click at [17, 16] on div at bounding box center [15, 15] width 11 height 11
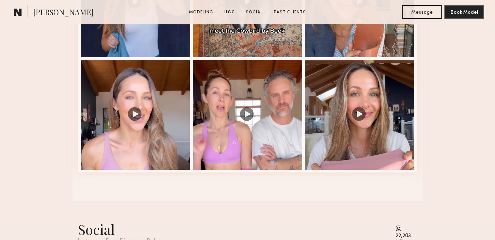
click at [426, 58] on nb-model-profile-ugc-container "User Generated Content Videos 6 of 6" at bounding box center [247, 46] width 495 height 309
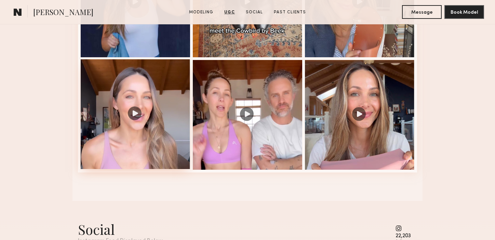
click at [133, 113] on div at bounding box center [135, 113] width 109 height 109
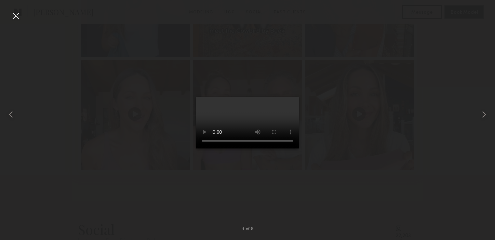
click at [224, 118] on video at bounding box center [247, 122] width 103 height 51
click at [333, 143] on div at bounding box center [247, 114] width 495 height 207
click at [16, 16] on div at bounding box center [15, 15] width 11 height 11
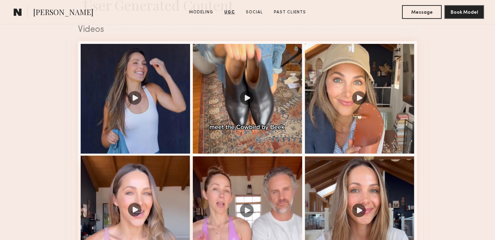
scroll to position [1132, 0]
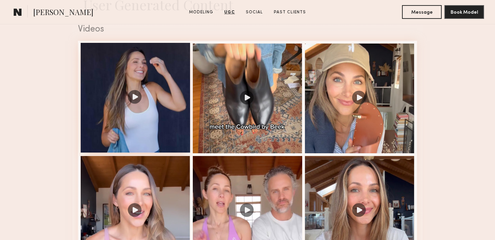
click at [136, 94] on div at bounding box center [135, 97] width 109 height 109
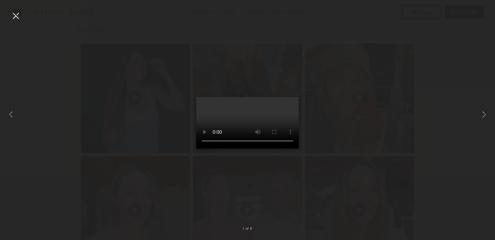
click at [18, 16] on div at bounding box center [15, 15] width 11 height 11
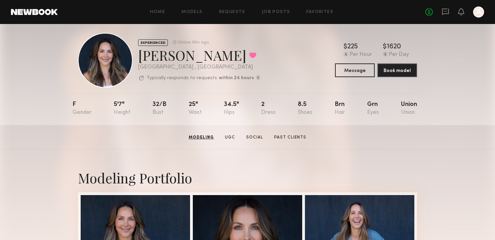
scroll to position [0, 0]
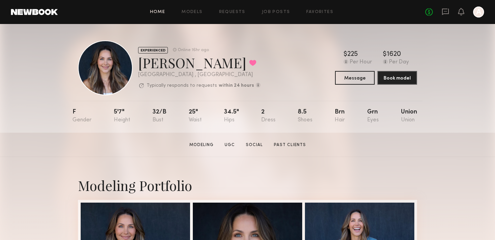
click at [154, 12] on link "Home" at bounding box center [157, 12] width 15 height 4
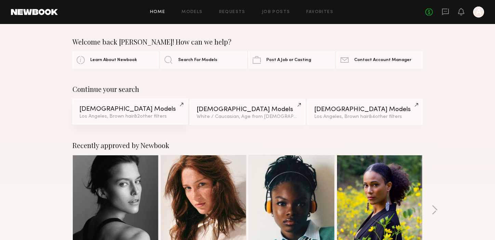
click at [160, 106] on div "Female Models" at bounding box center [130, 109] width 102 height 7
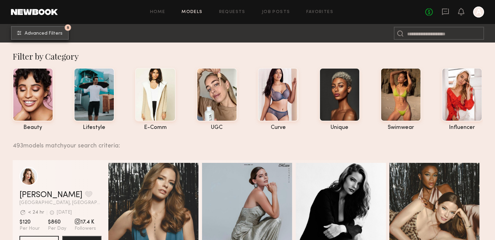
click at [47, 32] on span "Advanced Filters" at bounding box center [44, 33] width 38 height 5
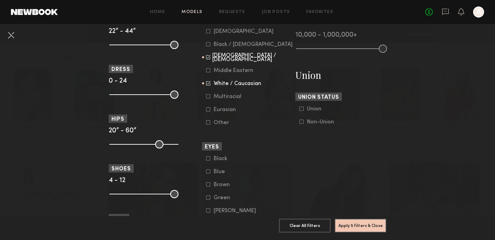
scroll to position [391, 0]
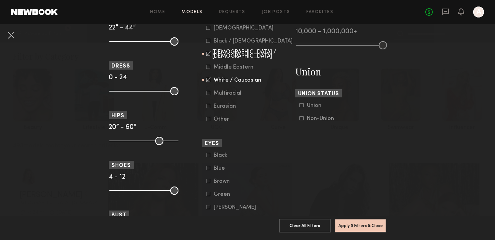
click at [301, 120] on icon at bounding box center [302, 118] width 4 height 4
click at [352, 226] on button "Apply 6 Filters & Close" at bounding box center [361, 225] width 52 height 14
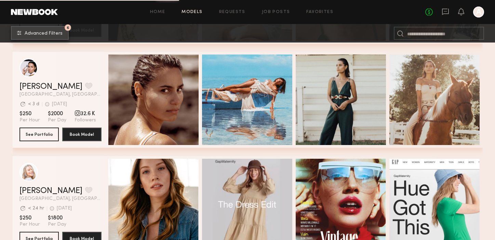
scroll to position [720, 0]
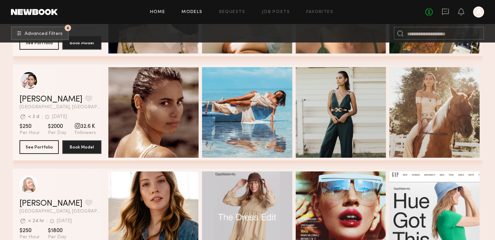
click at [156, 12] on link "Home" at bounding box center [157, 12] width 15 height 4
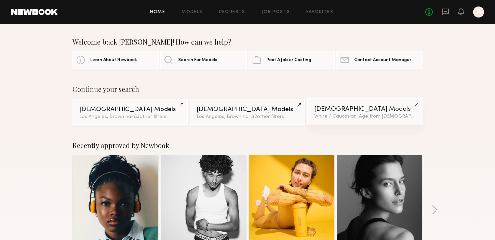
click at [336, 113] on link "Female Models White / Caucasian, Age from 28 y.o. & 1 other filter + 1" at bounding box center [365, 111] width 115 height 26
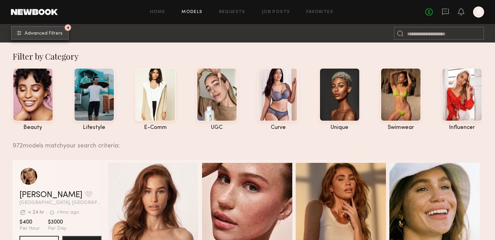
click at [57, 34] on span "Advanced Filters" at bounding box center [44, 33] width 38 height 5
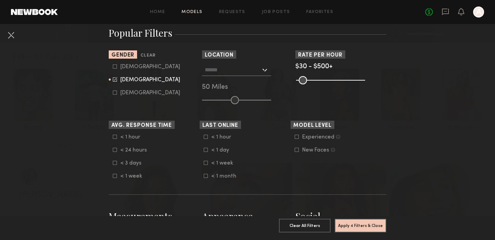
scroll to position [121, 0]
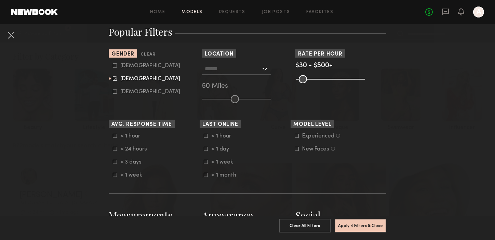
click at [114, 151] on common-framework-checkbox "< 24 hours" at bounding box center [156, 149] width 87 height 6
click at [117, 148] on label "< 24 hours" at bounding box center [130, 148] width 34 height 4
click at [206, 148] on icon at bounding box center [206, 148] width 4 height 4
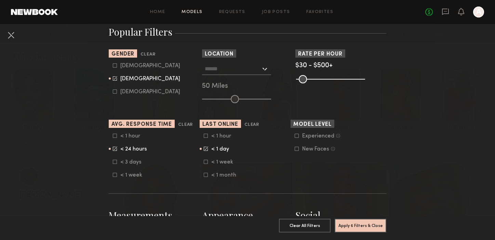
click at [267, 67] on div at bounding box center [236, 69] width 69 height 12
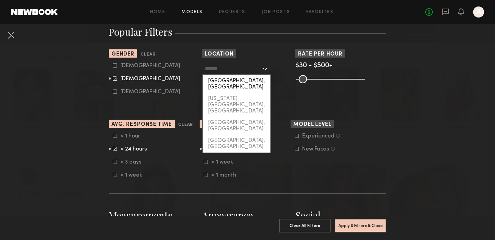
click at [252, 81] on div "[GEOGRAPHIC_DATA], [GEOGRAPHIC_DATA]" at bounding box center [237, 84] width 68 height 18
type input "**********"
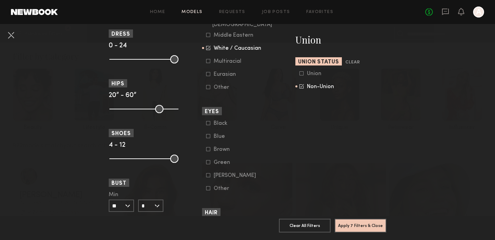
scroll to position [431, 0]
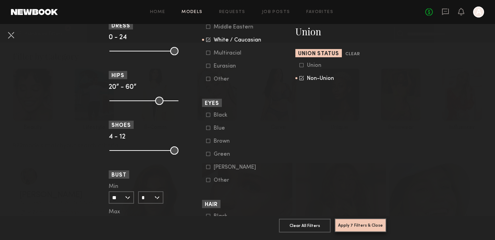
click at [347, 223] on button "Apply 7 Filters & Close" at bounding box center [361, 225] width 52 height 14
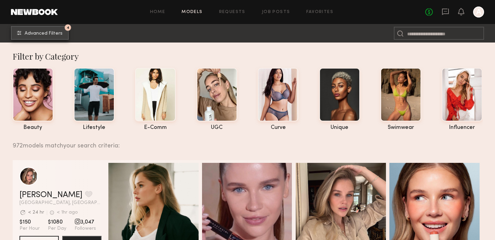
click at [57, 33] on span "Advanced Filters" at bounding box center [44, 33] width 38 height 5
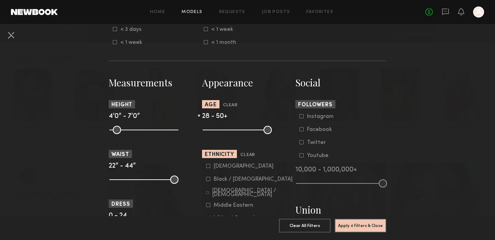
scroll to position [257, 0]
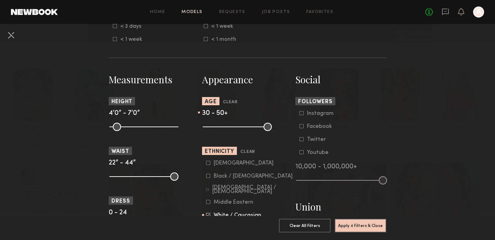
drag, startPoint x: 226, startPoint y: 128, endPoint x: 230, endPoint y: 127, distance: 4.3
type input "**"
click at [230, 127] on input "range" at bounding box center [237, 127] width 69 height 8
click at [357, 221] on button "Apply 4 Filters & Close" at bounding box center [361, 225] width 52 height 14
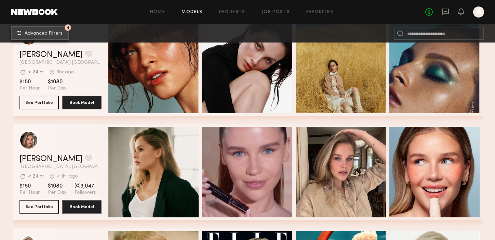
scroll to position [2441, 0]
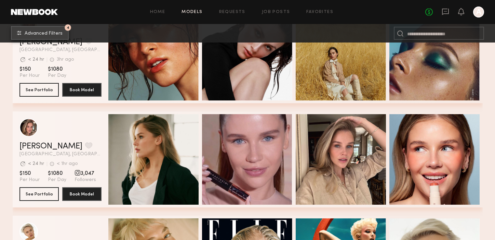
click at [51, 32] on span "Advanced Filters" at bounding box center [44, 33] width 38 height 5
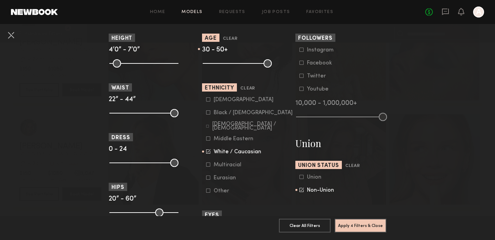
scroll to position [319, 0]
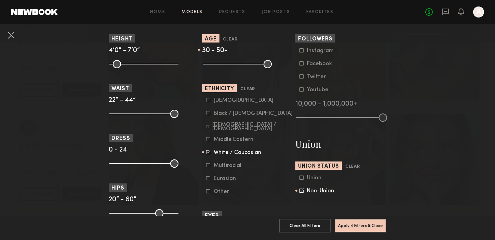
click at [207, 127] on icon at bounding box center [207, 126] width 3 height 3
drag, startPoint x: 231, startPoint y: 64, endPoint x: 226, endPoint y: 65, distance: 5.0
type input "**"
click at [226, 65] on input "range" at bounding box center [237, 64] width 69 height 8
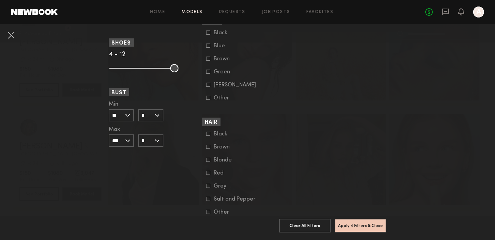
scroll to position [539, 0]
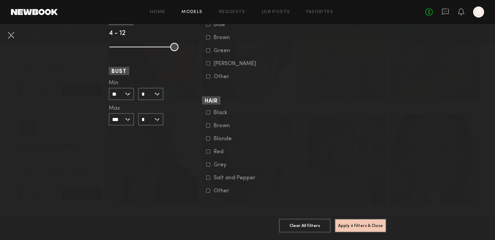
click at [207, 125] on icon at bounding box center [208, 125] width 4 height 4
click at [209, 138] on icon at bounding box center [208, 138] width 4 height 4
click at [364, 227] on button "Apply 5 Filters & Close" at bounding box center [361, 225] width 52 height 14
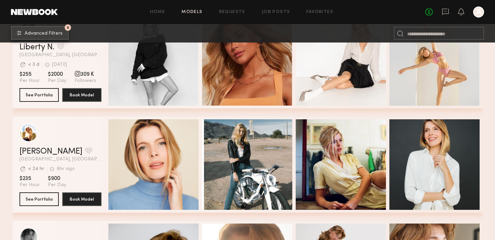
scroll to position [476, 0]
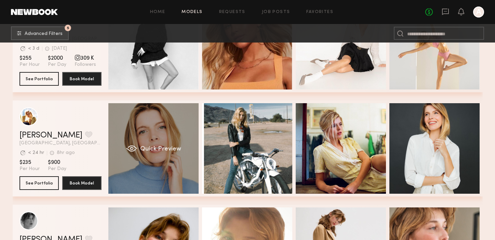
click at [178, 137] on div "Quick Preview" at bounding box center [153, 148] width 90 height 90
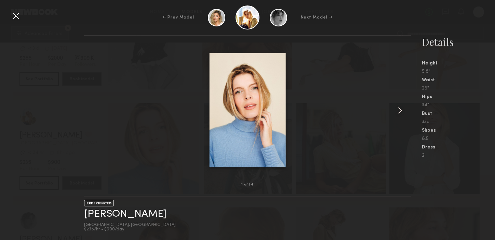
click at [403, 108] on common-icon at bounding box center [400, 110] width 11 height 11
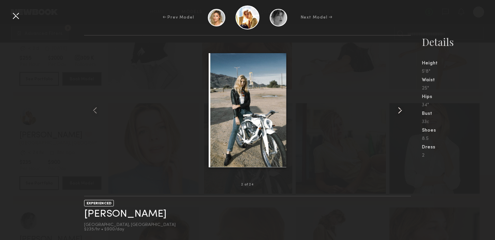
click at [403, 108] on common-icon at bounding box center [400, 110] width 11 height 11
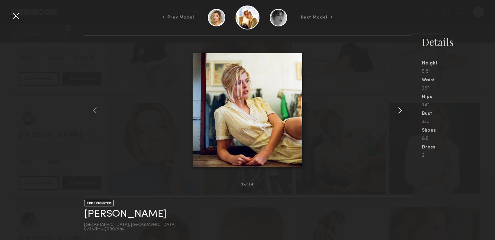
click at [403, 108] on common-icon at bounding box center [400, 110] width 11 height 11
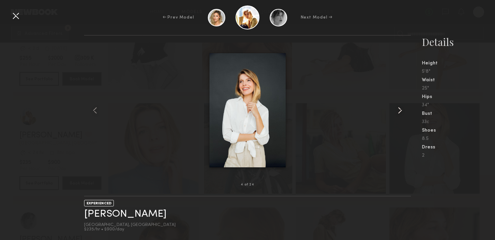
click at [403, 108] on common-icon at bounding box center [400, 110] width 11 height 11
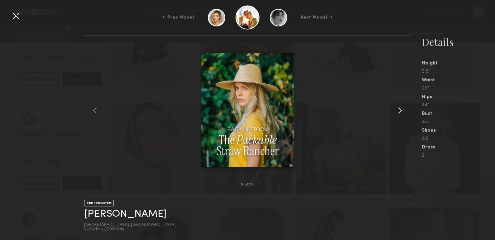
click at [403, 108] on common-icon at bounding box center [400, 110] width 11 height 11
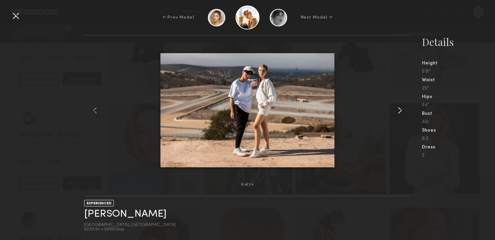
click at [403, 108] on common-icon at bounding box center [400, 110] width 11 height 11
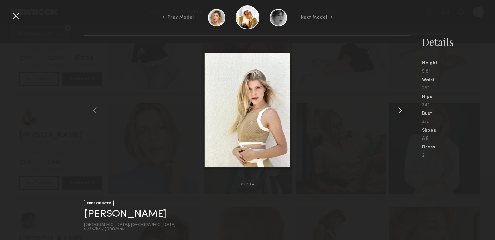
click at [403, 108] on common-icon at bounding box center [400, 110] width 11 height 11
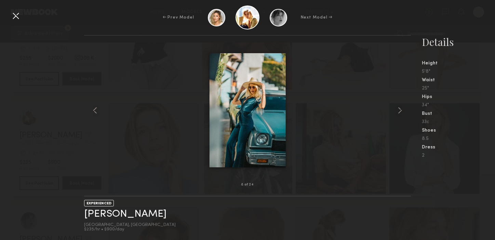
click at [15, 15] on div at bounding box center [15, 15] width 11 height 11
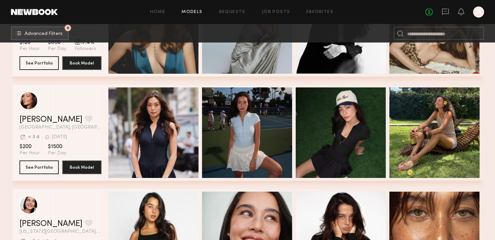
scroll to position [1022, 0]
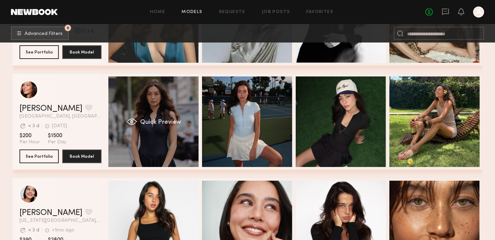
click at [166, 113] on div "Quick Preview" at bounding box center [153, 121] width 90 height 90
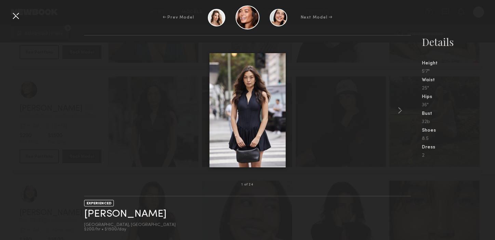
click at [259, 107] on img at bounding box center [248, 110] width 76 height 114
click at [400, 109] on common-icon at bounding box center [400, 110] width 11 height 11
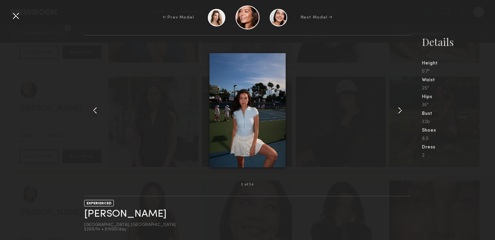
click at [400, 109] on common-icon at bounding box center [400, 110] width 11 height 11
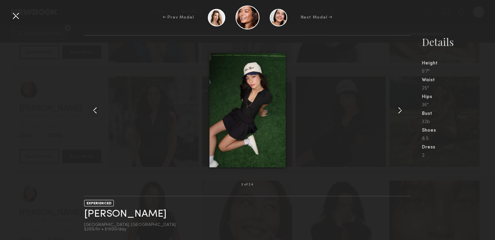
click at [400, 109] on common-icon at bounding box center [400, 110] width 11 height 11
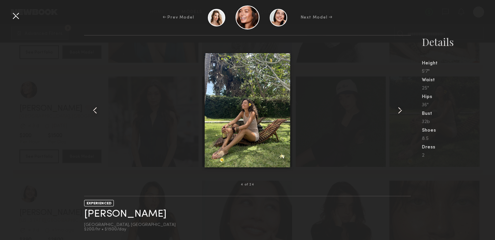
click at [400, 109] on common-icon at bounding box center [400, 110] width 11 height 11
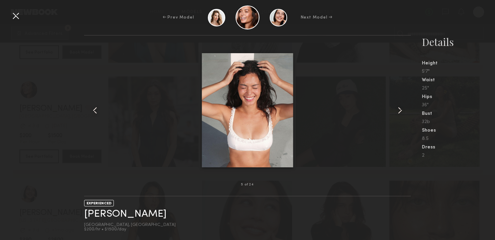
click at [400, 109] on common-icon at bounding box center [400, 110] width 11 height 11
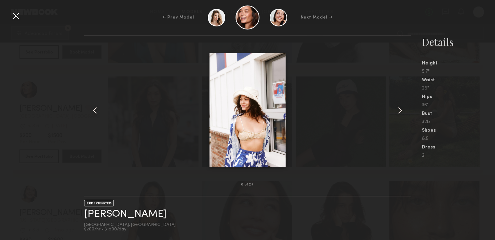
click at [400, 109] on common-icon at bounding box center [400, 110] width 11 height 11
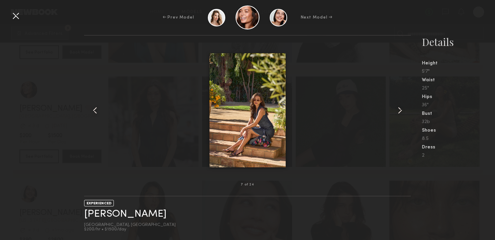
click at [400, 109] on common-icon at bounding box center [400, 110] width 11 height 11
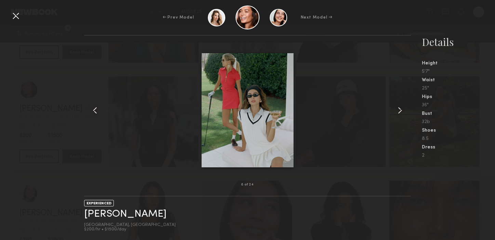
click at [400, 109] on common-icon at bounding box center [400, 110] width 11 height 11
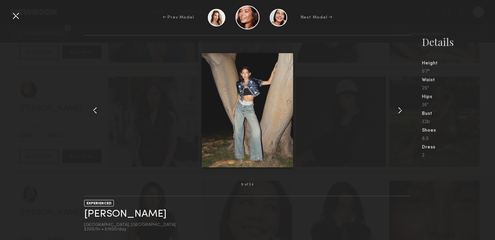
click at [400, 109] on common-icon at bounding box center [400, 110] width 11 height 11
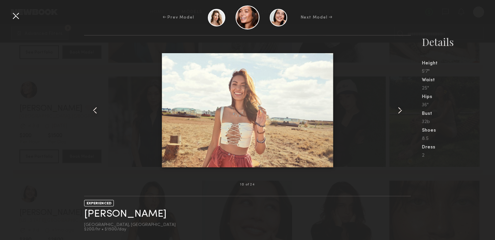
click at [400, 109] on common-icon at bounding box center [400, 110] width 11 height 11
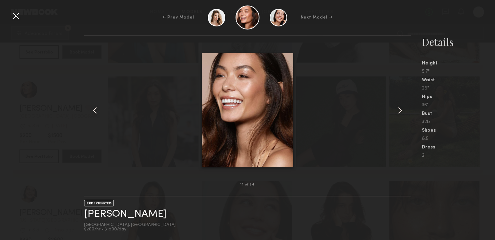
click at [400, 109] on common-icon at bounding box center [400, 110] width 11 height 11
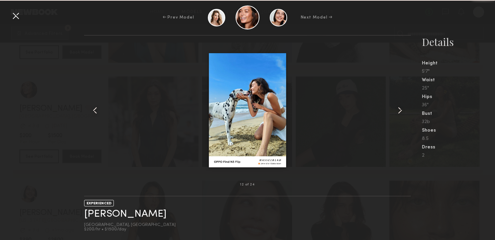
click at [400, 109] on common-icon at bounding box center [400, 110] width 11 height 11
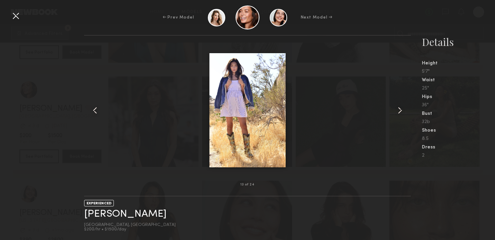
click at [400, 109] on common-icon at bounding box center [400, 110] width 11 height 11
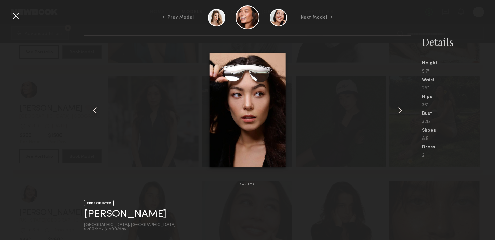
click at [400, 109] on common-icon at bounding box center [400, 110] width 11 height 11
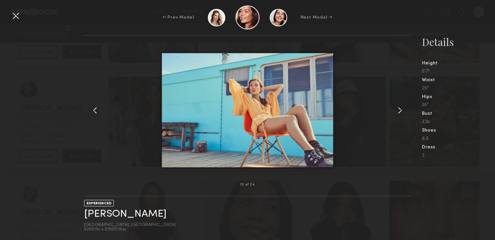
click at [400, 109] on common-icon at bounding box center [400, 110] width 11 height 11
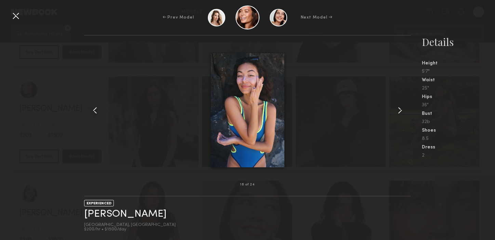
click at [400, 109] on common-icon at bounding box center [400, 110] width 11 height 11
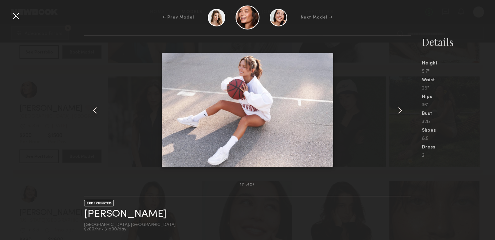
click at [400, 109] on common-icon at bounding box center [400, 110] width 11 height 11
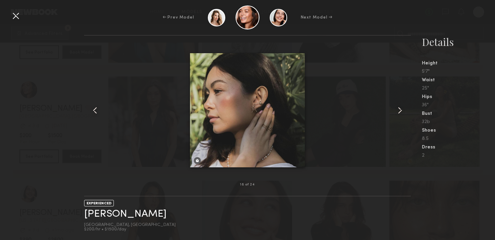
click at [14, 18] on div at bounding box center [15, 15] width 11 height 11
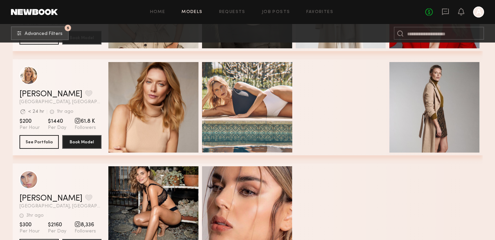
scroll to position [6970, 0]
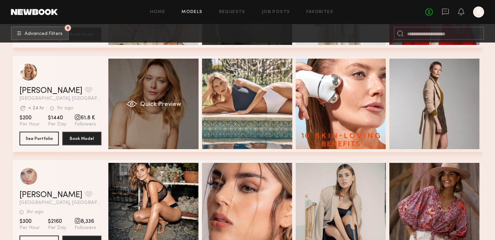
click at [155, 123] on div "Quick Preview" at bounding box center [153, 104] width 90 height 90
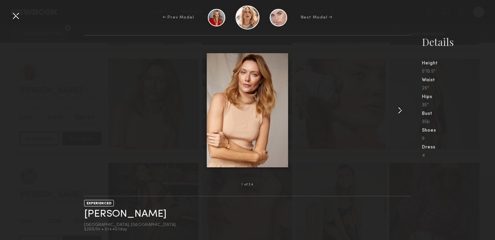
click at [399, 108] on common-icon at bounding box center [400, 110] width 11 height 11
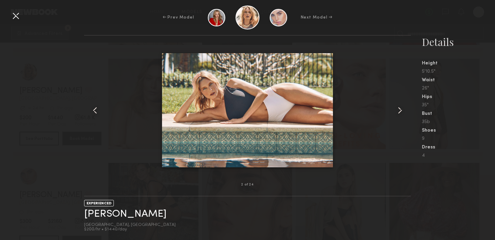
click at [399, 108] on common-icon at bounding box center [400, 110] width 11 height 11
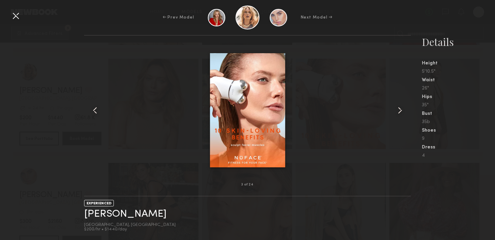
click at [399, 108] on common-icon at bounding box center [400, 110] width 11 height 11
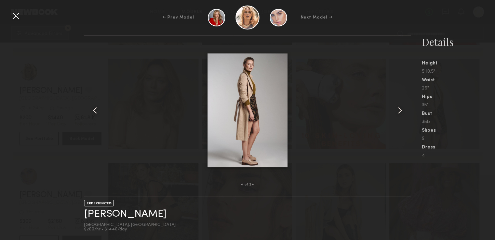
click at [399, 108] on common-icon at bounding box center [400, 110] width 11 height 11
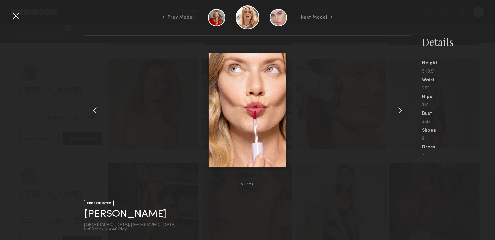
click at [399, 108] on common-icon at bounding box center [400, 110] width 11 height 11
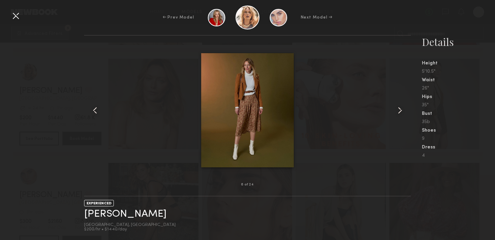
click at [399, 108] on common-icon at bounding box center [400, 110] width 11 height 11
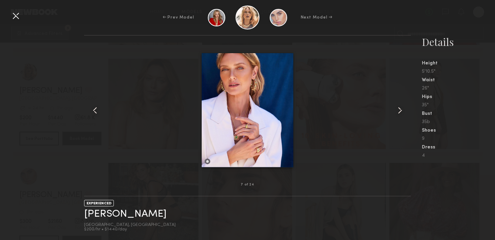
click at [399, 108] on common-icon at bounding box center [400, 110] width 11 height 11
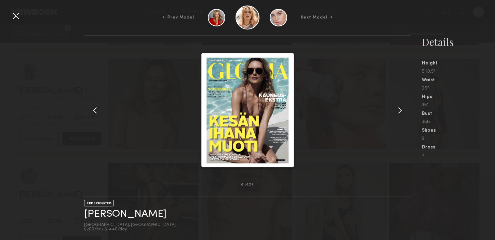
click at [399, 108] on common-icon at bounding box center [400, 110] width 11 height 11
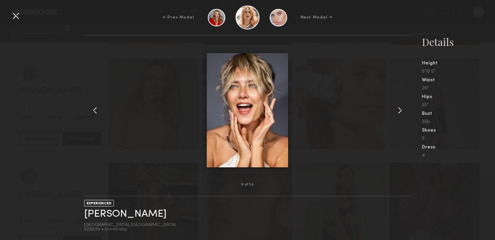
click at [399, 108] on common-icon at bounding box center [400, 110] width 11 height 11
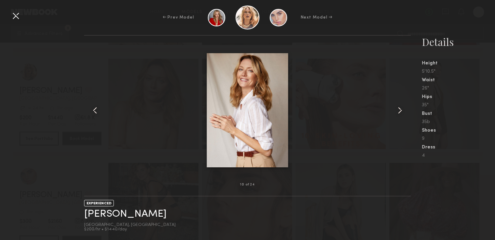
click at [399, 108] on common-icon at bounding box center [400, 110] width 11 height 11
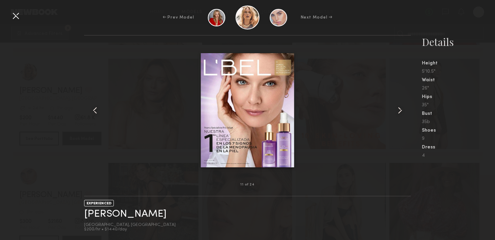
click at [399, 108] on common-icon at bounding box center [400, 110] width 11 height 11
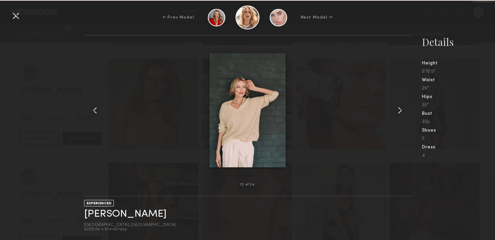
click at [399, 108] on common-icon at bounding box center [400, 110] width 11 height 11
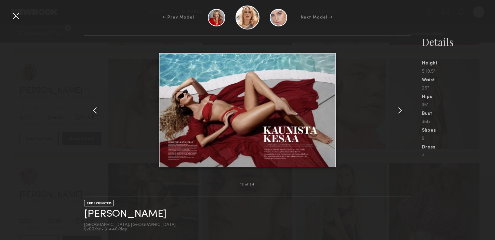
click at [402, 109] on common-icon at bounding box center [400, 110] width 11 height 11
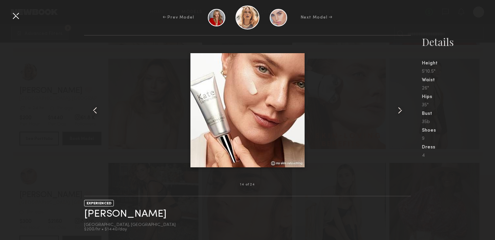
click at [402, 109] on common-icon at bounding box center [400, 110] width 11 height 11
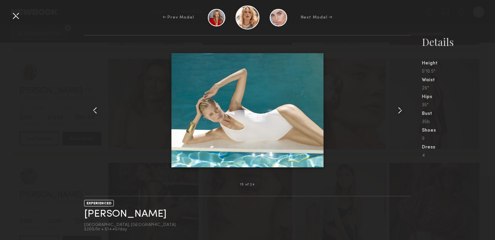
click at [402, 109] on common-icon at bounding box center [400, 110] width 11 height 11
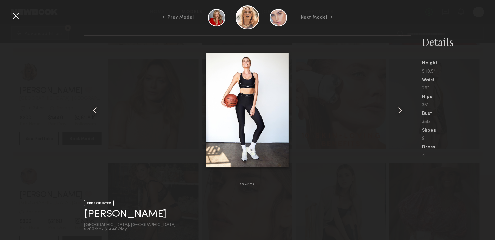
click at [402, 109] on common-icon at bounding box center [400, 110] width 11 height 11
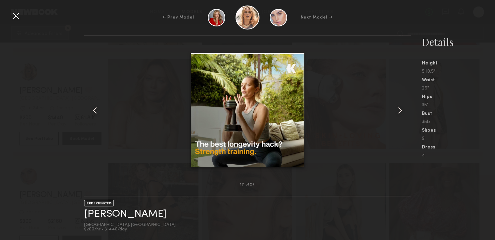
click at [402, 109] on common-icon at bounding box center [400, 110] width 11 height 11
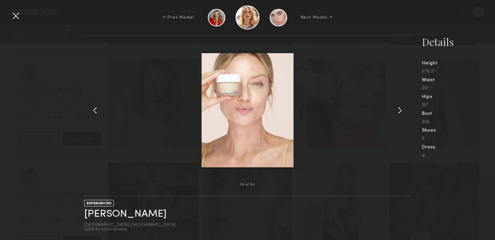
click at [402, 109] on common-icon at bounding box center [400, 110] width 11 height 11
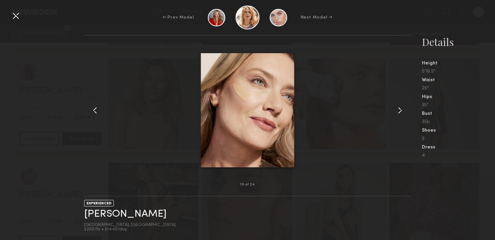
click at [402, 109] on common-icon at bounding box center [400, 110] width 11 height 11
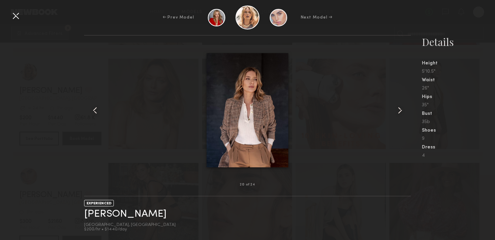
click at [402, 109] on common-icon at bounding box center [400, 110] width 11 height 11
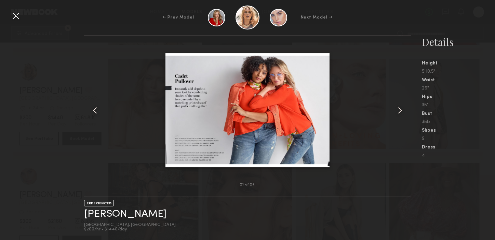
click at [19, 18] on div at bounding box center [15, 15] width 11 height 11
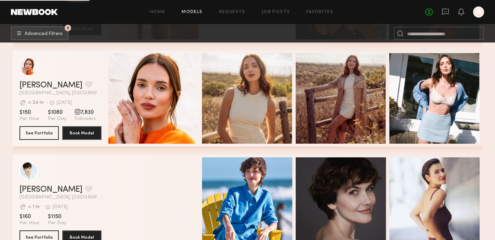
scroll to position [8433, 0]
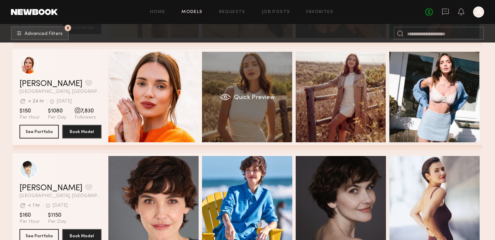
click at [230, 94] on div "grid" at bounding box center [225, 96] width 11 height 7
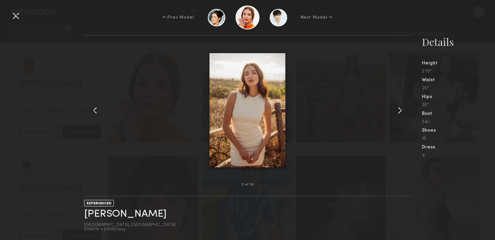
click at [402, 110] on common-icon at bounding box center [400, 110] width 11 height 11
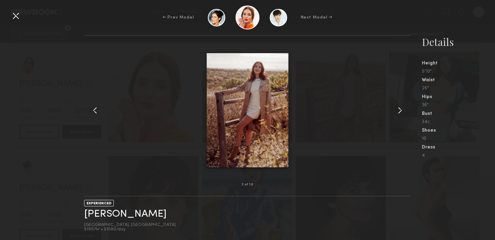
click at [402, 110] on common-icon at bounding box center [400, 110] width 11 height 11
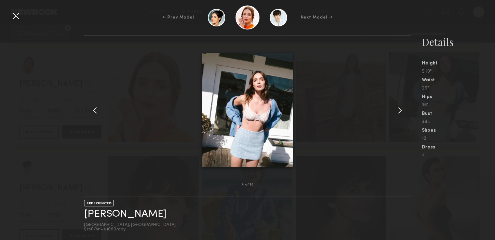
click at [402, 110] on common-icon at bounding box center [400, 110] width 11 height 11
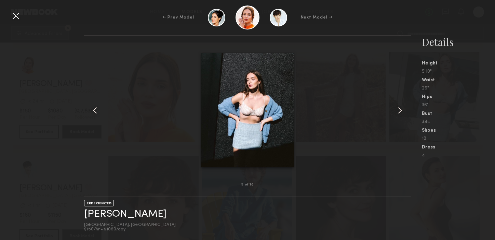
click at [402, 110] on common-icon at bounding box center [400, 110] width 11 height 11
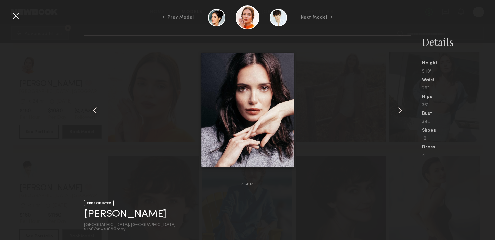
click at [402, 110] on common-icon at bounding box center [400, 110] width 11 height 11
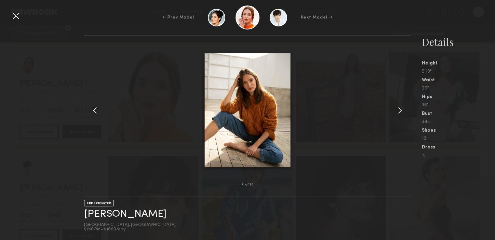
click at [402, 110] on common-icon at bounding box center [400, 110] width 11 height 11
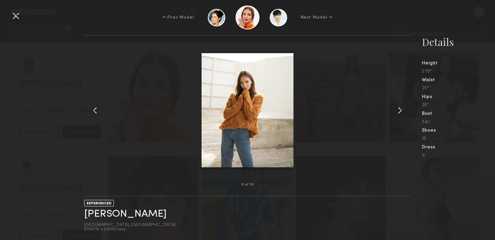
click at [402, 110] on common-icon at bounding box center [400, 110] width 11 height 11
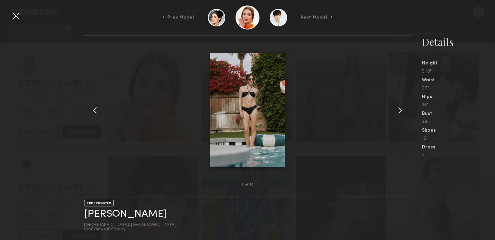
click at [402, 110] on common-icon at bounding box center [400, 110] width 11 height 11
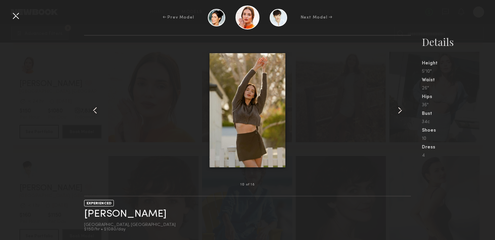
click at [402, 110] on common-icon at bounding box center [400, 110] width 11 height 11
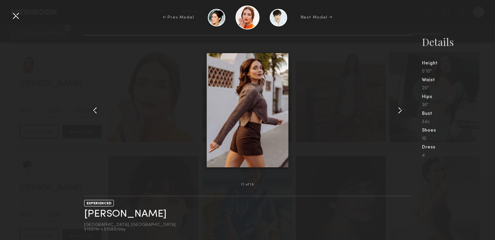
click at [402, 110] on common-icon at bounding box center [400, 110] width 11 height 11
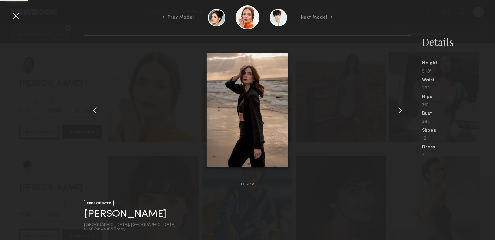
click at [402, 110] on common-icon at bounding box center [400, 110] width 11 height 11
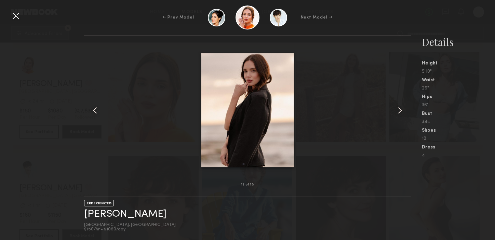
click at [402, 110] on common-icon at bounding box center [400, 110] width 11 height 11
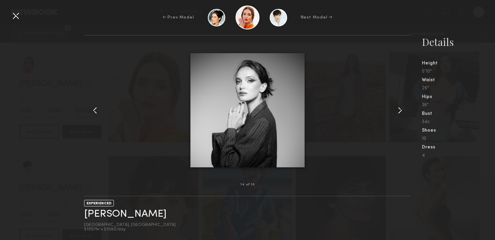
click at [402, 110] on common-icon at bounding box center [400, 110] width 11 height 11
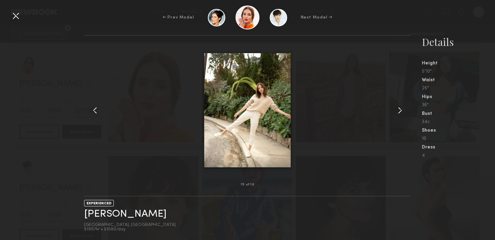
click at [402, 110] on common-icon at bounding box center [400, 110] width 11 height 11
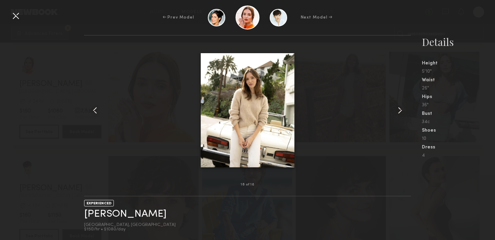
click at [402, 110] on common-icon at bounding box center [400, 110] width 11 height 11
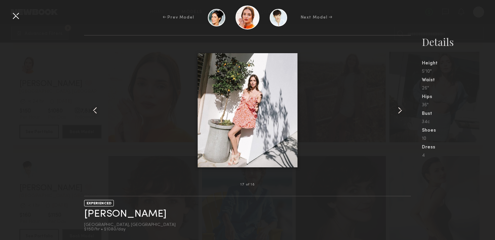
click at [402, 110] on common-icon at bounding box center [400, 110] width 11 height 11
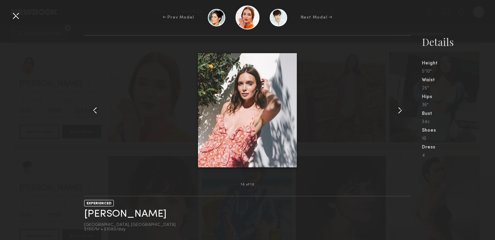
click at [402, 110] on common-icon at bounding box center [400, 110] width 11 height 11
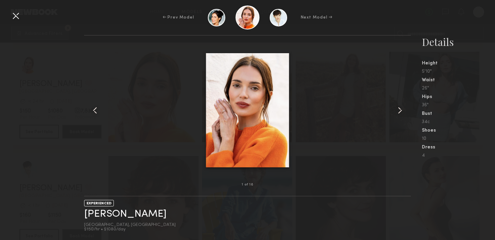
click at [402, 110] on common-icon at bounding box center [400, 110] width 11 height 11
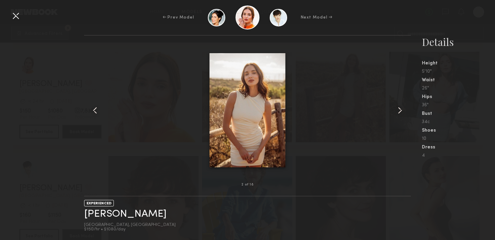
click at [402, 110] on common-icon at bounding box center [400, 110] width 11 height 11
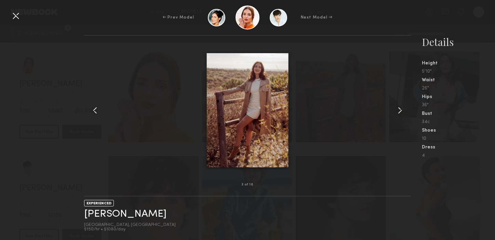
click at [16, 17] on div at bounding box center [15, 15] width 11 height 11
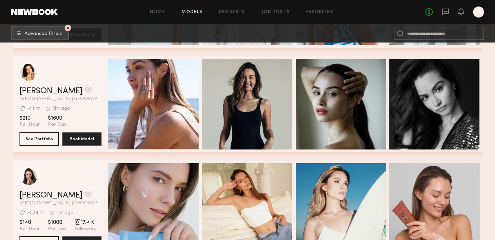
scroll to position [8737, 0]
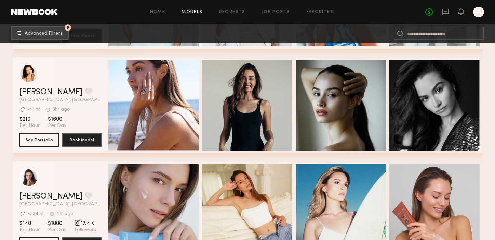
click at [54, 32] on span "Advanced Filters" at bounding box center [44, 33] width 38 height 5
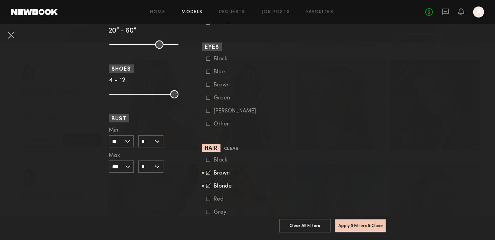
scroll to position [490, 0]
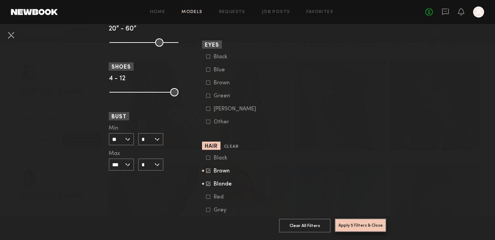
click at [367, 221] on button "Apply 5 Filters & Close" at bounding box center [361, 225] width 52 height 14
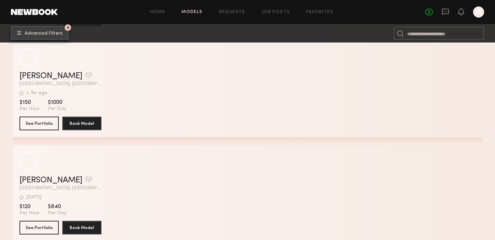
scroll to position [10993, 0]
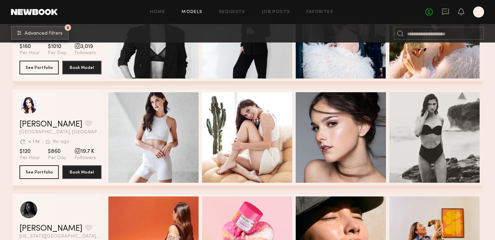
click at [56, 33] on span "Advanced Filters" at bounding box center [44, 33] width 38 height 5
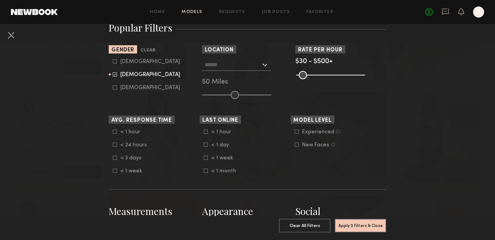
scroll to position [108, 0]
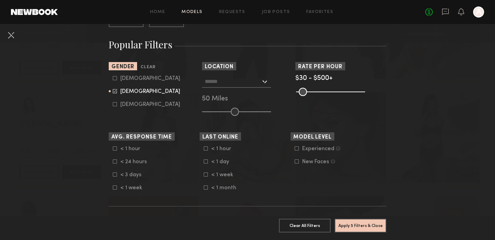
click at [265, 82] on div at bounding box center [236, 81] width 69 height 12
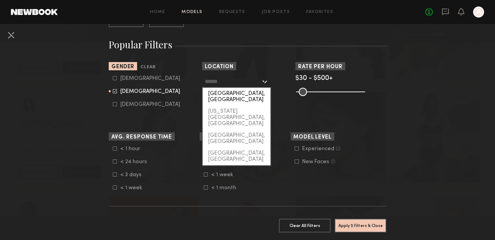
click at [258, 91] on div "[GEOGRAPHIC_DATA], [GEOGRAPHIC_DATA]" at bounding box center [237, 97] width 68 height 18
type input "**********"
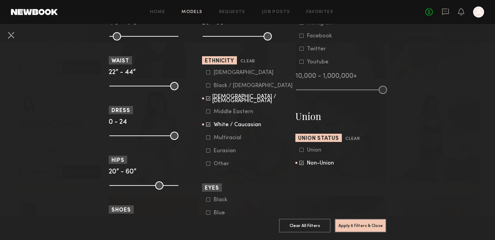
scroll to position [349, 0]
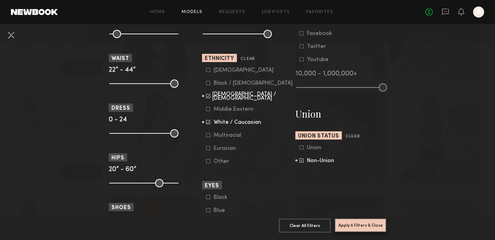
click at [365, 228] on button "Apply 6 Filters & Close" at bounding box center [361, 225] width 52 height 14
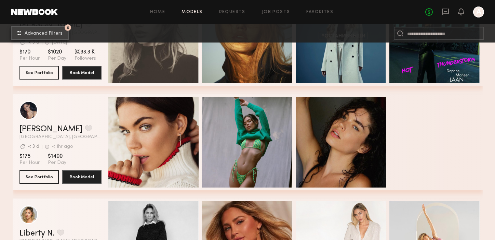
scroll to position [2622, 0]
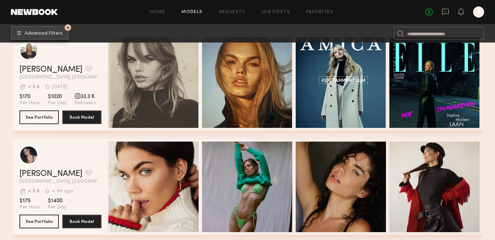
click at [58, 32] on span "Advanced Filters" at bounding box center [44, 33] width 38 height 5
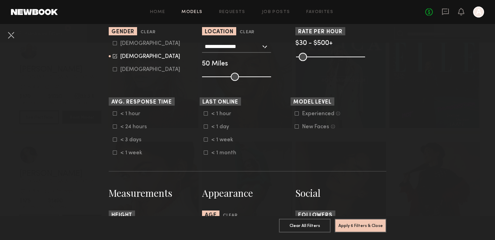
scroll to position [144, 0]
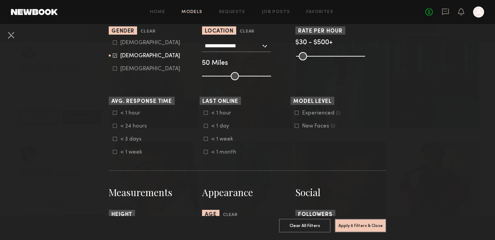
click at [113, 124] on icon at bounding box center [115, 126] width 4 height 4
click at [206, 124] on icon at bounding box center [206, 126] width 4 height 4
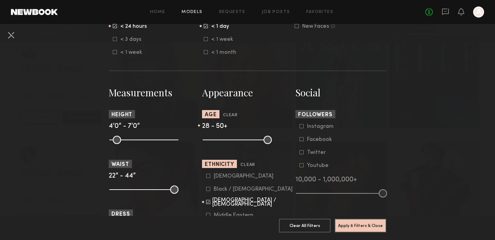
scroll to position [245, 0]
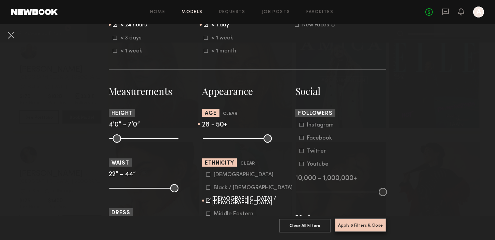
click at [364, 227] on button "Apply 8 Filters & Close" at bounding box center [361, 225] width 52 height 14
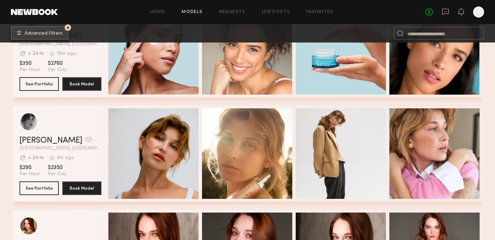
scroll to position [371, 0]
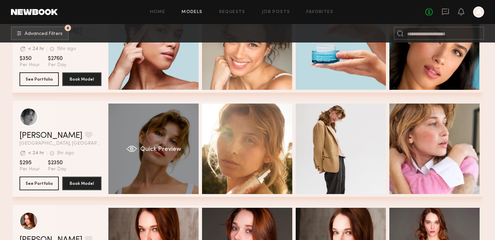
click at [176, 150] on span "Quick Preview" at bounding box center [160, 149] width 41 height 6
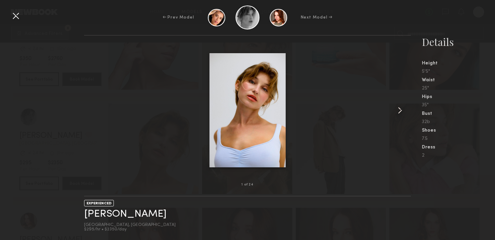
click at [401, 111] on common-icon at bounding box center [400, 110] width 11 height 11
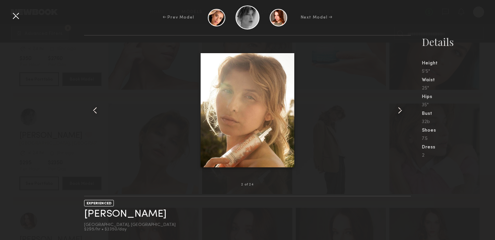
click at [401, 111] on common-icon at bounding box center [400, 110] width 11 height 11
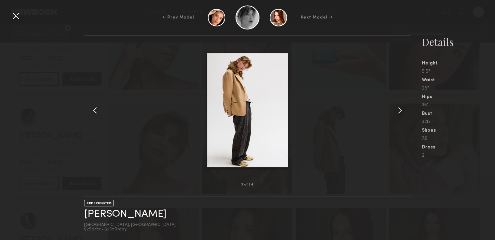
click at [401, 111] on common-icon at bounding box center [400, 110] width 11 height 11
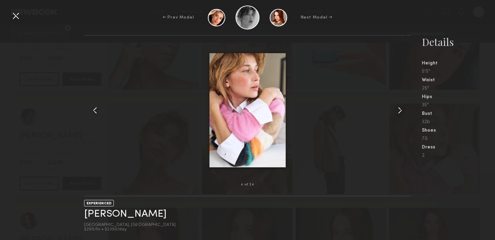
click at [401, 111] on common-icon at bounding box center [400, 110] width 11 height 11
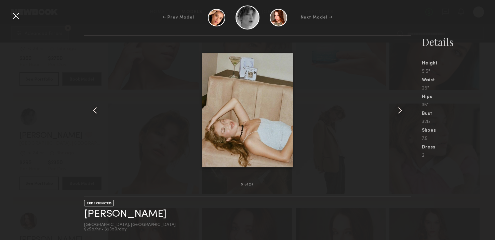
click at [401, 111] on common-icon at bounding box center [400, 110] width 11 height 11
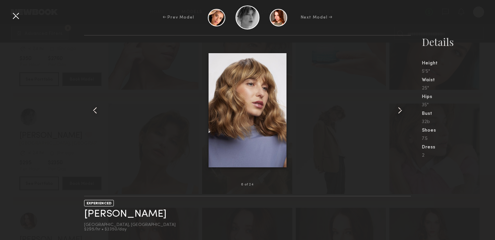
click at [401, 111] on common-icon at bounding box center [400, 110] width 11 height 11
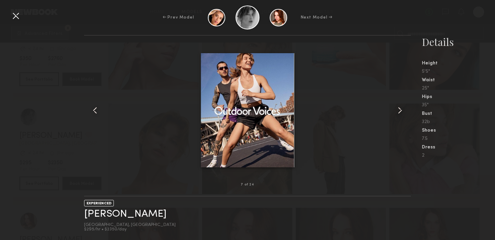
click at [401, 111] on common-icon at bounding box center [400, 110] width 11 height 11
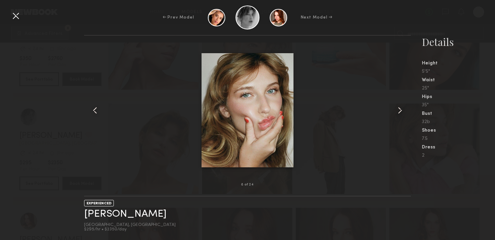
click at [401, 111] on common-icon at bounding box center [400, 110] width 11 height 11
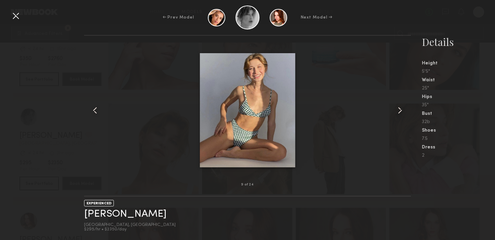
click at [401, 111] on common-icon at bounding box center [400, 110] width 11 height 11
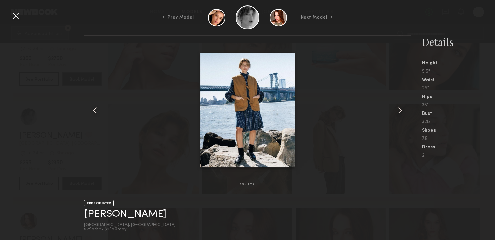
click at [401, 111] on common-icon at bounding box center [400, 110] width 11 height 11
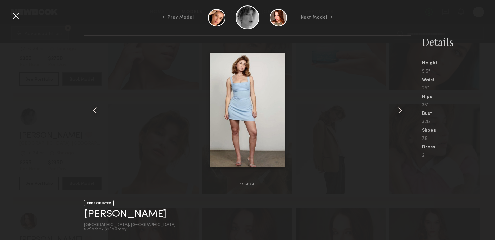
click at [401, 111] on common-icon at bounding box center [400, 110] width 11 height 11
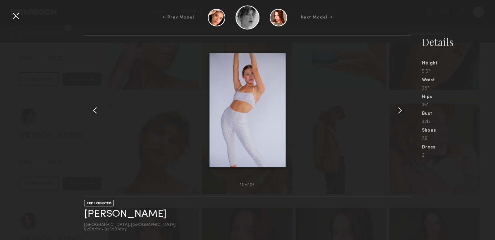
click at [401, 111] on common-icon at bounding box center [400, 110] width 11 height 11
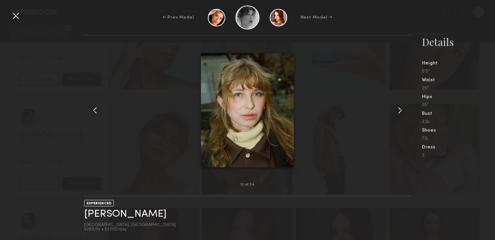
click at [401, 111] on common-icon at bounding box center [400, 110] width 11 height 11
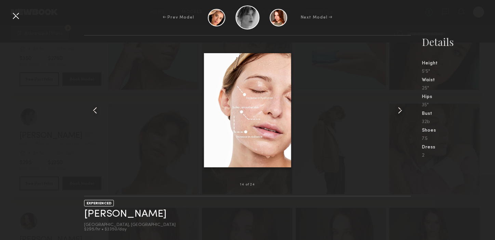
click at [401, 111] on common-icon at bounding box center [400, 110] width 11 height 11
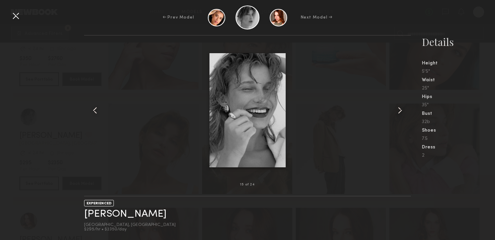
click at [401, 111] on common-icon at bounding box center [400, 110] width 11 height 11
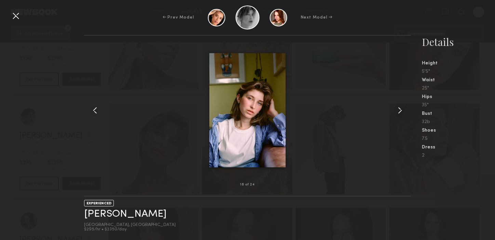
click at [401, 111] on common-icon at bounding box center [400, 110] width 11 height 11
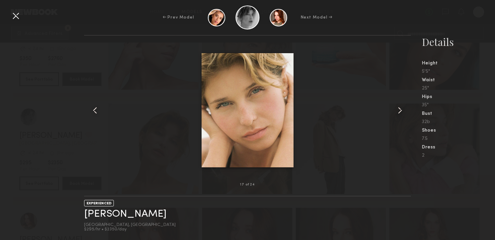
click at [401, 111] on common-icon at bounding box center [400, 110] width 11 height 11
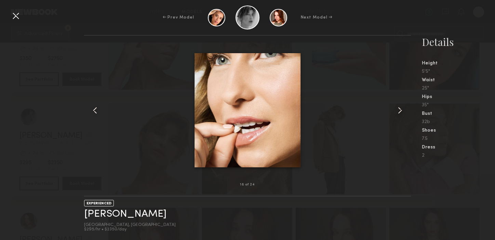
click at [15, 16] on div at bounding box center [15, 15] width 11 height 11
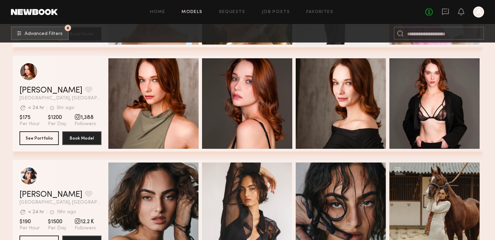
scroll to position [524, 0]
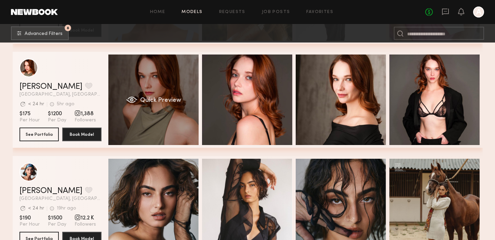
click at [158, 106] on div "Quick Preview" at bounding box center [153, 99] width 90 height 90
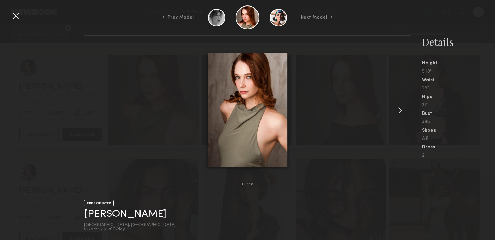
click at [402, 110] on common-icon at bounding box center [400, 110] width 11 height 11
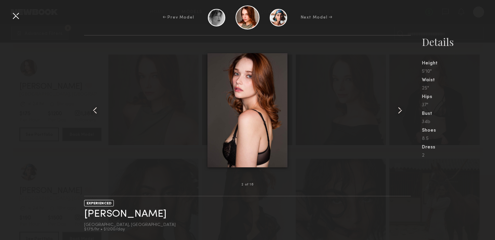
click at [402, 110] on common-icon at bounding box center [400, 110] width 11 height 11
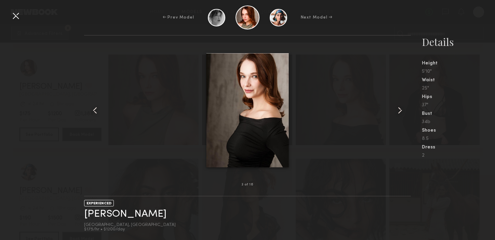
click at [402, 110] on common-icon at bounding box center [400, 110] width 11 height 11
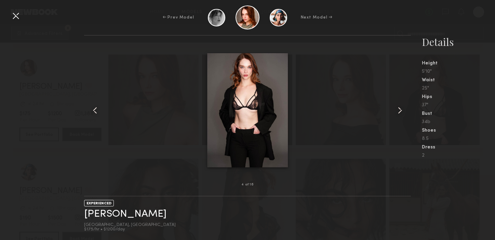
click at [402, 110] on common-icon at bounding box center [400, 110] width 11 height 11
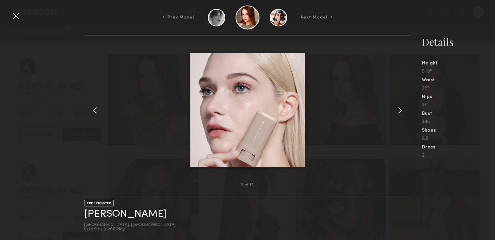
click at [402, 110] on common-icon at bounding box center [400, 110] width 11 height 11
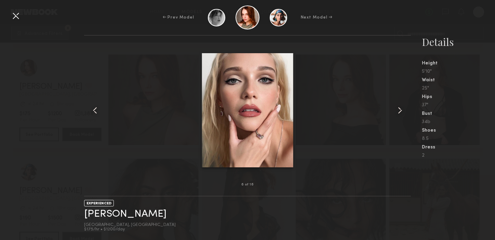
click at [402, 110] on common-icon at bounding box center [400, 110] width 11 height 11
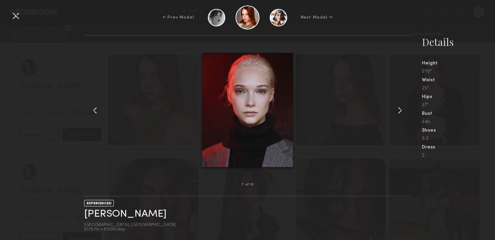
click at [402, 110] on common-icon at bounding box center [400, 110] width 11 height 11
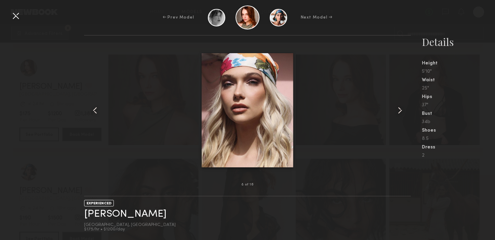
click at [402, 110] on common-icon at bounding box center [400, 110] width 11 height 11
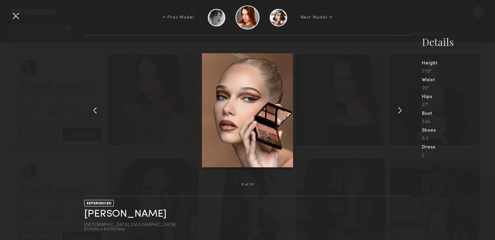
click at [17, 15] on div at bounding box center [15, 15] width 11 height 11
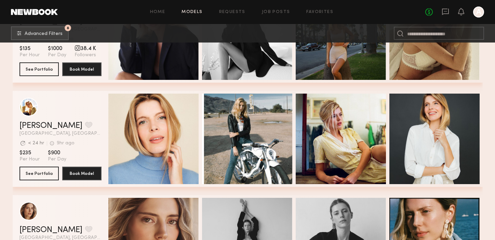
scroll to position [798, 0]
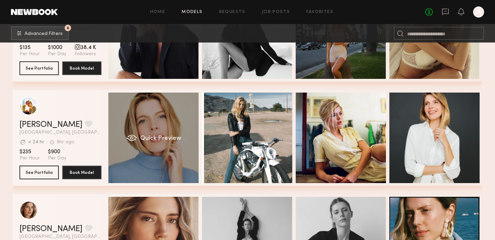
click at [142, 127] on div "Quick Preview" at bounding box center [153, 137] width 90 height 90
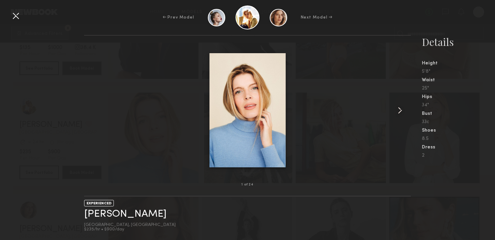
click at [401, 111] on common-icon at bounding box center [400, 110] width 11 height 11
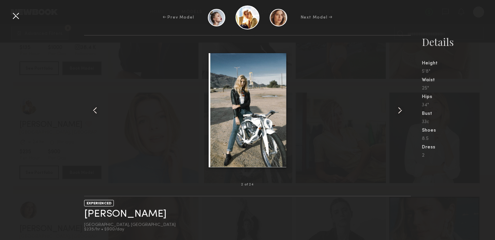
click at [401, 111] on common-icon at bounding box center [400, 110] width 11 height 11
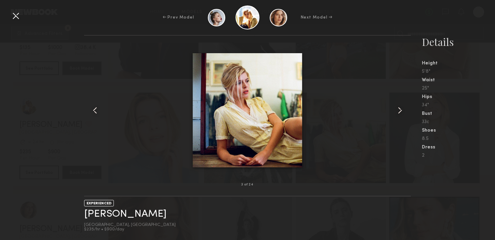
click at [401, 111] on common-icon at bounding box center [400, 110] width 11 height 11
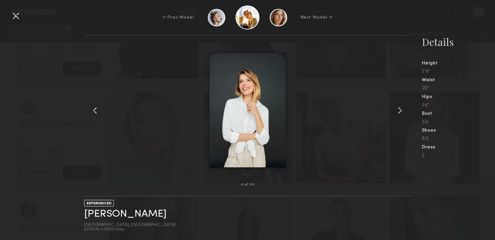
click at [401, 111] on common-icon at bounding box center [400, 110] width 11 height 11
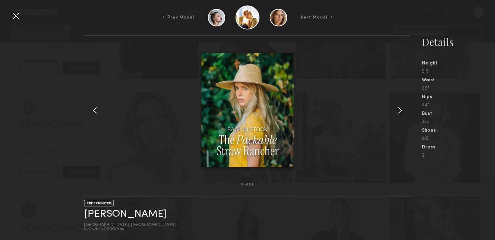
click at [401, 111] on common-icon at bounding box center [400, 110] width 11 height 11
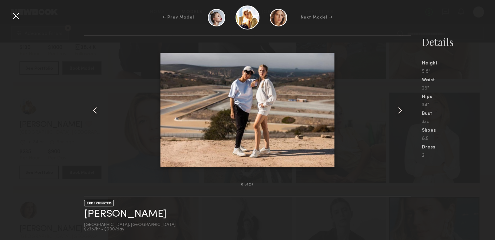
click at [401, 111] on common-icon at bounding box center [400, 110] width 11 height 11
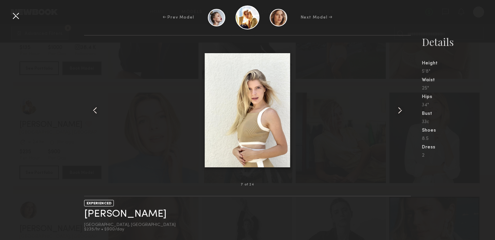
click at [401, 111] on common-icon at bounding box center [400, 110] width 11 height 11
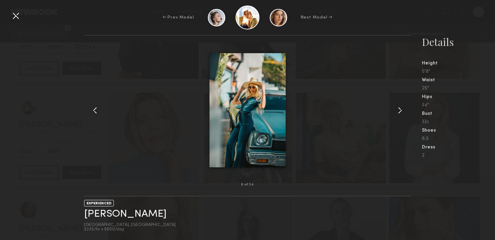
click at [401, 111] on common-icon at bounding box center [400, 110] width 11 height 11
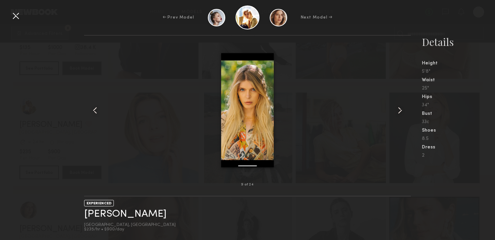
click at [401, 111] on common-icon at bounding box center [400, 110] width 11 height 11
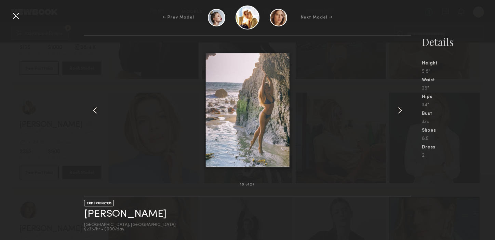
click at [401, 111] on common-icon at bounding box center [400, 110] width 11 height 11
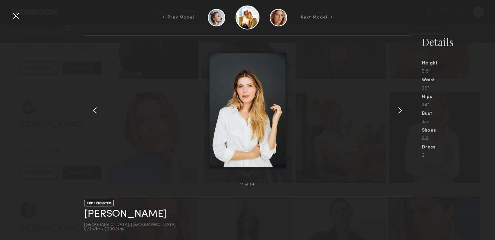
click at [401, 111] on common-icon at bounding box center [400, 110] width 11 height 11
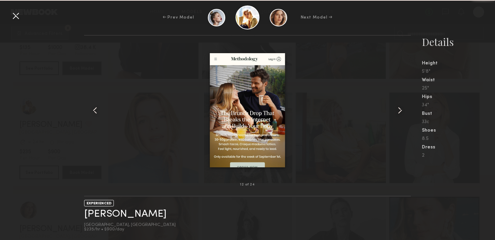
click at [401, 111] on common-icon at bounding box center [400, 110] width 11 height 11
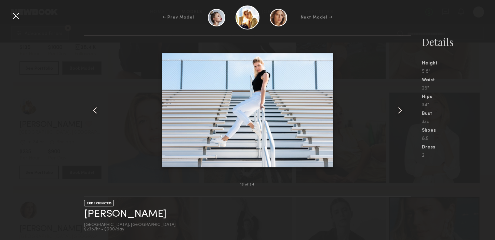
click at [401, 111] on common-icon at bounding box center [400, 110] width 11 height 11
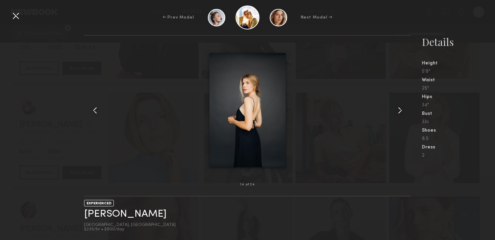
click at [401, 111] on common-icon at bounding box center [400, 110] width 11 height 11
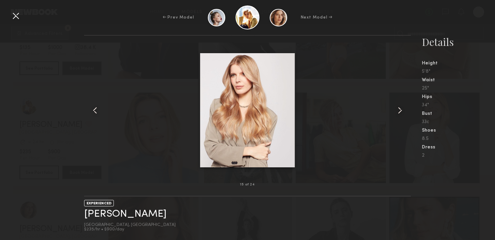
click at [401, 111] on common-icon at bounding box center [400, 110] width 11 height 11
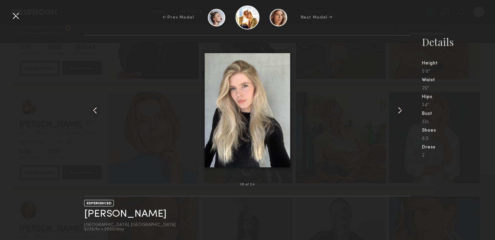
click at [401, 111] on common-icon at bounding box center [400, 110] width 11 height 11
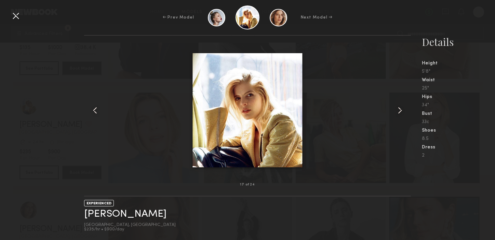
click at [401, 111] on common-icon at bounding box center [400, 110] width 11 height 11
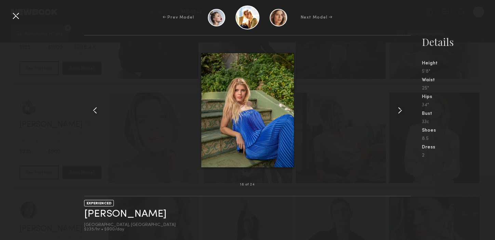
click at [18, 17] on div at bounding box center [15, 15] width 11 height 11
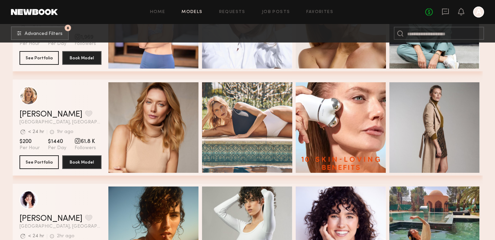
scroll to position [1124, 0]
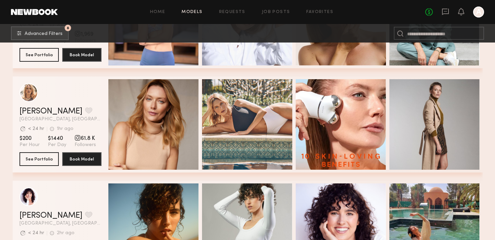
click at [156, 107] on div "Quick Preview" at bounding box center [153, 124] width 90 height 90
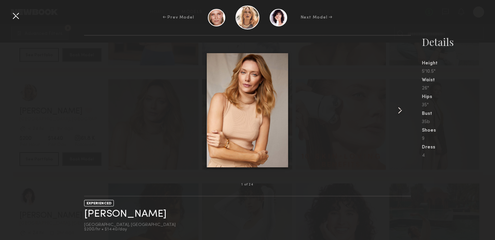
click at [402, 110] on common-icon at bounding box center [400, 110] width 11 height 11
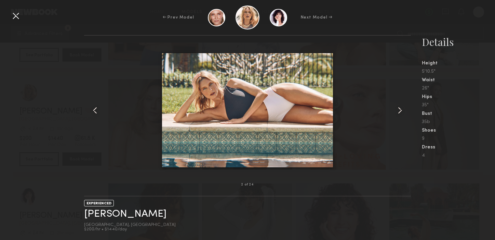
click at [402, 110] on common-icon at bounding box center [400, 110] width 11 height 11
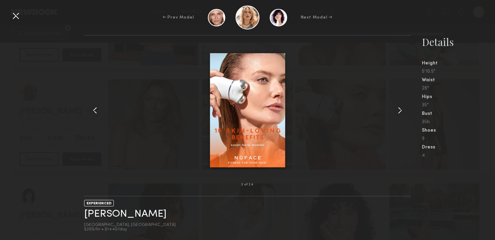
click at [402, 110] on common-icon at bounding box center [400, 110] width 11 height 11
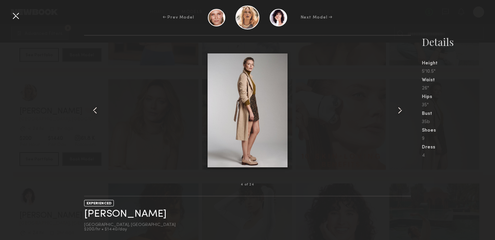
click at [402, 110] on common-icon at bounding box center [400, 110] width 11 height 11
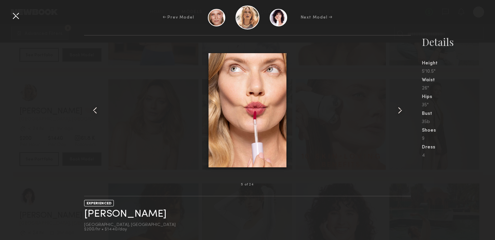
click at [402, 110] on common-icon at bounding box center [400, 110] width 11 height 11
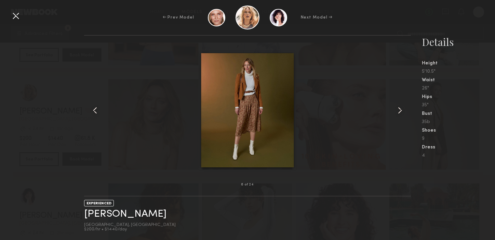
click at [402, 110] on common-icon at bounding box center [400, 110] width 11 height 11
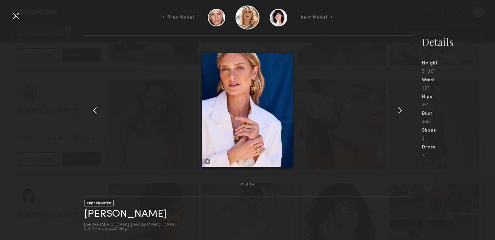
click at [402, 110] on common-icon at bounding box center [400, 110] width 11 height 11
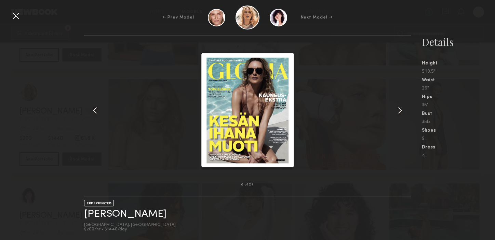
click at [402, 110] on common-icon at bounding box center [400, 110] width 11 height 11
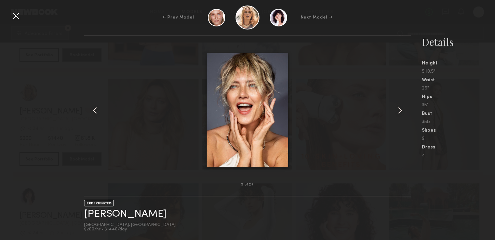
click at [21, 14] on div at bounding box center [15, 15] width 11 height 11
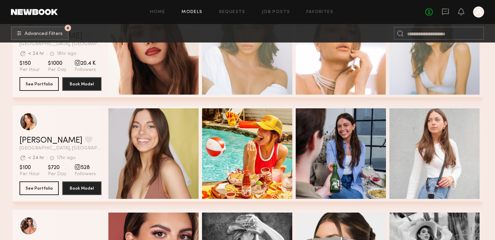
scroll to position [1425, 0]
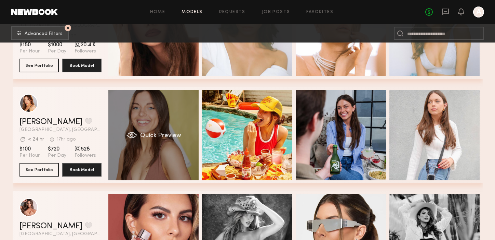
click at [133, 120] on div "Quick Preview" at bounding box center [153, 135] width 90 height 90
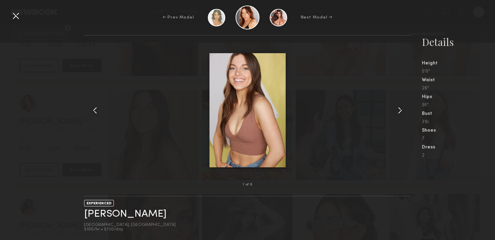
click at [399, 110] on common-icon at bounding box center [400, 110] width 11 height 11
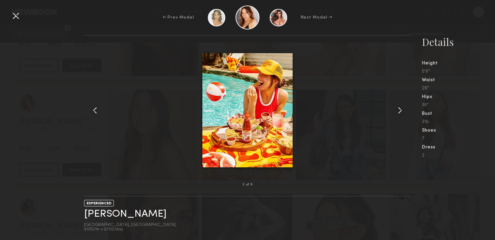
click at [399, 110] on common-icon at bounding box center [400, 110] width 11 height 11
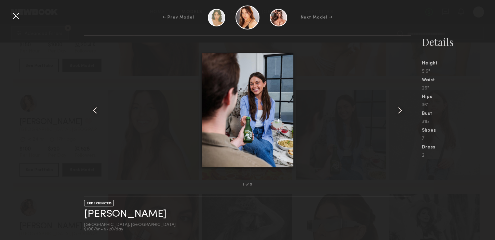
click at [399, 110] on common-icon at bounding box center [400, 110] width 11 height 11
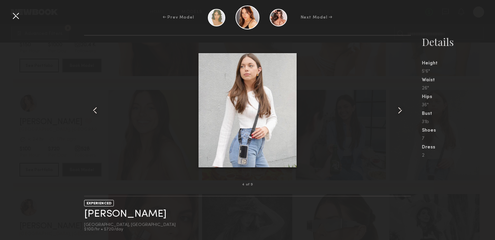
click at [399, 110] on common-icon at bounding box center [400, 110] width 11 height 11
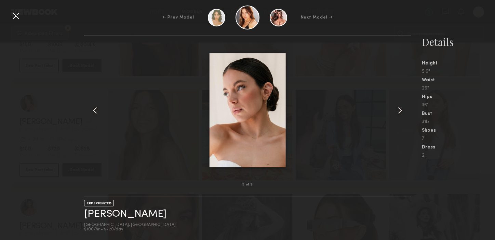
click at [399, 110] on common-icon at bounding box center [400, 110] width 11 height 11
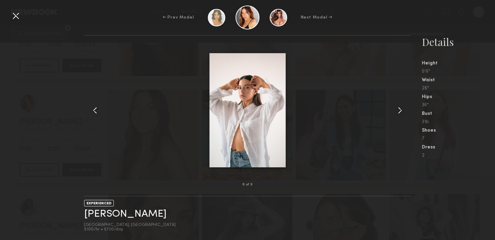
click at [399, 110] on common-icon at bounding box center [400, 110] width 11 height 11
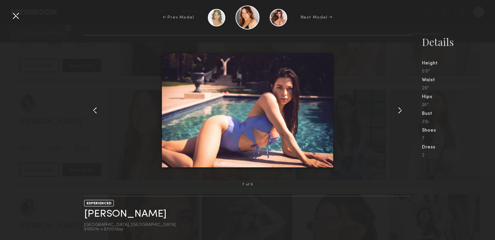
click at [399, 110] on common-icon at bounding box center [400, 110] width 11 height 11
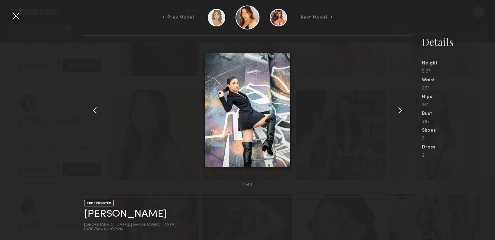
click at [17, 17] on div at bounding box center [15, 15] width 11 height 11
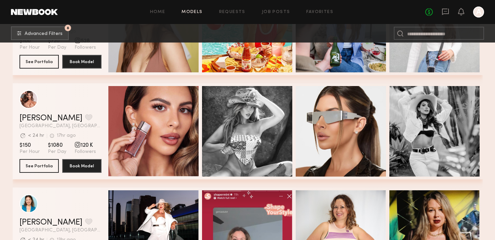
scroll to position [1538, 0]
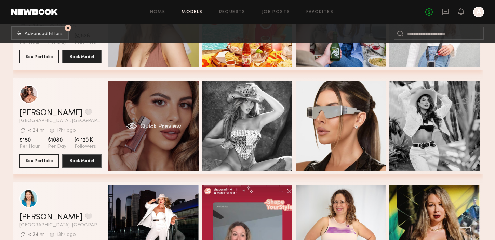
click at [146, 103] on div "Quick Preview" at bounding box center [153, 126] width 90 height 90
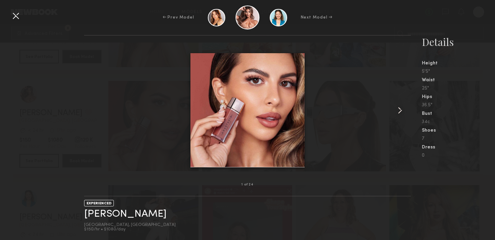
click at [397, 111] on common-icon at bounding box center [400, 110] width 11 height 11
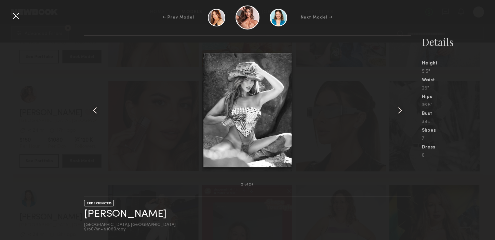
click at [397, 111] on common-icon at bounding box center [400, 110] width 11 height 11
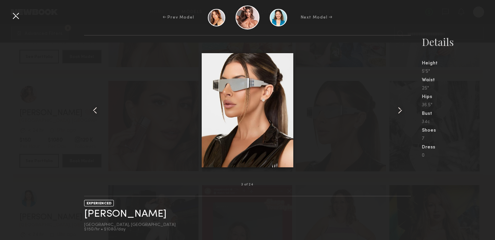
click at [397, 111] on common-icon at bounding box center [400, 110] width 11 height 11
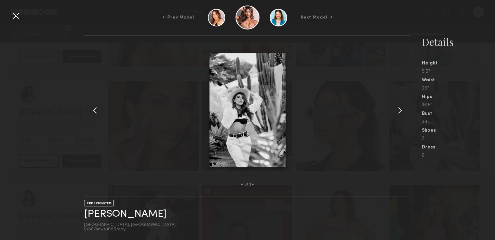
click at [397, 111] on common-icon at bounding box center [400, 110] width 11 height 11
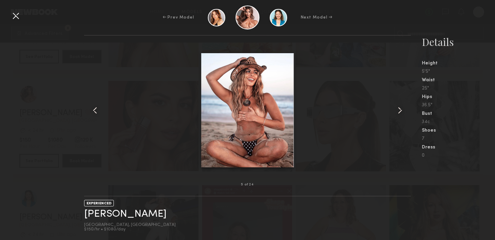
click at [397, 111] on common-icon at bounding box center [400, 110] width 11 height 11
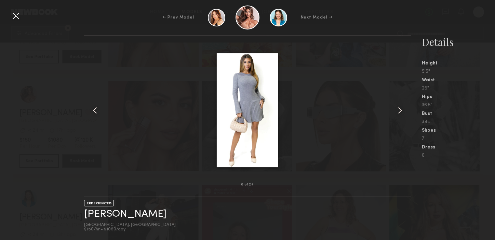
click at [397, 111] on common-icon at bounding box center [400, 110] width 11 height 11
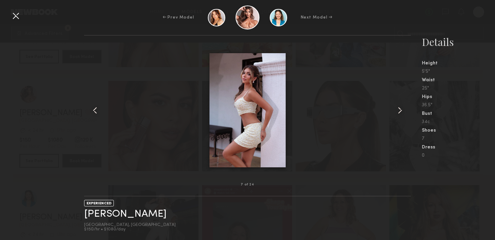
click at [397, 111] on common-icon at bounding box center [400, 110] width 11 height 11
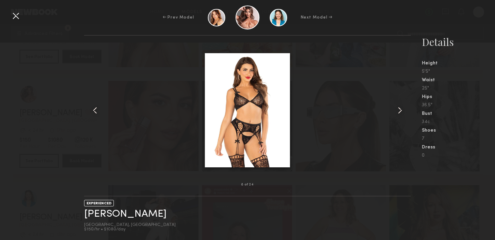
click at [397, 111] on common-icon at bounding box center [400, 110] width 11 height 11
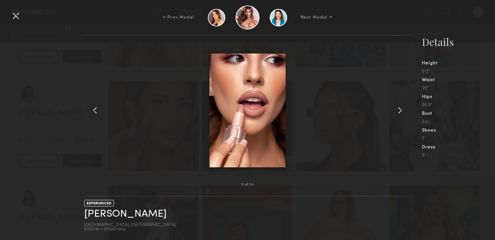
click at [397, 111] on common-icon at bounding box center [400, 110] width 11 height 11
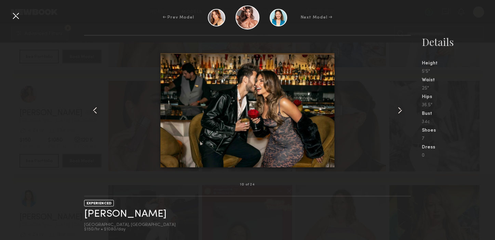
click at [397, 111] on common-icon at bounding box center [400, 110] width 11 height 11
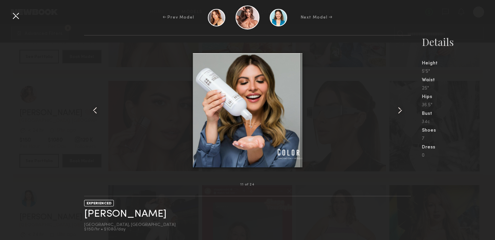
click at [399, 108] on common-icon at bounding box center [400, 110] width 11 height 11
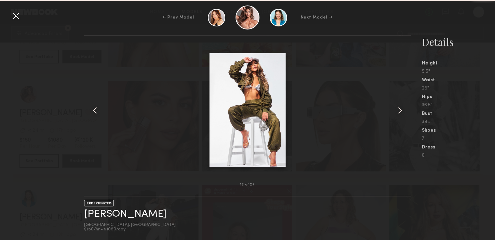
click at [399, 108] on common-icon at bounding box center [400, 110] width 11 height 11
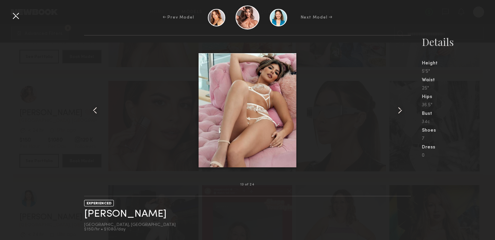
click at [399, 108] on common-icon at bounding box center [400, 110] width 11 height 11
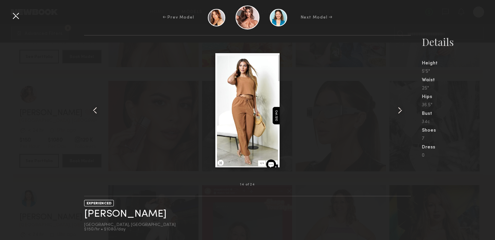
click at [399, 108] on common-icon at bounding box center [400, 110] width 11 height 11
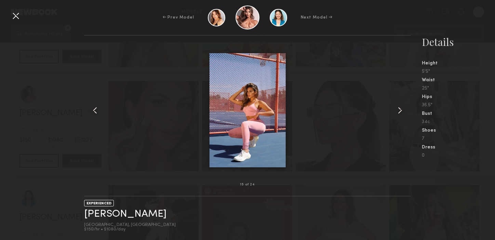
click at [13, 17] on div at bounding box center [15, 15] width 11 height 11
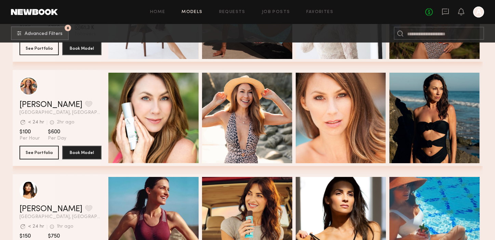
scroll to position [1859, 0]
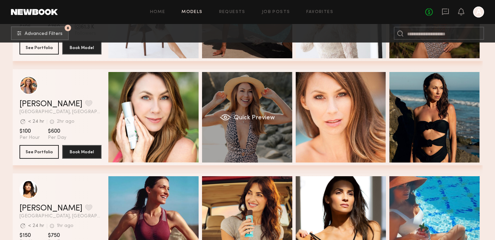
click at [244, 111] on div "Quick Preview" at bounding box center [247, 117] width 90 height 90
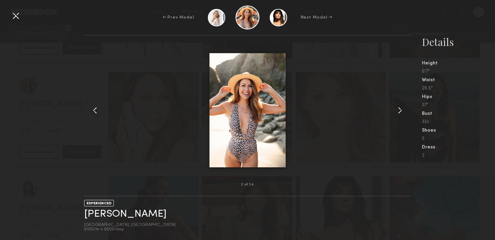
click at [400, 111] on common-icon at bounding box center [400, 110] width 11 height 11
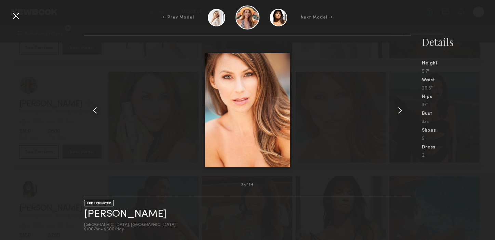
click at [400, 111] on common-icon at bounding box center [400, 110] width 11 height 11
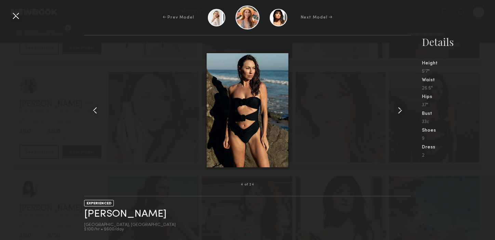
click at [400, 111] on common-icon at bounding box center [400, 110] width 11 height 11
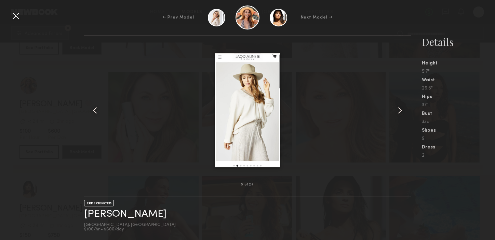
click at [400, 111] on common-icon at bounding box center [400, 110] width 11 height 11
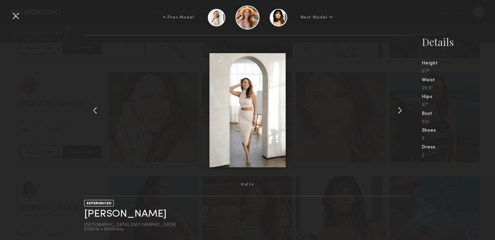
click at [400, 111] on common-icon at bounding box center [400, 110] width 11 height 11
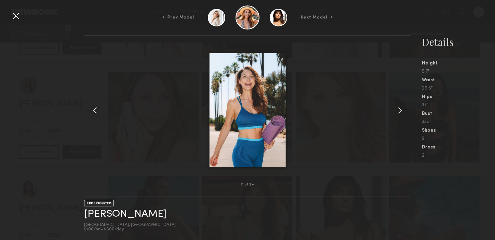
click at [400, 111] on common-icon at bounding box center [400, 110] width 11 height 11
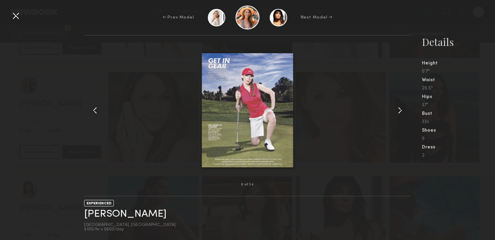
click at [400, 111] on common-icon at bounding box center [400, 110] width 11 height 11
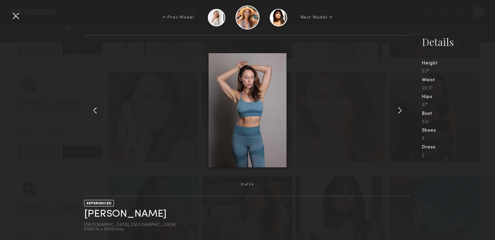
click at [400, 111] on common-icon at bounding box center [400, 110] width 11 height 11
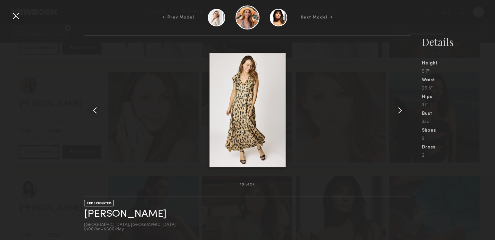
click at [400, 111] on common-icon at bounding box center [400, 110] width 11 height 11
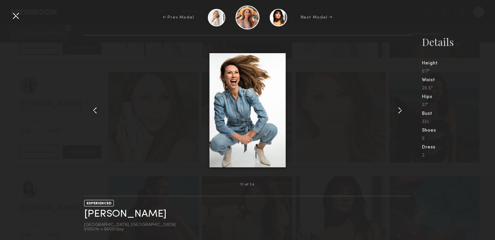
click at [400, 111] on common-icon at bounding box center [400, 110] width 11 height 11
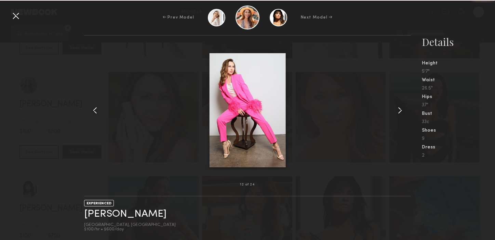
click at [400, 111] on common-icon at bounding box center [400, 110] width 11 height 11
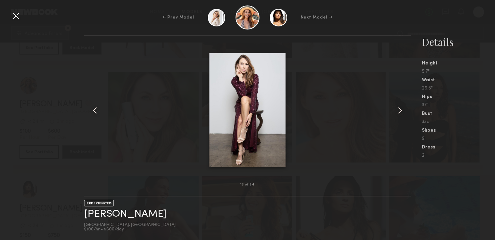
click at [400, 111] on common-icon at bounding box center [400, 110] width 11 height 11
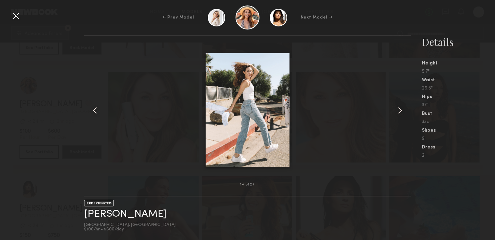
click at [400, 111] on common-icon at bounding box center [400, 110] width 11 height 11
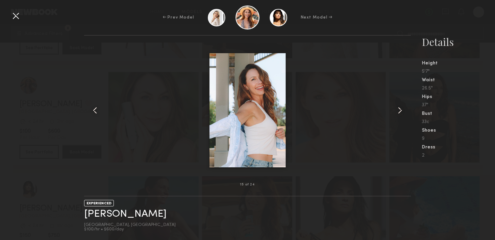
click at [400, 111] on common-icon at bounding box center [400, 110] width 11 height 11
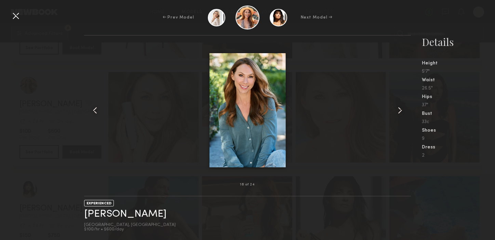
click at [400, 111] on common-icon at bounding box center [400, 110] width 11 height 11
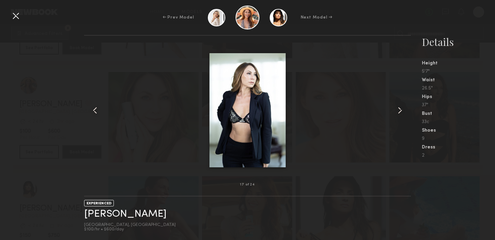
click at [400, 111] on common-icon at bounding box center [400, 110] width 11 height 11
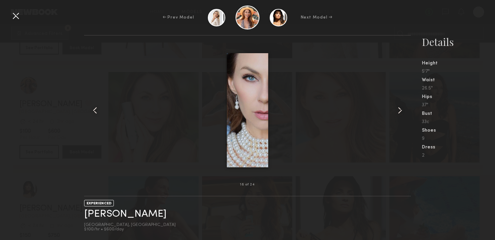
click at [400, 111] on common-icon at bounding box center [400, 110] width 11 height 11
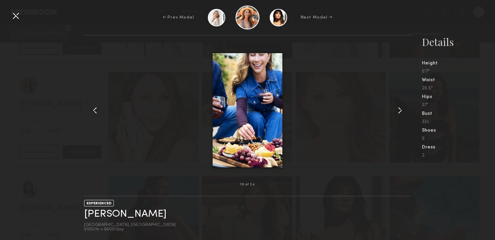
click at [400, 111] on common-icon at bounding box center [400, 110] width 11 height 11
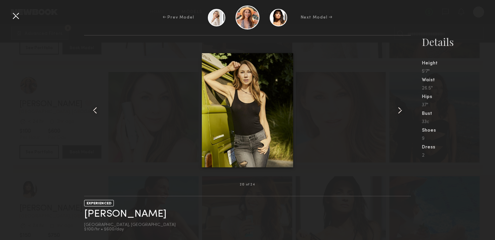
click at [400, 112] on common-icon at bounding box center [400, 110] width 11 height 11
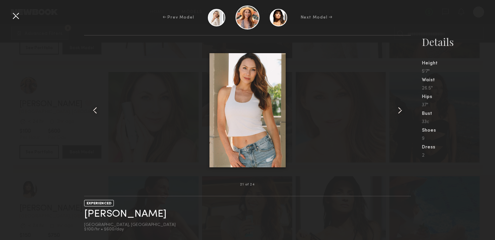
click at [400, 112] on common-icon at bounding box center [400, 110] width 11 height 11
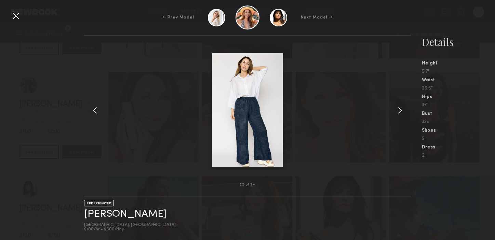
click at [400, 112] on common-icon at bounding box center [400, 110] width 11 height 11
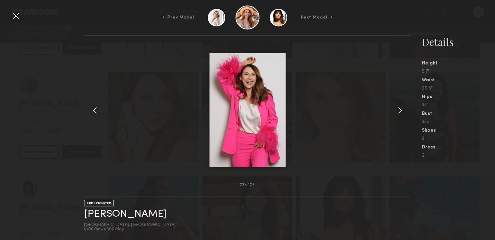
click at [400, 112] on common-icon at bounding box center [400, 110] width 11 height 11
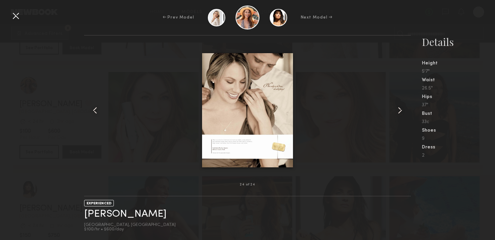
click at [400, 112] on common-icon at bounding box center [400, 110] width 11 height 11
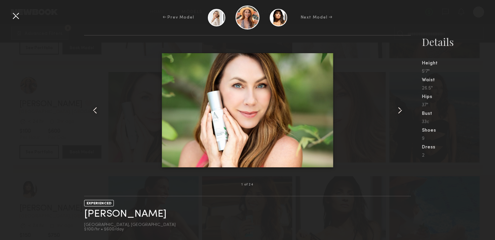
click at [400, 112] on common-icon at bounding box center [400, 110] width 11 height 11
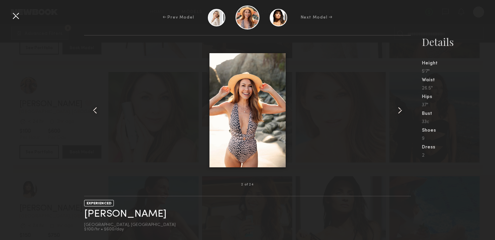
click at [400, 112] on common-icon at bounding box center [400, 110] width 11 height 11
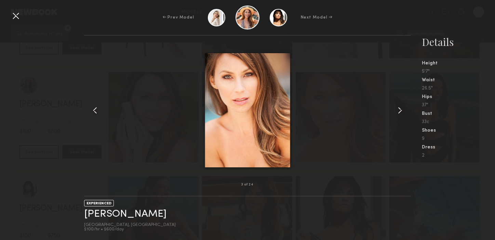
click at [400, 112] on common-icon at bounding box center [400, 110] width 11 height 11
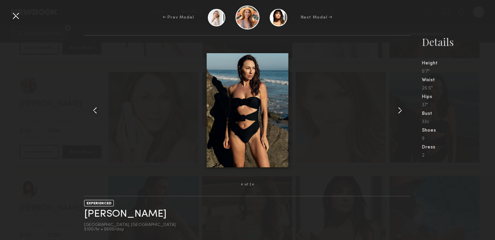
click at [400, 112] on common-icon at bounding box center [400, 110] width 11 height 11
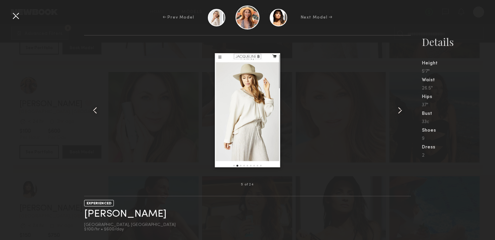
click at [14, 13] on div at bounding box center [15, 15] width 11 height 11
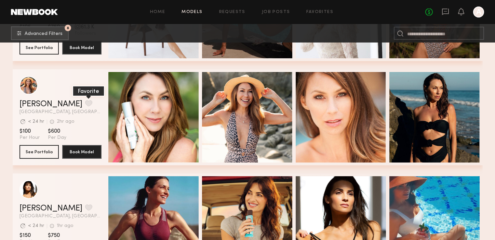
click at [85, 103] on button "grid" at bounding box center [88, 103] width 7 height 6
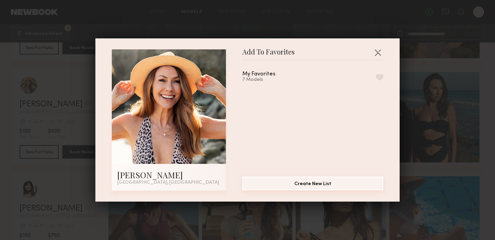
click at [298, 183] on button "Create New List" at bounding box center [313, 183] width 141 height 14
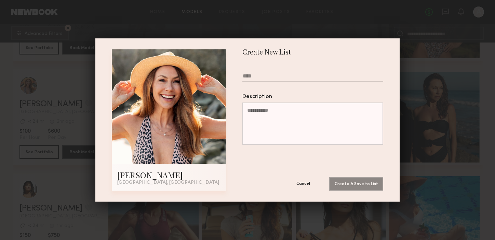
click at [301, 179] on button "Cancel" at bounding box center [303, 183] width 41 height 14
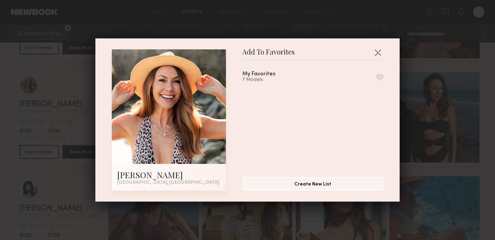
click at [379, 75] on button "button" at bounding box center [379, 77] width 7 height 6
click at [380, 53] on button "button" at bounding box center [378, 52] width 11 height 11
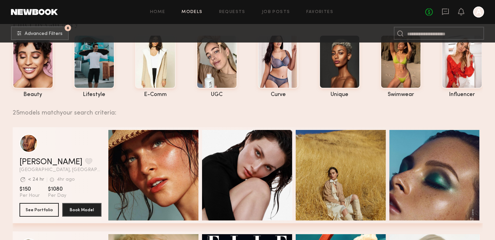
scroll to position [0, 0]
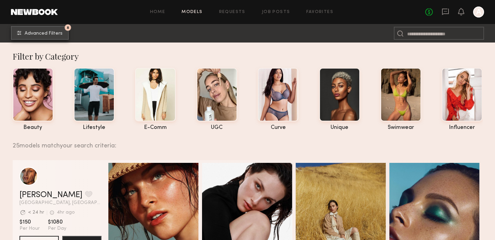
click at [58, 36] on button "8 Advanced Filters" at bounding box center [40, 33] width 58 height 14
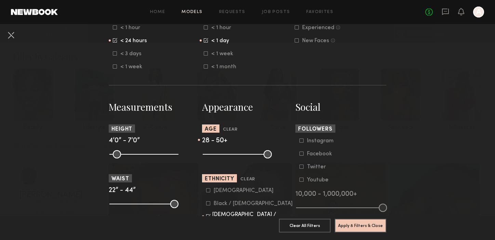
scroll to position [233, 0]
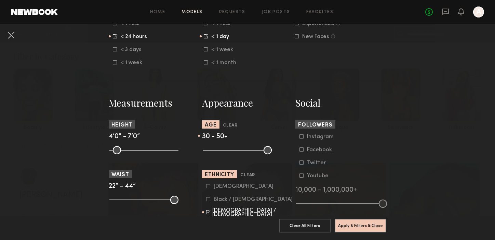
type input "**"
click at [229, 149] on input "range" at bounding box center [237, 150] width 69 height 8
drag, startPoint x: 268, startPoint y: 150, endPoint x: 258, endPoint y: 152, distance: 9.8
type input "**"
click at [258, 152] on input "range" at bounding box center [237, 150] width 69 height 8
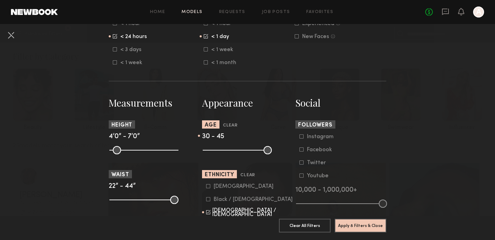
click at [284, 176] on header "Ethnicity Clear" at bounding box center [247, 174] width 91 height 8
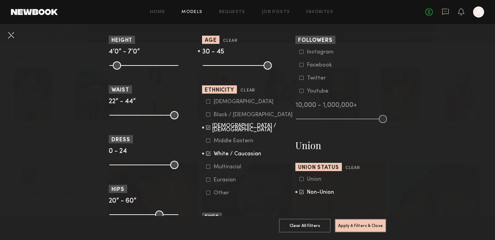
scroll to position [319, 0]
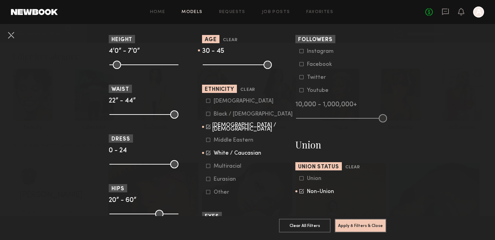
click at [209, 181] on icon at bounding box center [209, 179] width 4 height 4
click at [366, 226] on button "Apply 8 Filters & Close" at bounding box center [361, 225] width 52 height 14
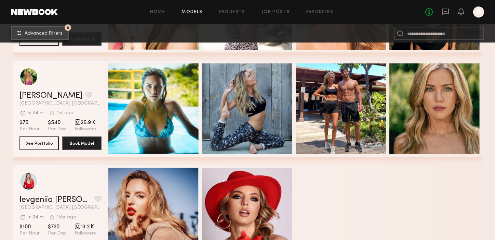
scroll to position [1764, 0]
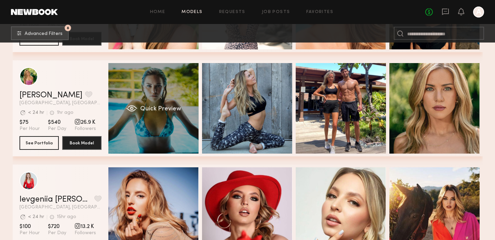
click at [177, 123] on div "Quick Preview" at bounding box center [153, 108] width 90 height 90
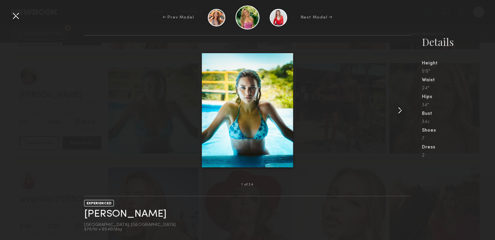
click at [400, 112] on common-icon at bounding box center [400, 110] width 11 height 11
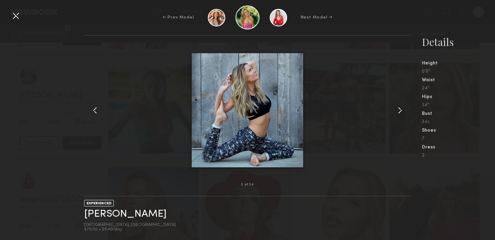
click at [400, 112] on common-icon at bounding box center [400, 110] width 11 height 11
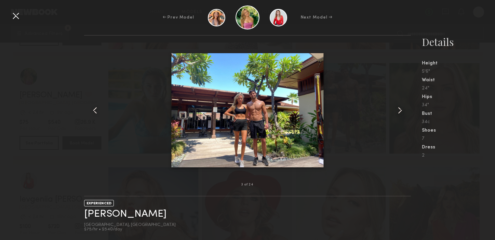
click at [400, 112] on common-icon at bounding box center [400, 110] width 11 height 11
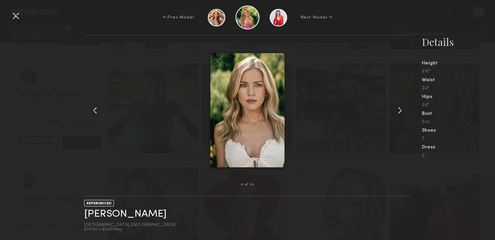
click at [400, 112] on common-icon at bounding box center [400, 110] width 11 height 11
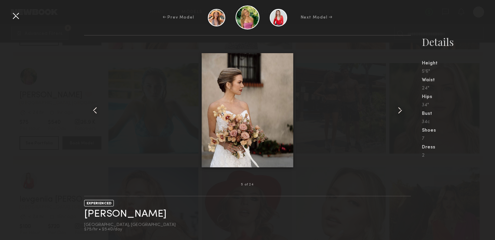
click at [400, 112] on common-icon at bounding box center [400, 110] width 11 height 11
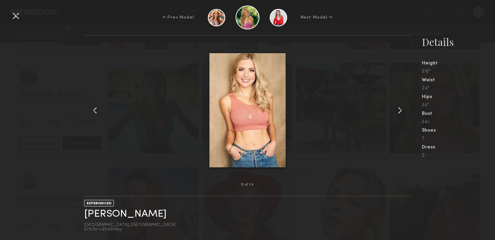
click at [400, 112] on common-icon at bounding box center [400, 110] width 11 height 11
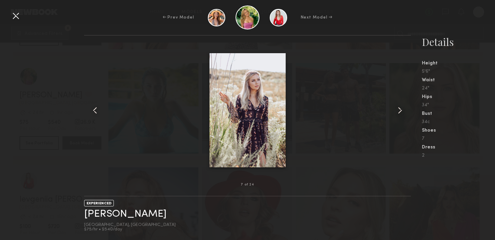
click at [400, 112] on common-icon at bounding box center [400, 110] width 11 height 11
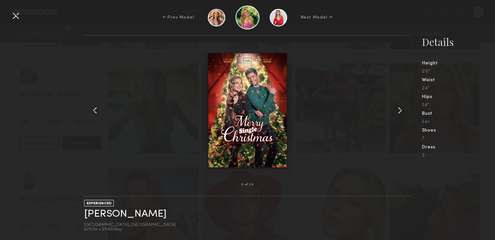
click at [400, 112] on common-icon at bounding box center [400, 110] width 11 height 11
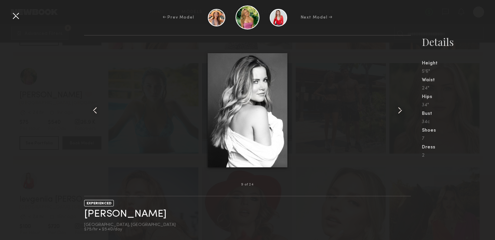
click at [400, 112] on common-icon at bounding box center [400, 110] width 11 height 11
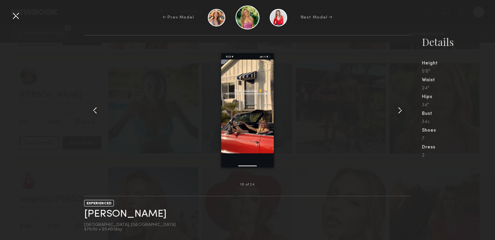
click at [400, 112] on common-icon at bounding box center [400, 110] width 11 height 11
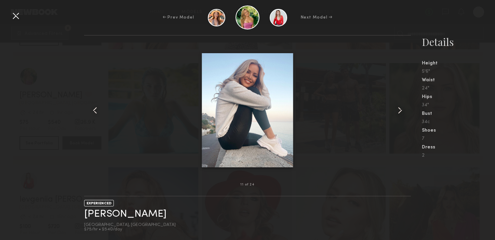
click at [400, 112] on common-icon at bounding box center [400, 110] width 11 height 11
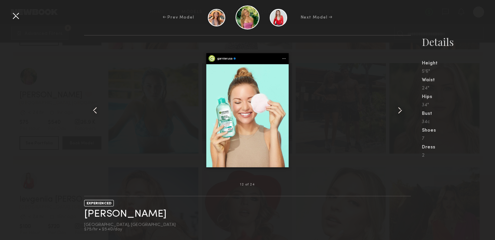
click at [400, 112] on common-icon at bounding box center [400, 110] width 11 height 11
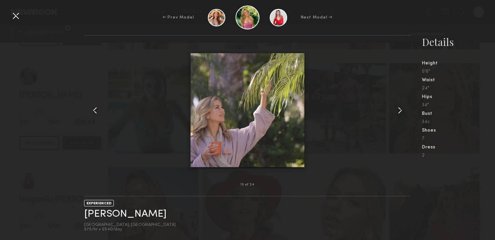
click at [400, 112] on common-icon at bounding box center [400, 110] width 11 height 11
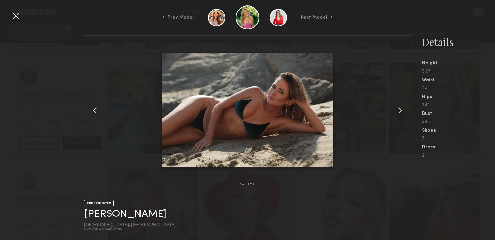
click at [400, 112] on common-icon at bounding box center [400, 110] width 11 height 11
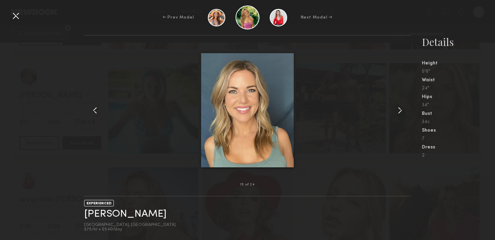
click at [400, 112] on common-icon at bounding box center [400, 110] width 11 height 11
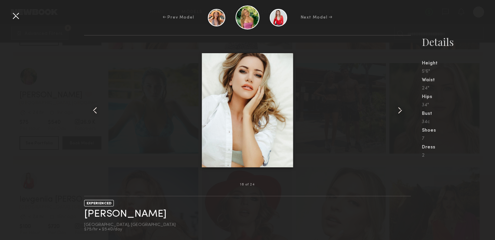
click at [400, 112] on common-icon at bounding box center [400, 110] width 11 height 11
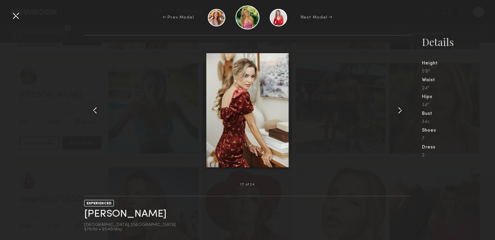
click at [400, 112] on common-icon at bounding box center [400, 110] width 11 height 11
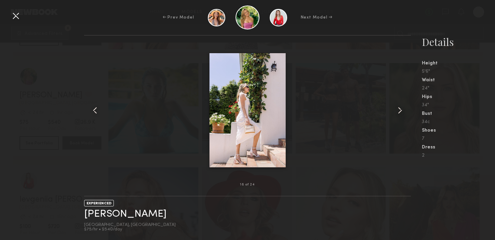
click at [17, 16] on div at bounding box center [15, 15] width 11 height 11
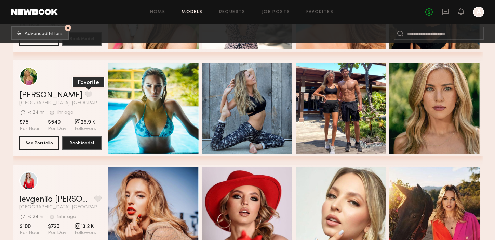
click at [85, 95] on button "grid" at bounding box center [88, 94] width 7 height 6
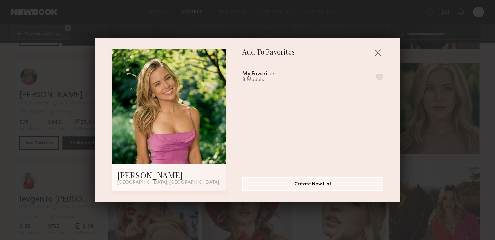
click at [380, 74] on button "button" at bounding box center [379, 77] width 7 height 6
click at [381, 52] on button "button" at bounding box center [378, 52] width 11 height 11
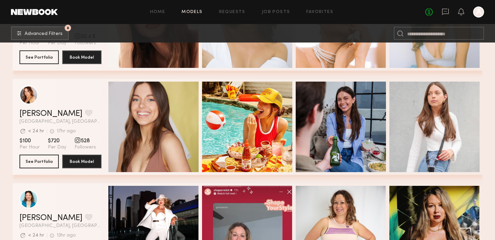
scroll to position [1128, 0]
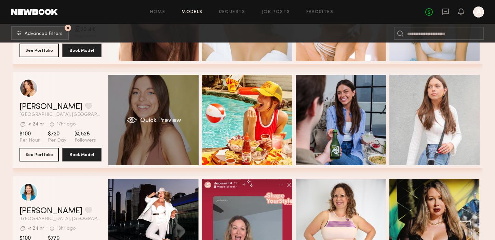
click at [179, 112] on div "Quick Preview" at bounding box center [153, 120] width 90 height 90
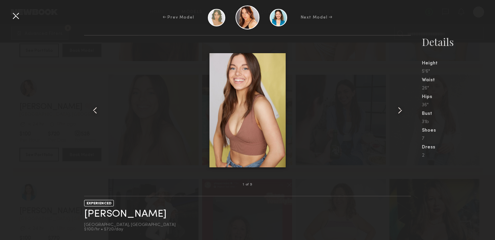
click at [404, 111] on common-icon at bounding box center [400, 110] width 11 height 11
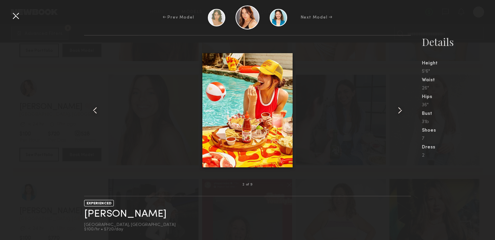
click at [404, 111] on common-icon at bounding box center [400, 110] width 11 height 11
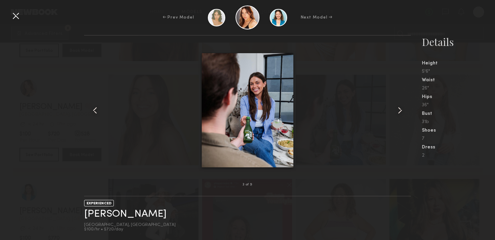
click at [404, 111] on common-icon at bounding box center [400, 110] width 11 height 11
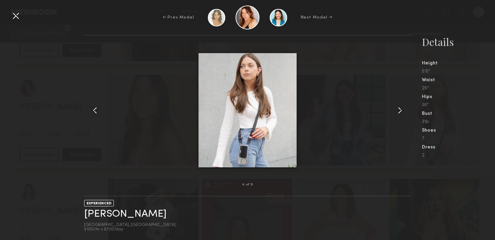
click at [404, 111] on common-icon at bounding box center [400, 110] width 11 height 11
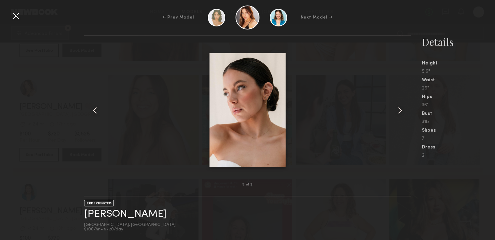
click at [404, 111] on common-icon at bounding box center [400, 110] width 11 height 11
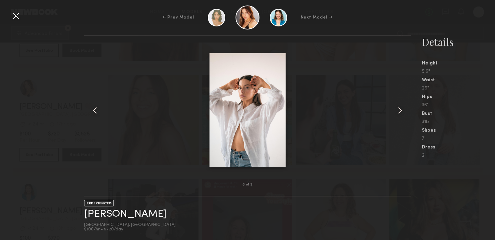
click at [404, 111] on common-icon at bounding box center [400, 110] width 11 height 11
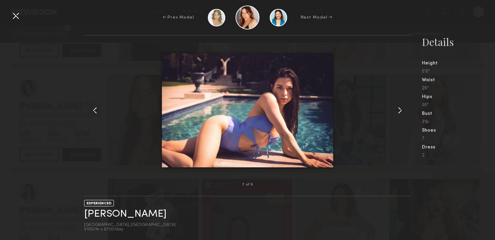
click at [404, 111] on common-icon at bounding box center [400, 110] width 11 height 11
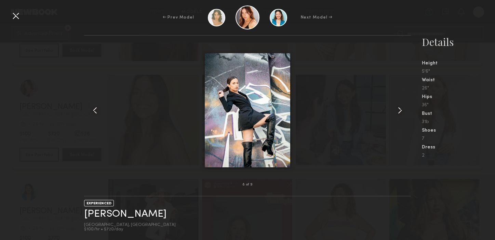
click at [404, 111] on common-icon at bounding box center [400, 110] width 11 height 11
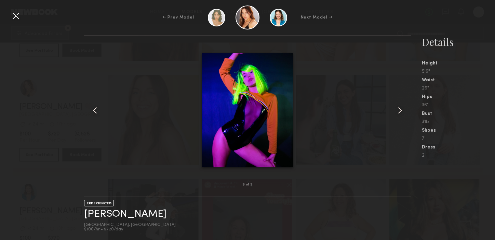
click at [404, 111] on common-icon at bounding box center [400, 110] width 11 height 11
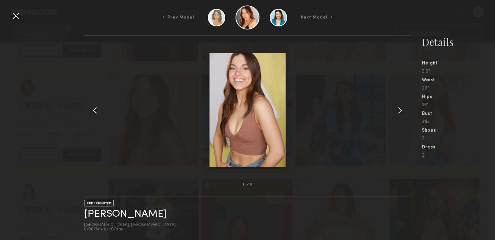
click at [404, 111] on common-icon at bounding box center [400, 110] width 11 height 11
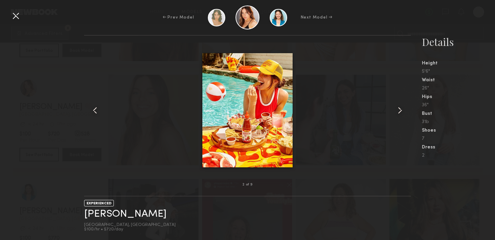
click at [19, 15] on div at bounding box center [15, 15] width 11 height 11
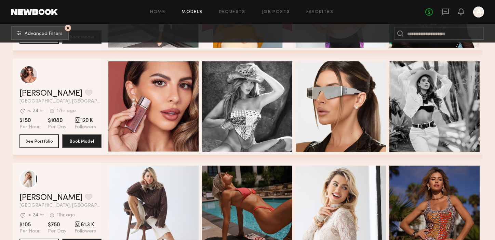
scroll to position [1350, 0]
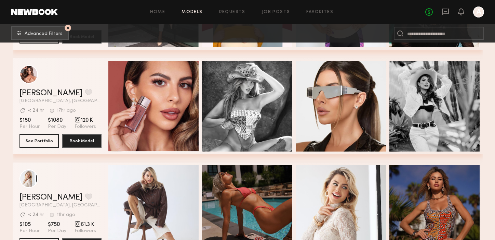
click at [81, 125] on span "Followers" at bounding box center [86, 127] width 22 height 6
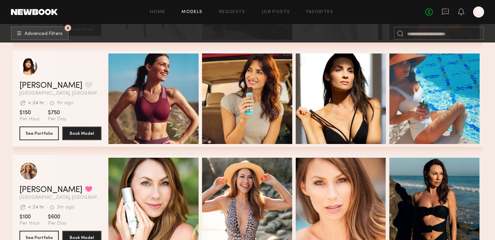
scroll to position [1566, 0]
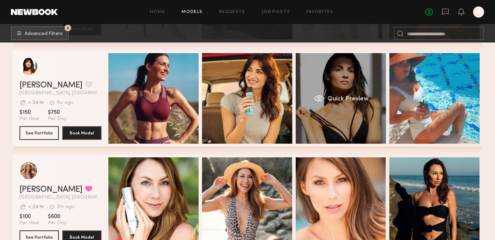
click at [321, 107] on div "Quick Preview" at bounding box center [341, 98] width 90 height 90
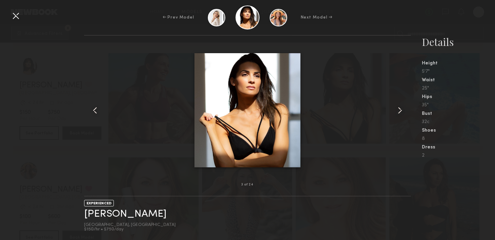
click at [402, 111] on common-icon at bounding box center [400, 110] width 11 height 11
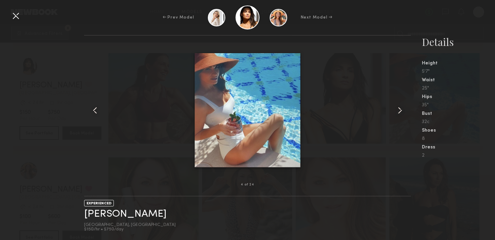
click at [402, 111] on common-icon at bounding box center [400, 110] width 11 height 11
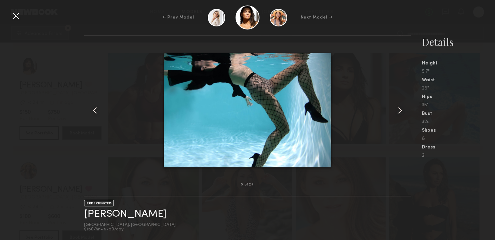
click at [402, 111] on common-icon at bounding box center [400, 110] width 11 height 11
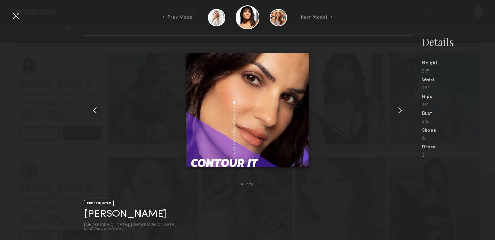
click at [402, 111] on common-icon at bounding box center [400, 110] width 11 height 11
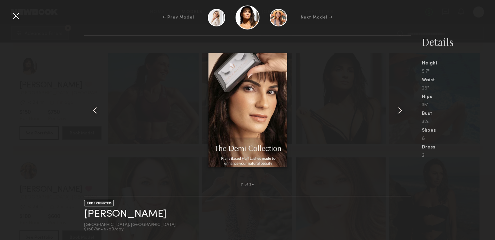
click at [402, 111] on common-icon at bounding box center [400, 110] width 11 height 11
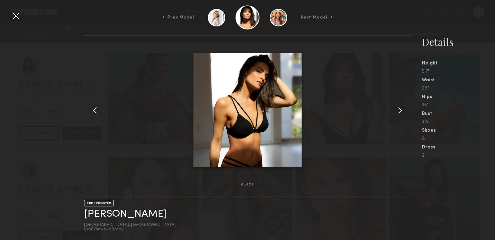
click at [402, 111] on common-icon at bounding box center [400, 110] width 11 height 11
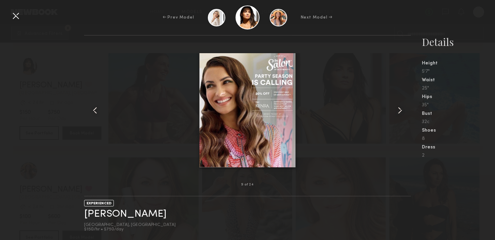
click at [402, 111] on common-icon at bounding box center [400, 110] width 11 height 11
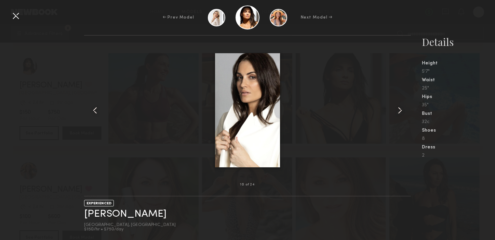
click at [402, 111] on common-icon at bounding box center [400, 110] width 11 height 11
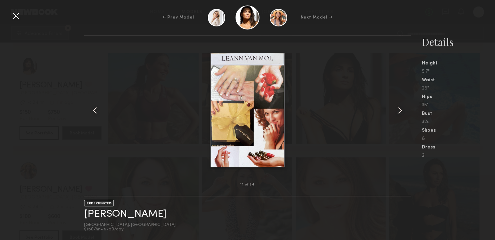
click at [402, 111] on common-icon at bounding box center [400, 110] width 11 height 11
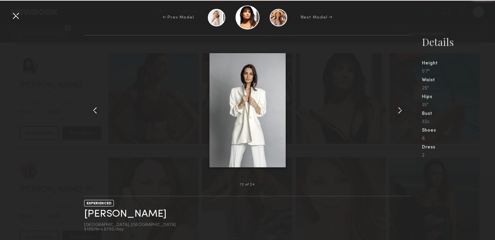
click at [402, 111] on common-icon at bounding box center [400, 110] width 11 height 11
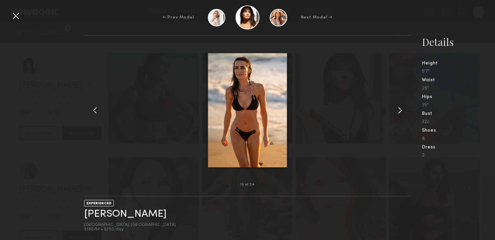
click at [402, 111] on common-icon at bounding box center [400, 110] width 11 height 11
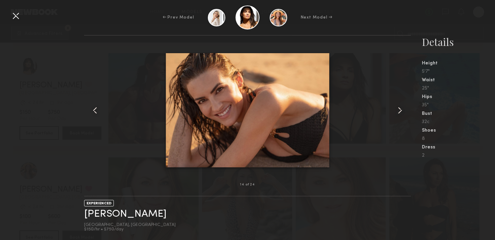
click at [402, 111] on common-icon at bounding box center [400, 110] width 11 height 11
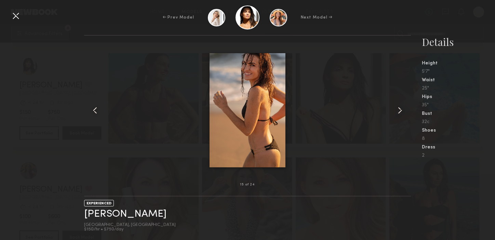
click at [402, 111] on common-icon at bounding box center [400, 110] width 11 height 11
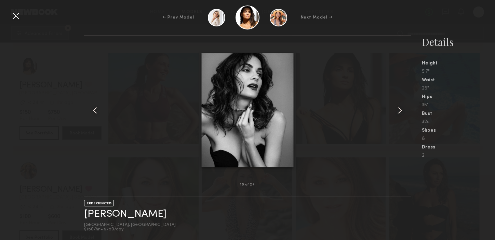
click at [402, 111] on common-icon at bounding box center [400, 110] width 11 height 11
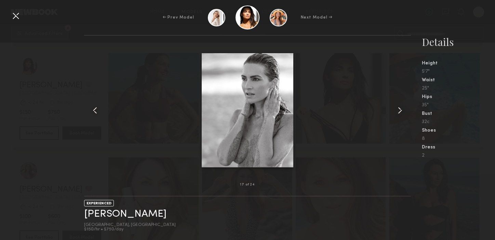
click at [402, 111] on common-icon at bounding box center [400, 110] width 11 height 11
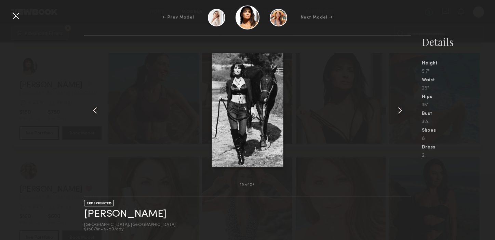
click at [402, 111] on common-icon at bounding box center [400, 110] width 11 height 11
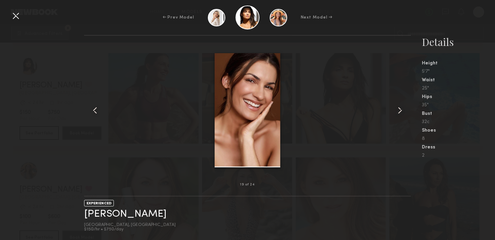
click at [402, 111] on common-icon at bounding box center [400, 110] width 11 height 11
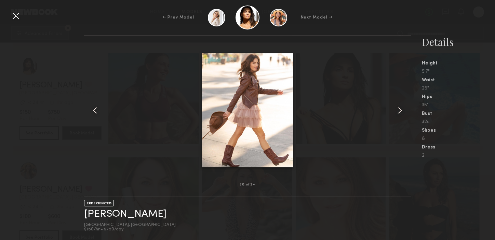
click at [402, 111] on common-icon at bounding box center [400, 110] width 11 height 11
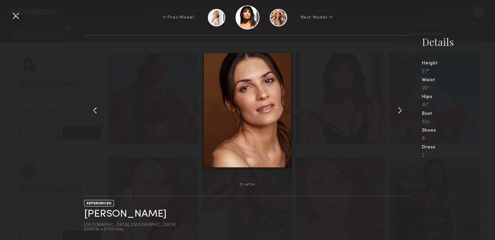
click at [402, 111] on common-icon at bounding box center [400, 110] width 11 height 11
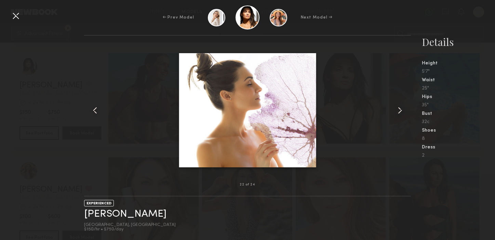
click at [402, 111] on common-icon at bounding box center [400, 110] width 11 height 11
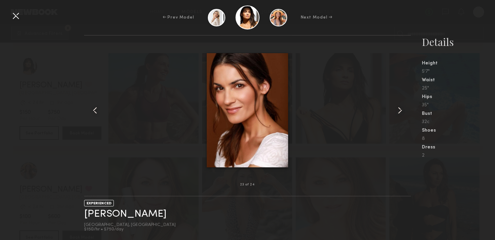
click at [17, 16] on div at bounding box center [15, 15] width 11 height 11
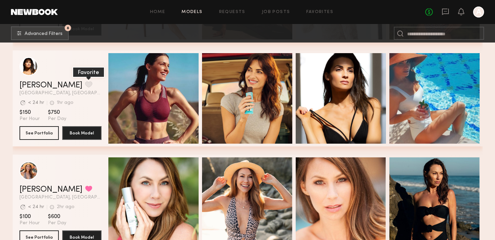
click at [85, 82] on button "grid" at bounding box center [88, 84] width 7 height 6
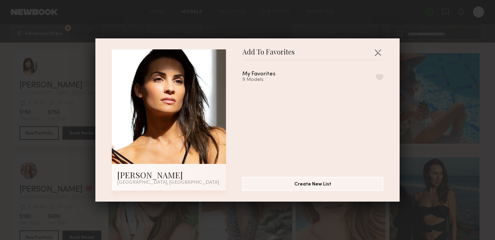
click at [378, 76] on button "button" at bounding box center [379, 77] width 7 height 6
click at [377, 54] on button "button" at bounding box center [378, 52] width 11 height 11
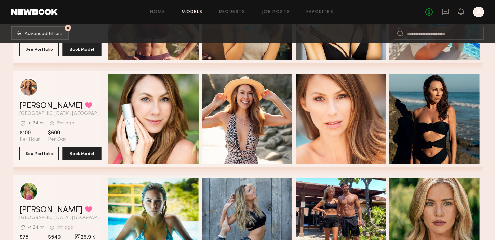
scroll to position [1654, 0]
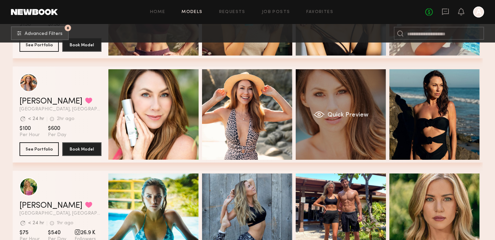
click at [329, 104] on div "Quick Preview" at bounding box center [341, 114] width 90 height 90
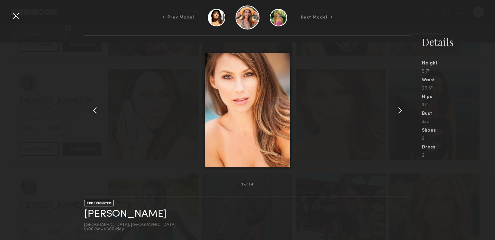
click at [399, 108] on common-icon at bounding box center [400, 110] width 11 height 11
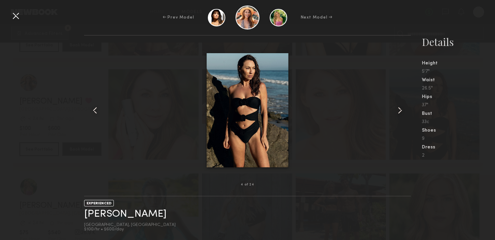
click at [399, 108] on common-icon at bounding box center [400, 110] width 11 height 11
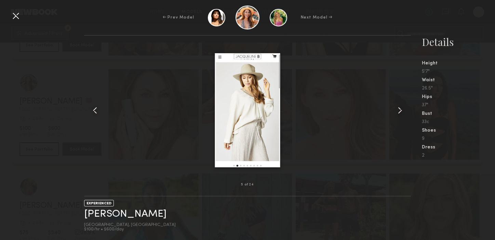
click at [399, 108] on common-icon at bounding box center [400, 110] width 11 height 11
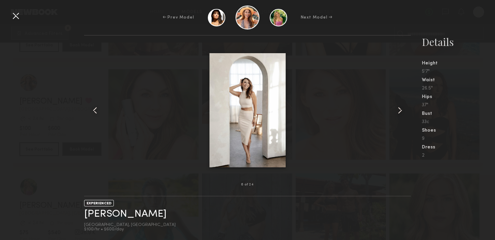
click at [399, 108] on common-icon at bounding box center [400, 110] width 11 height 11
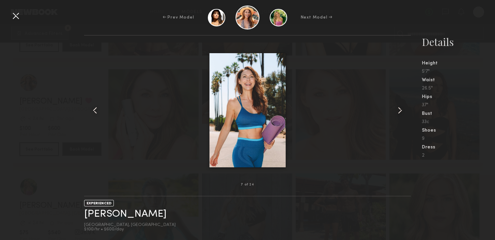
click at [399, 108] on common-icon at bounding box center [400, 110] width 11 height 11
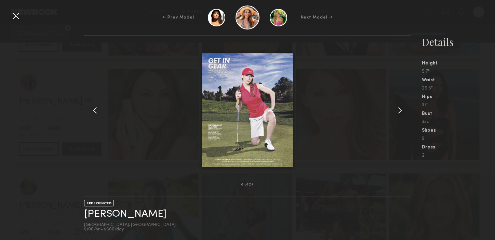
click at [399, 108] on common-icon at bounding box center [400, 110] width 11 height 11
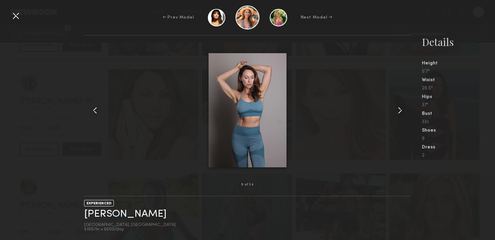
click at [399, 108] on common-icon at bounding box center [400, 110] width 11 height 11
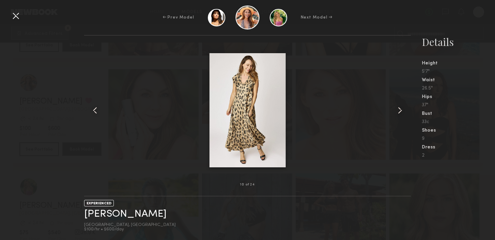
click at [399, 108] on common-icon at bounding box center [400, 110] width 11 height 11
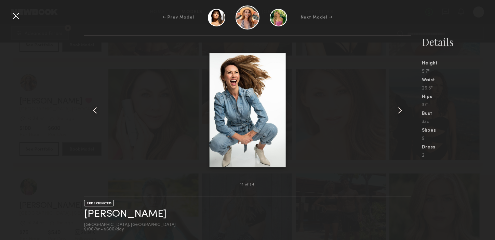
click at [399, 108] on common-icon at bounding box center [400, 110] width 11 height 11
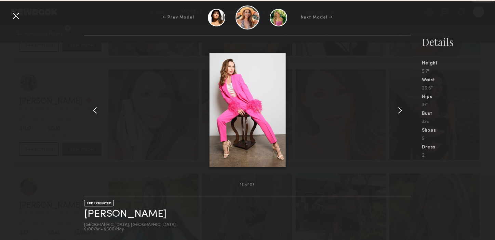
click at [399, 108] on common-icon at bounding box center [400, 110] width 11 height 11
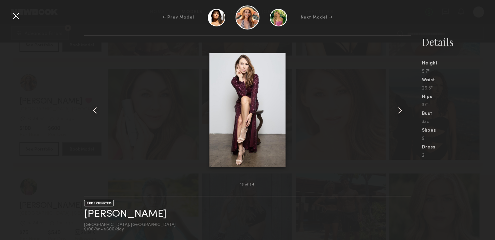
click at [399, 108] on common-icon at bounding box center [400, 110] width 11 height 11
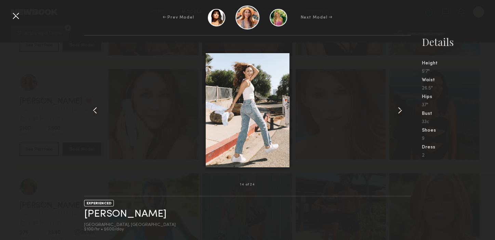
click at [399, 108] on common-icon at bounding box center [400, 110] width 11 height 11
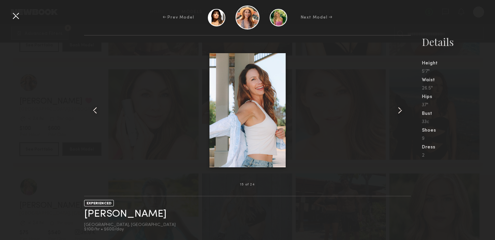
click at [399, 108] on common-icon at bounding box center [400, 110] width 11 height 11
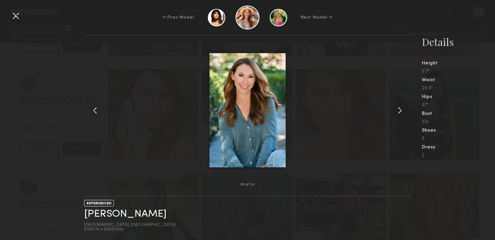
click at [399, 108] on common-icon at bounding box center [400, 110] width 11 height 11
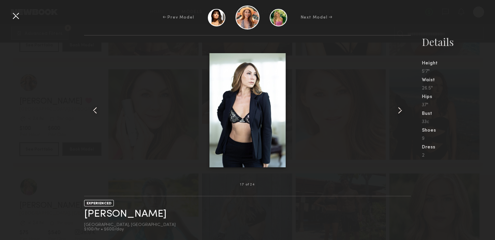
click at [399, 108] on common-icon at bounding box center [400, 110] width 11 height 11
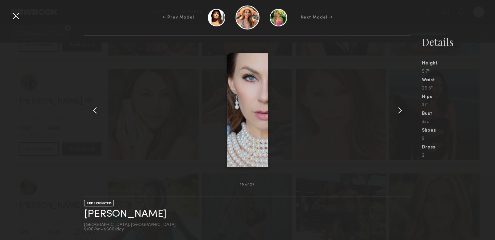
click at [399, 108] on common-icon at bounding box center [400, 110] width 11 height 11
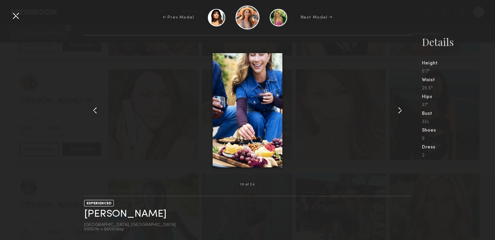
click at [399, 108] on common-icon at bounding box center [400, 110] width 11 height 11
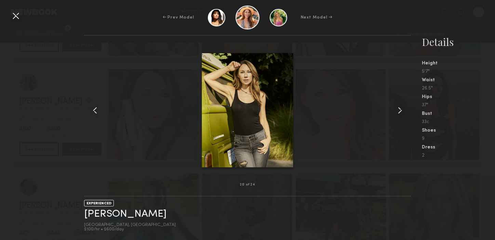
click at [399, 108] on common-icon at bounding box center [400, 110] width 11 height 11
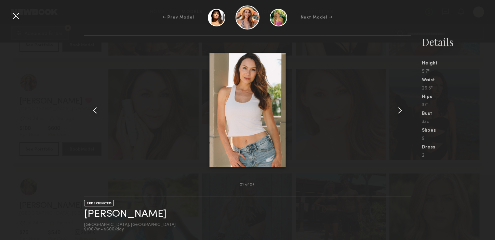
click at [254, 113] on img at bounding box center [248, 110] width 76 height 114
click at [399, 109] on common-icon at bounding box center [400, 110] width 11 height 11
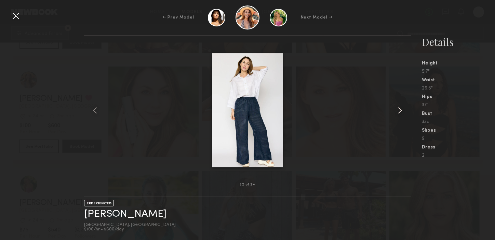
click at [399, 109] on common-icon at bounding box center [400, 110] width 11 height 11
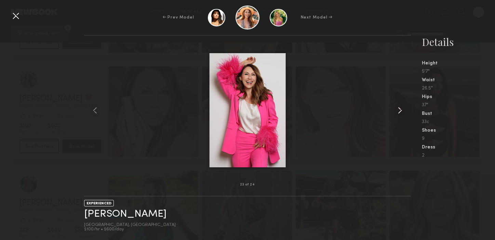
click at [399, 109] on common-icon at bounding box center [400, 110] width 11 height 11
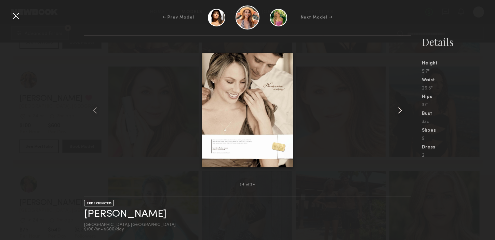
click at [399, 109] on common-icon at bounding box center [400, 110] width 11 height 11
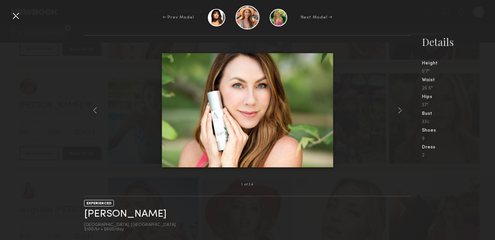
scroll to position [1772, 0]
click at [14, 17] on div at bounding box center [15, 15] width 11 height 11
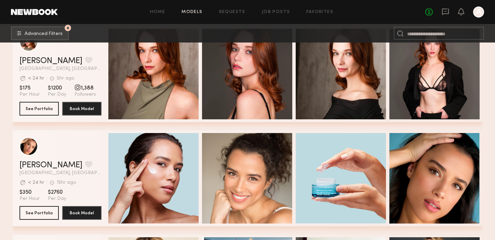
scroll to position [238, 0]
